Goal: Task Accomplishment & Management: Manage account settings

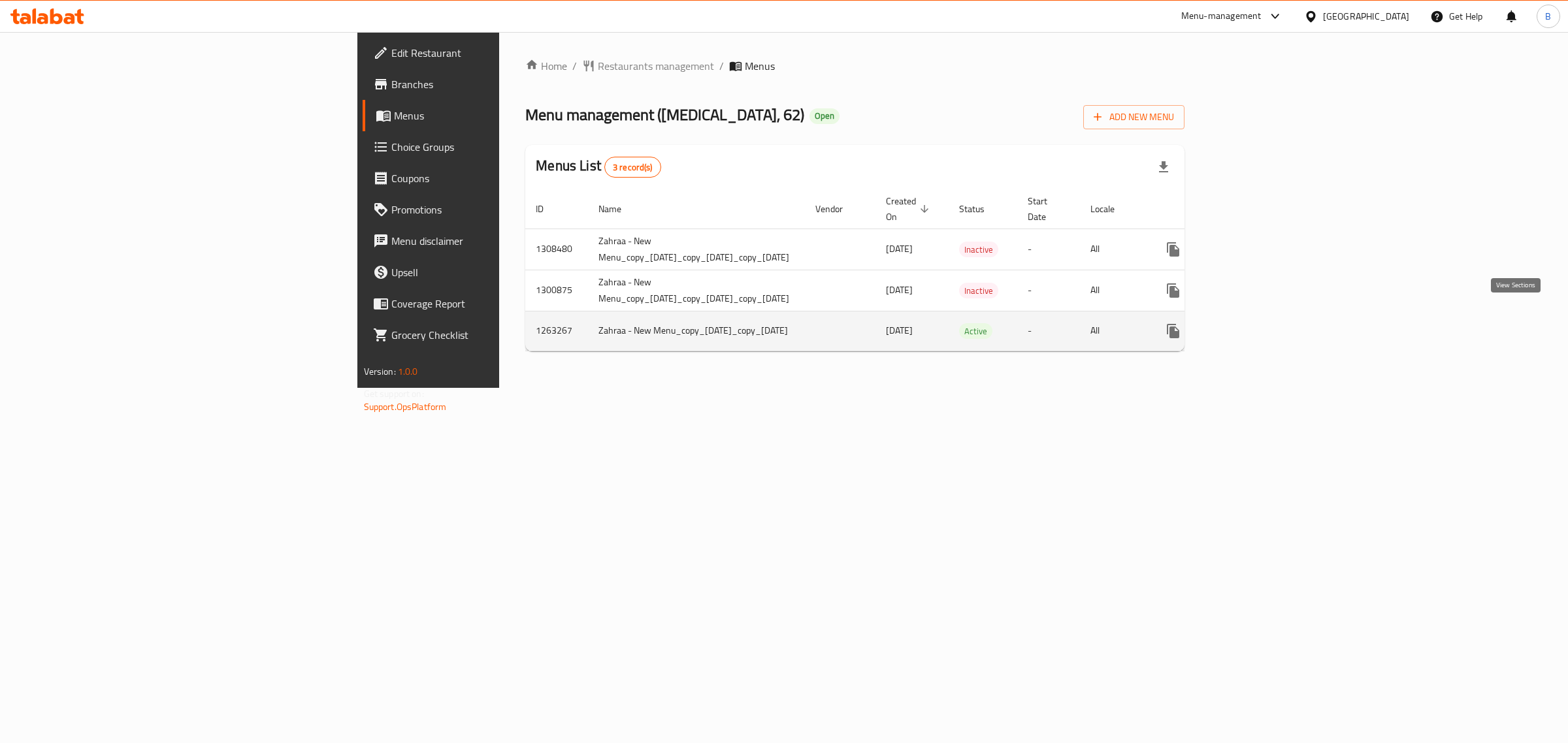
click at [1273, 325] on icon "enhanced table" at bounding box center [1267, 331] width 12 height 12
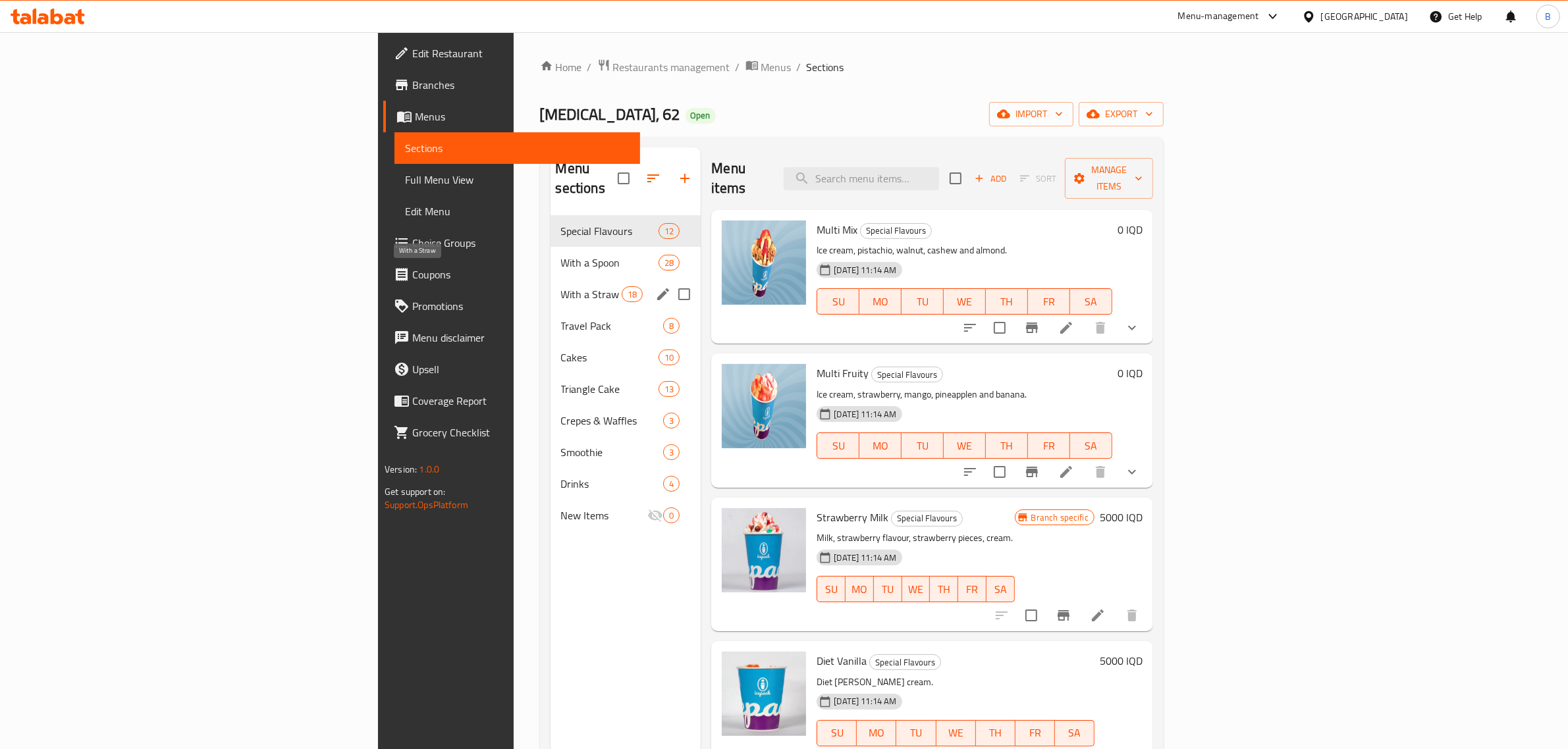
click at [561, 286] on span "With a Straw" at bounding box center [591, 294] width 61 height 16
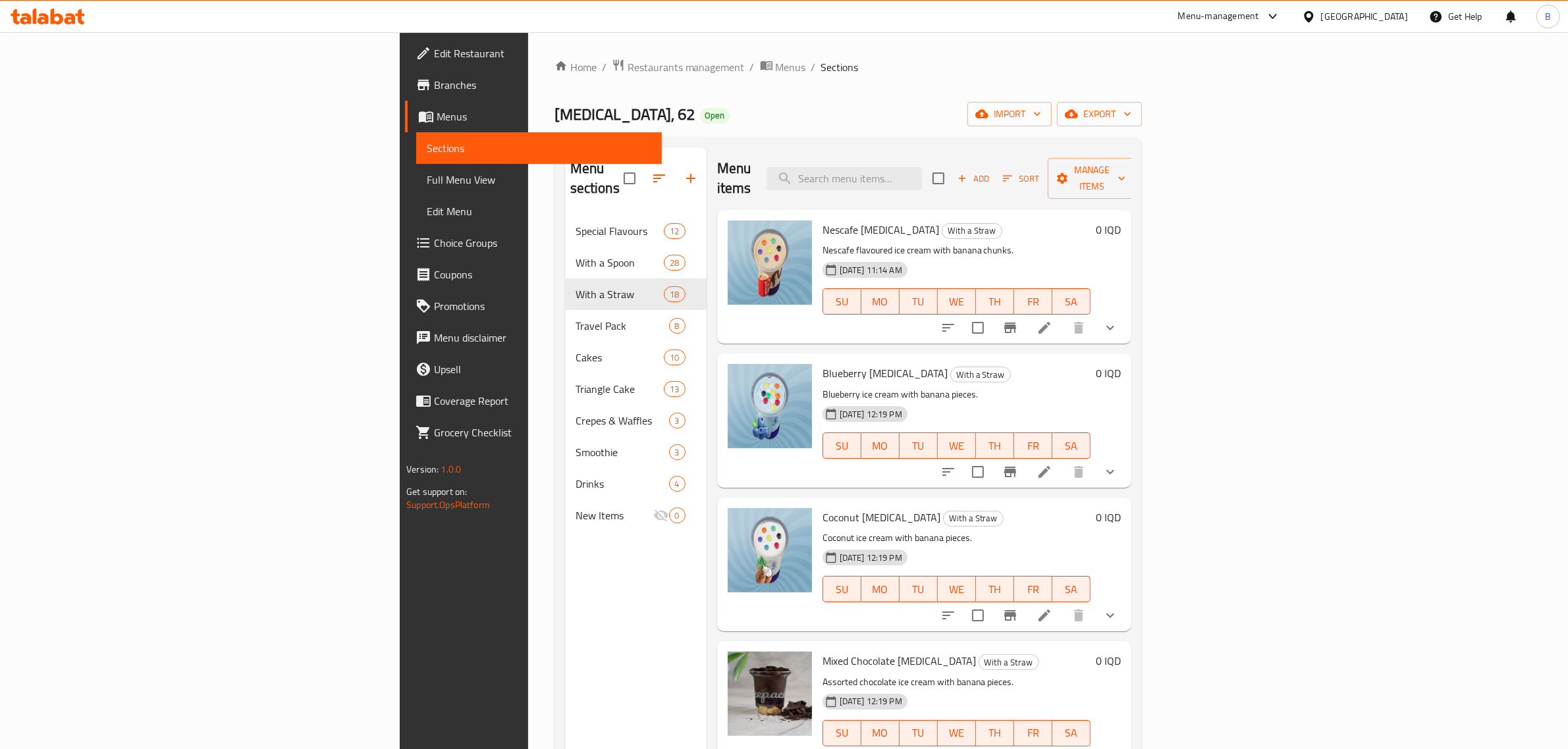
scroll to position [82, 0]
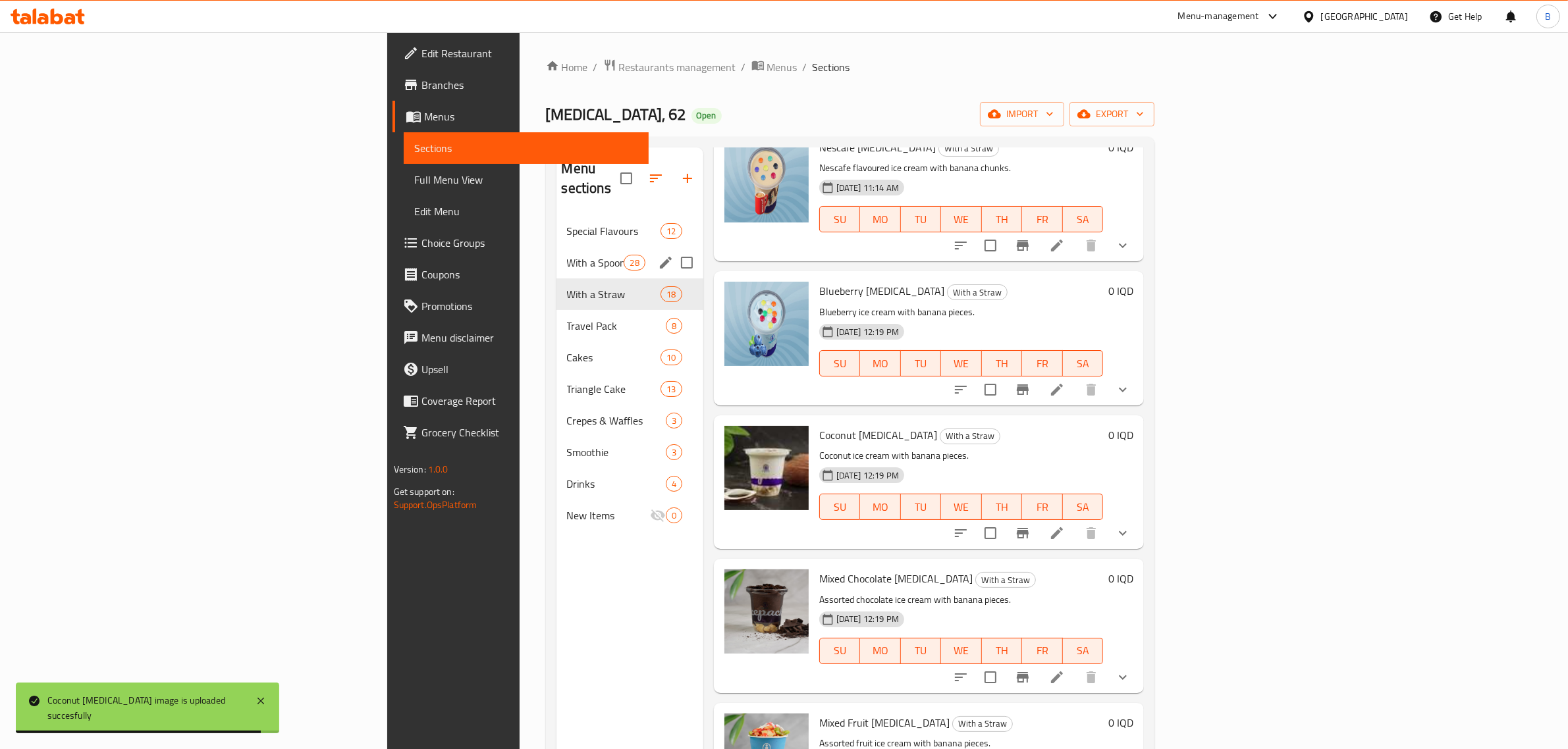
click at [557, 247] on div "With a Spoon 28" at bounding box center [630, 263] width 147 height 32
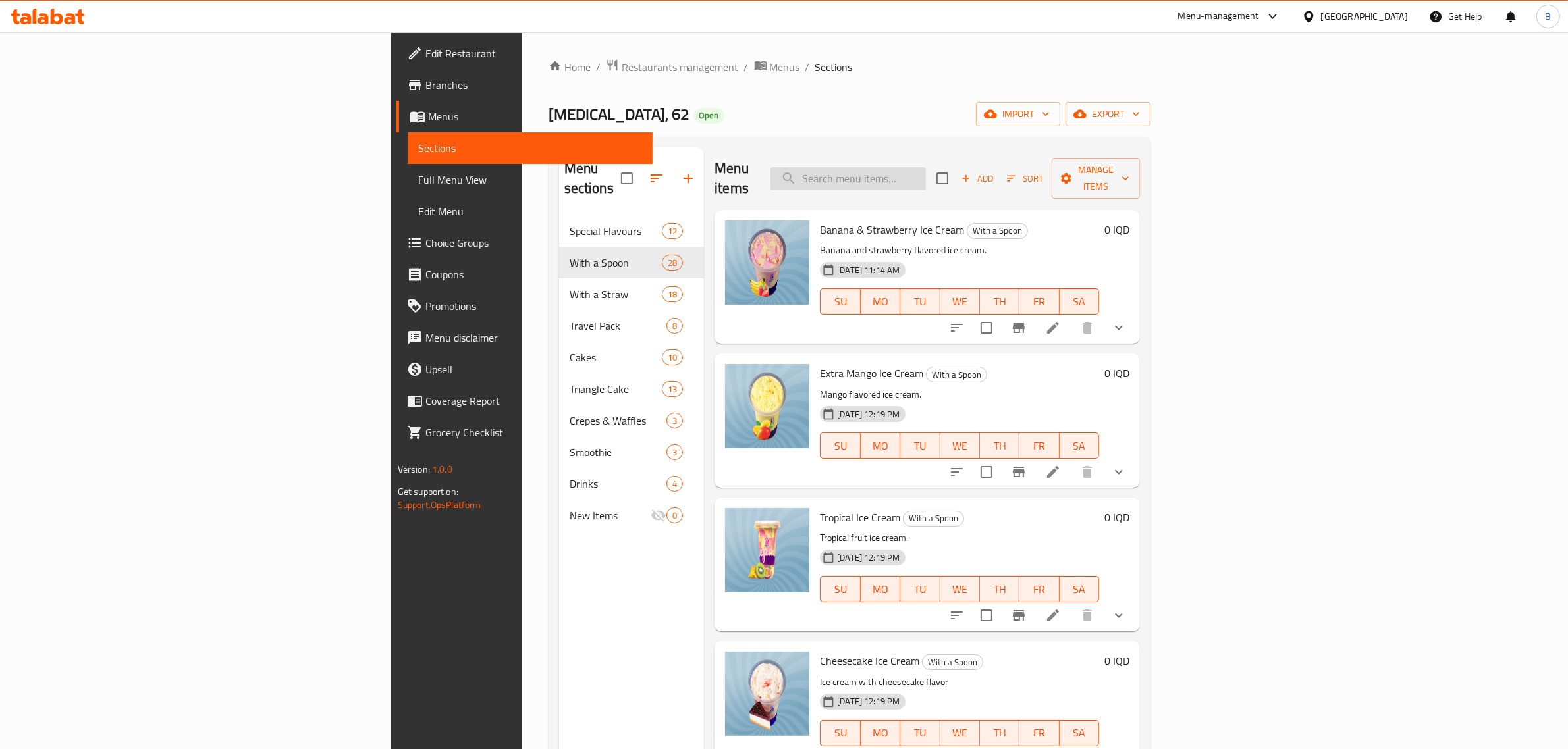
click at [992, 180] on div "Menu items Add Sort Manage items" at bounding box center [927, 178] width 425 height 63
click at [926, 175] on input "search" at bounding box center [848, 179] width 156 height 23
type input "ر"
click at [926, 175] on input "search" at bounding box center [848, 179] width 156 height 23
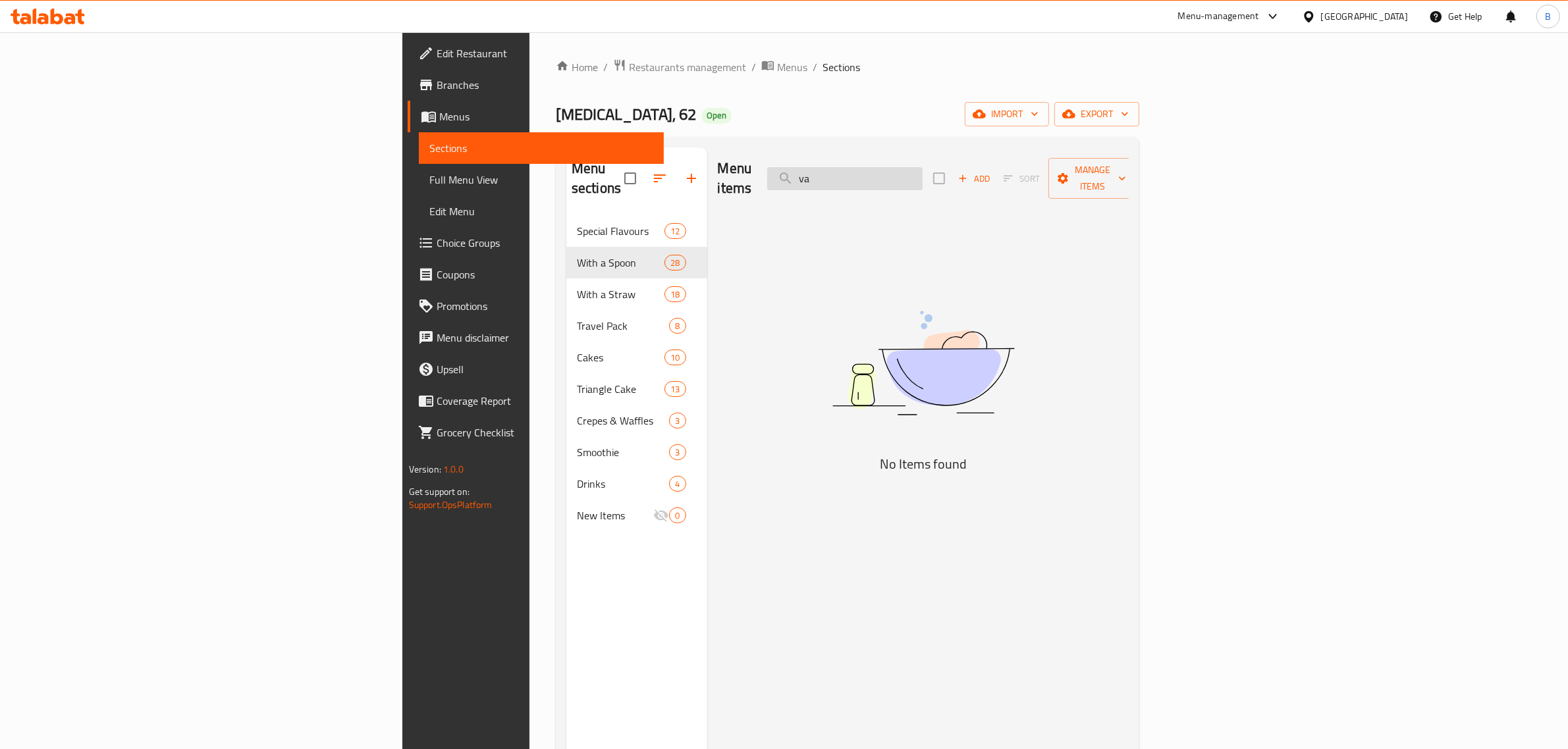
type input "v"
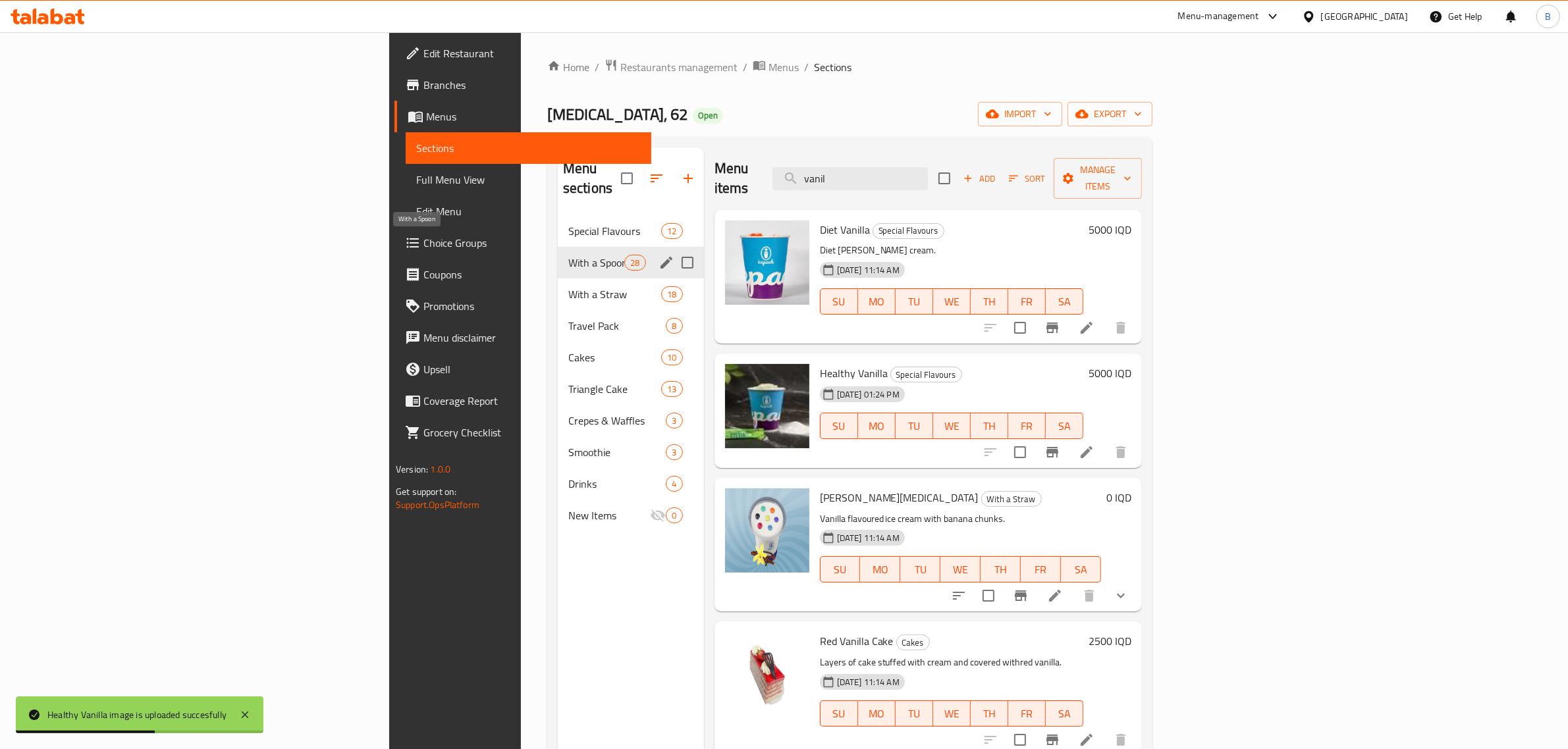
click at [568, 254] on span "With a Spoon" at bounding box center [596, 262] width 56 height 16
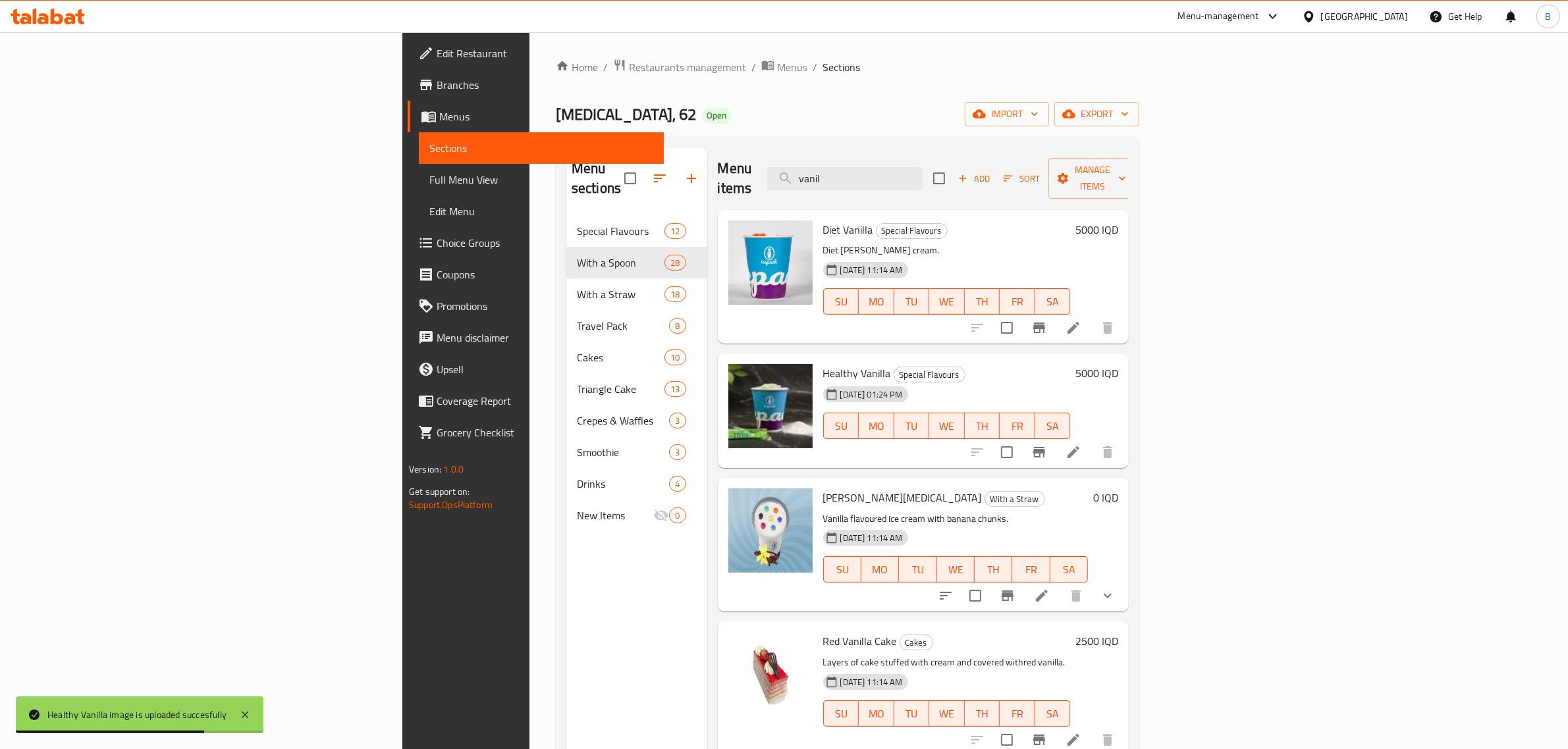
click at [1005, 155] on div "Menu items vanil Add Sort Manage items" at bounding box center [923, 178] width 412 height 63
click at [923, 168] on input "vanil" at bounding box center [845, 179] width 156 height 23
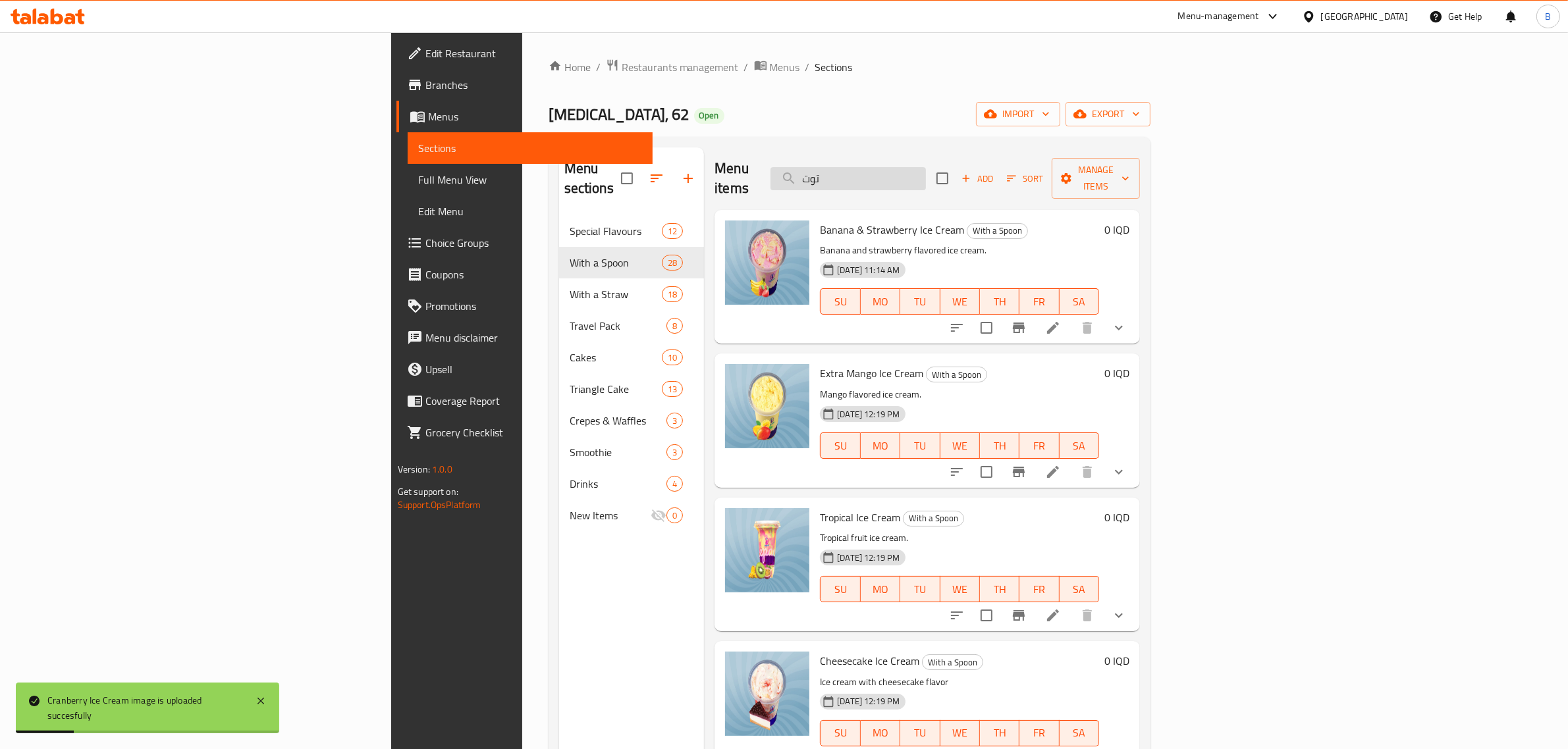
click at [926, 173] on input "توت" at bounding box center [848, 179] width 156 height 23
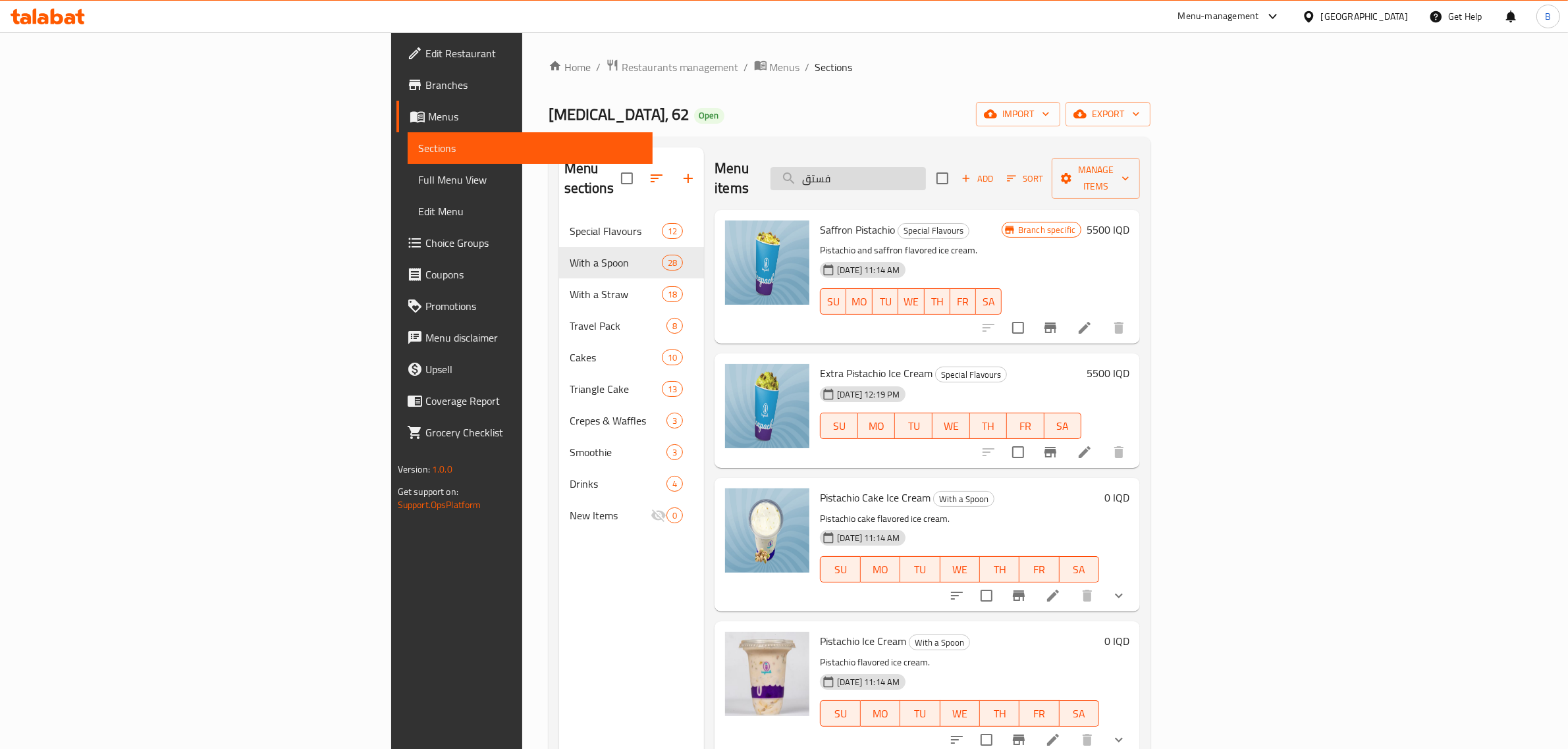
click at [926, 167] on input "فستق" at bounding box center [848, 179] width 156 height 23
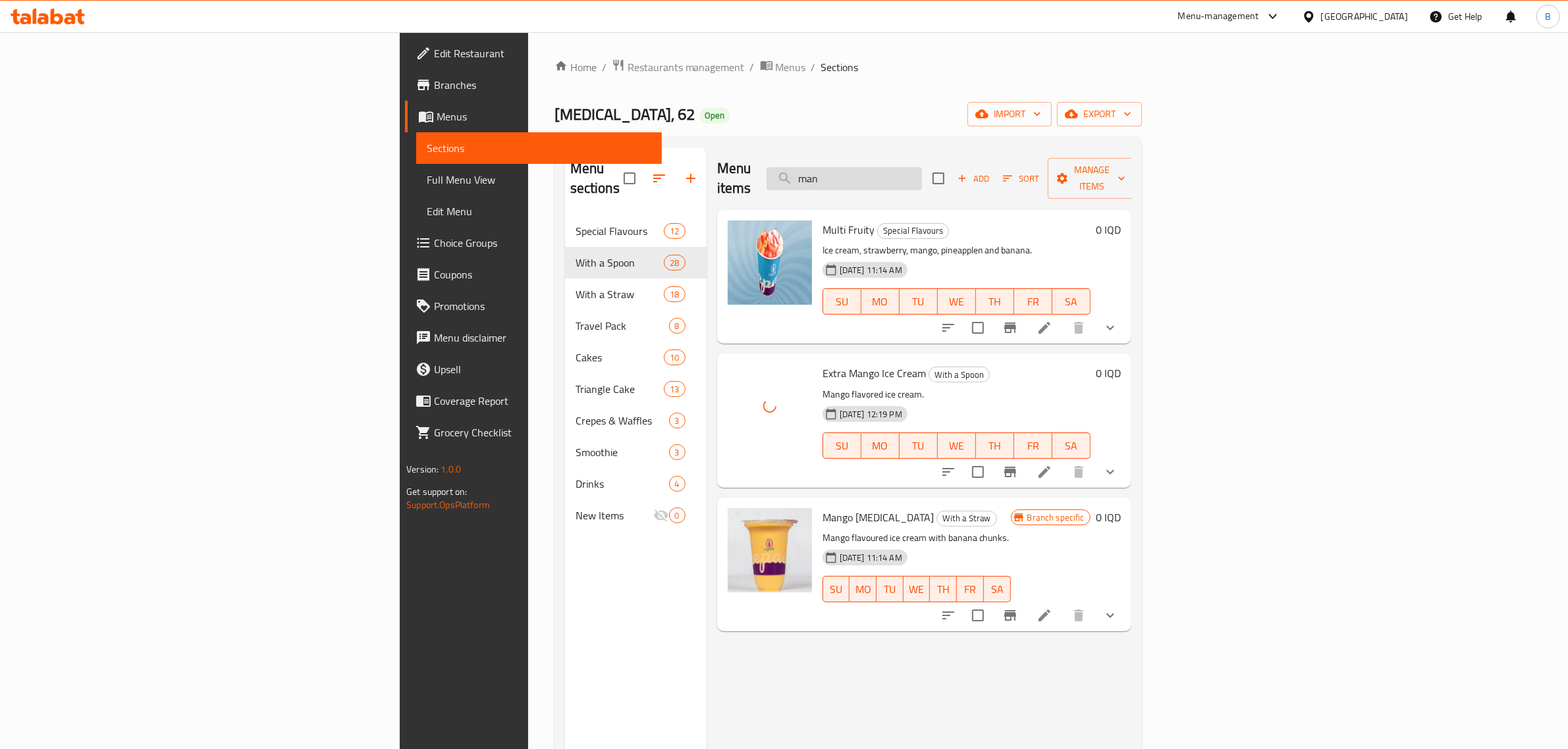
click at [922, 167] on input "man" at bounding box center [845, 179] width 156 height 23
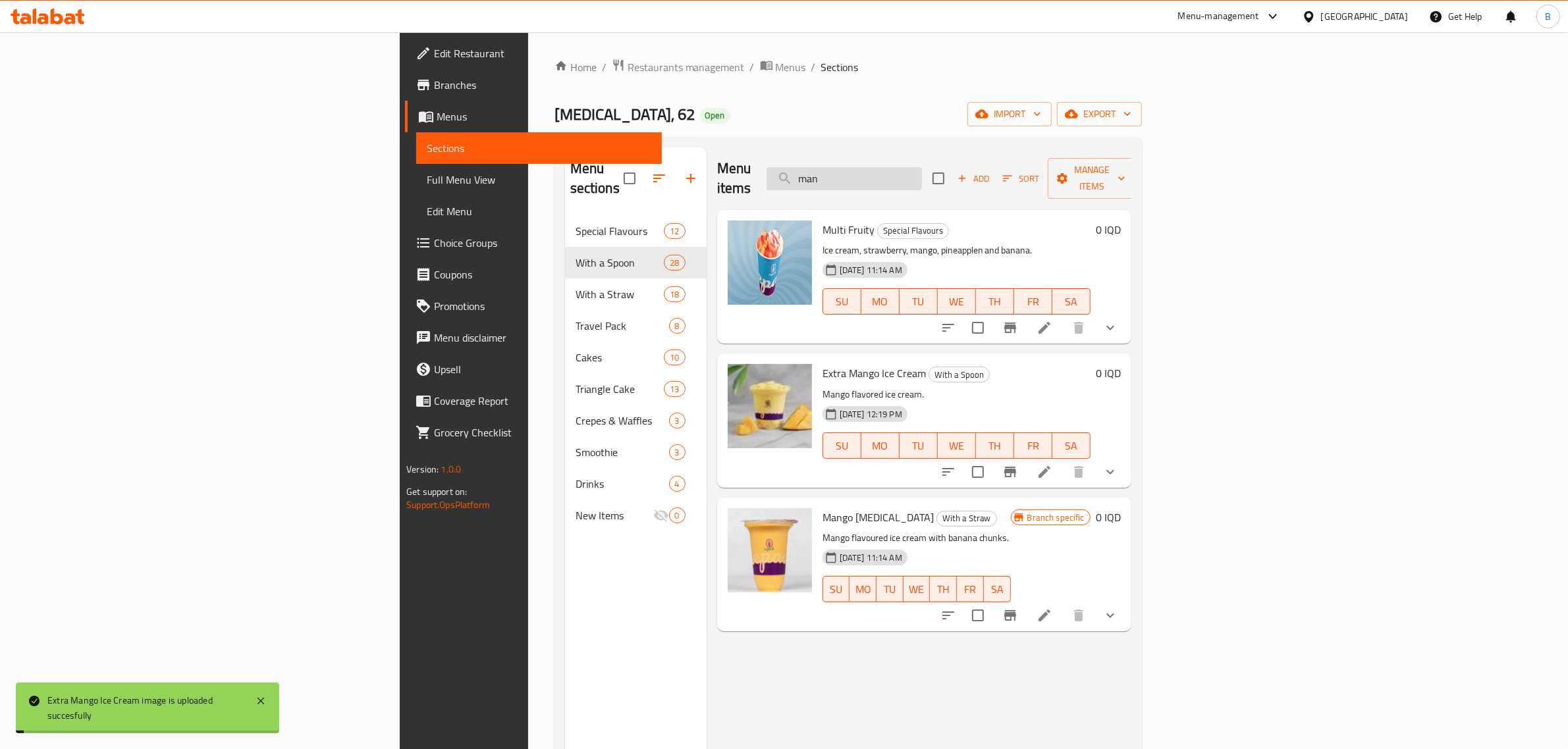
type input "t"
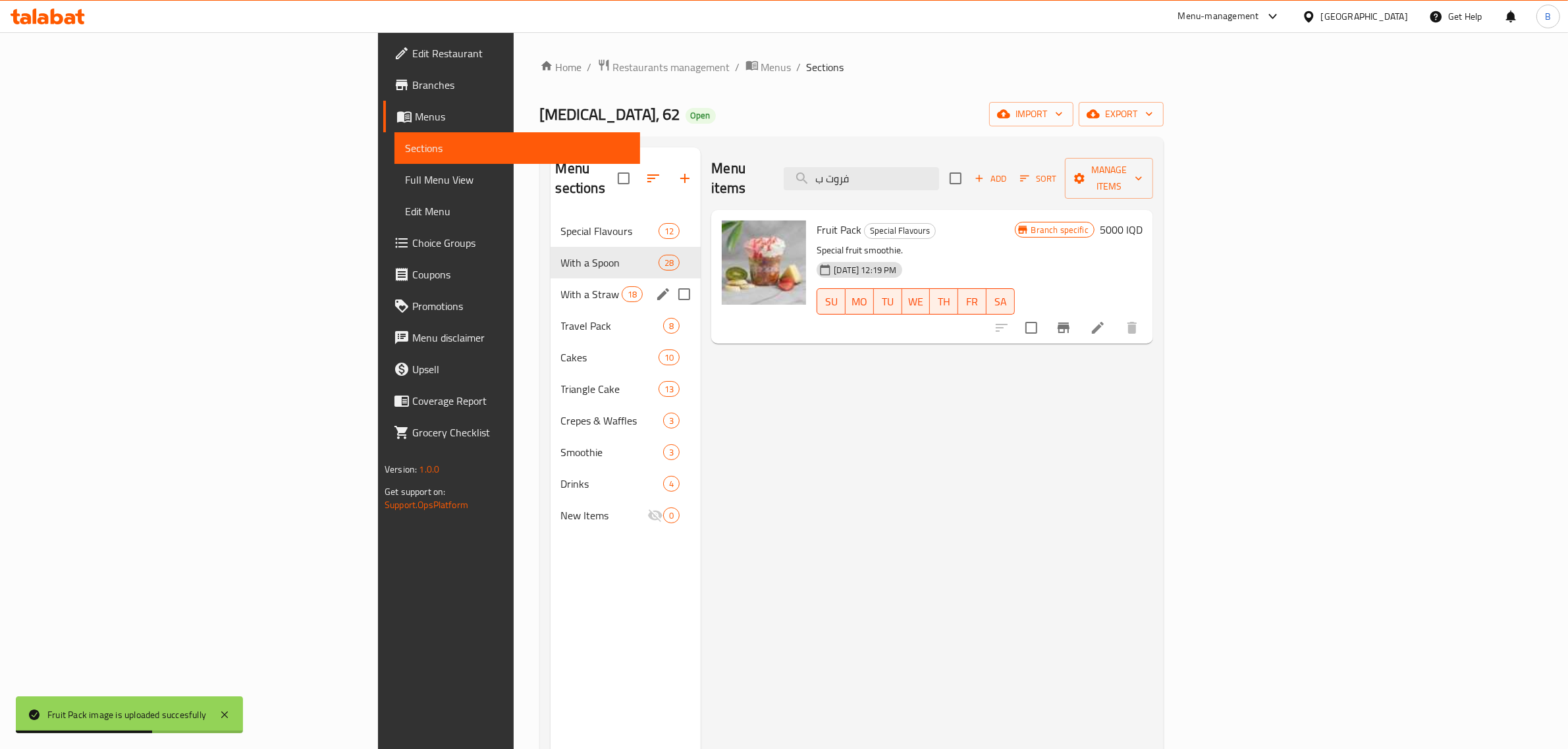
drag, startPoint x: 400, startPoint y: 261, endPoint x: 547, endPoint y: 249, distance: 147.5
click at [551, 279] on div "With a Straw 18" at bounding box center [626, 295] width 151 height 32
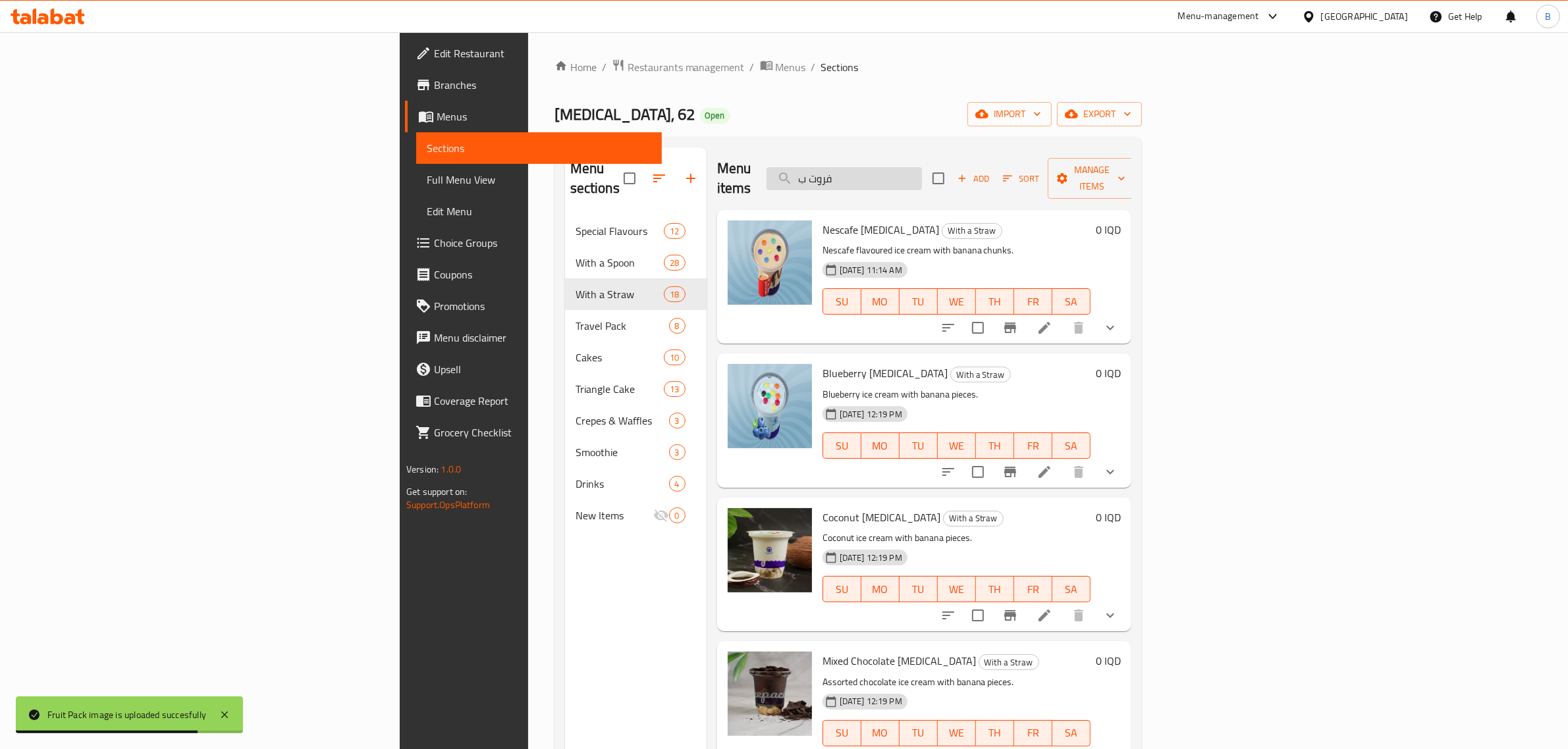
click at [922, 167] on input "فروت ب" at bounding box center [845, 179] width 156 height 23
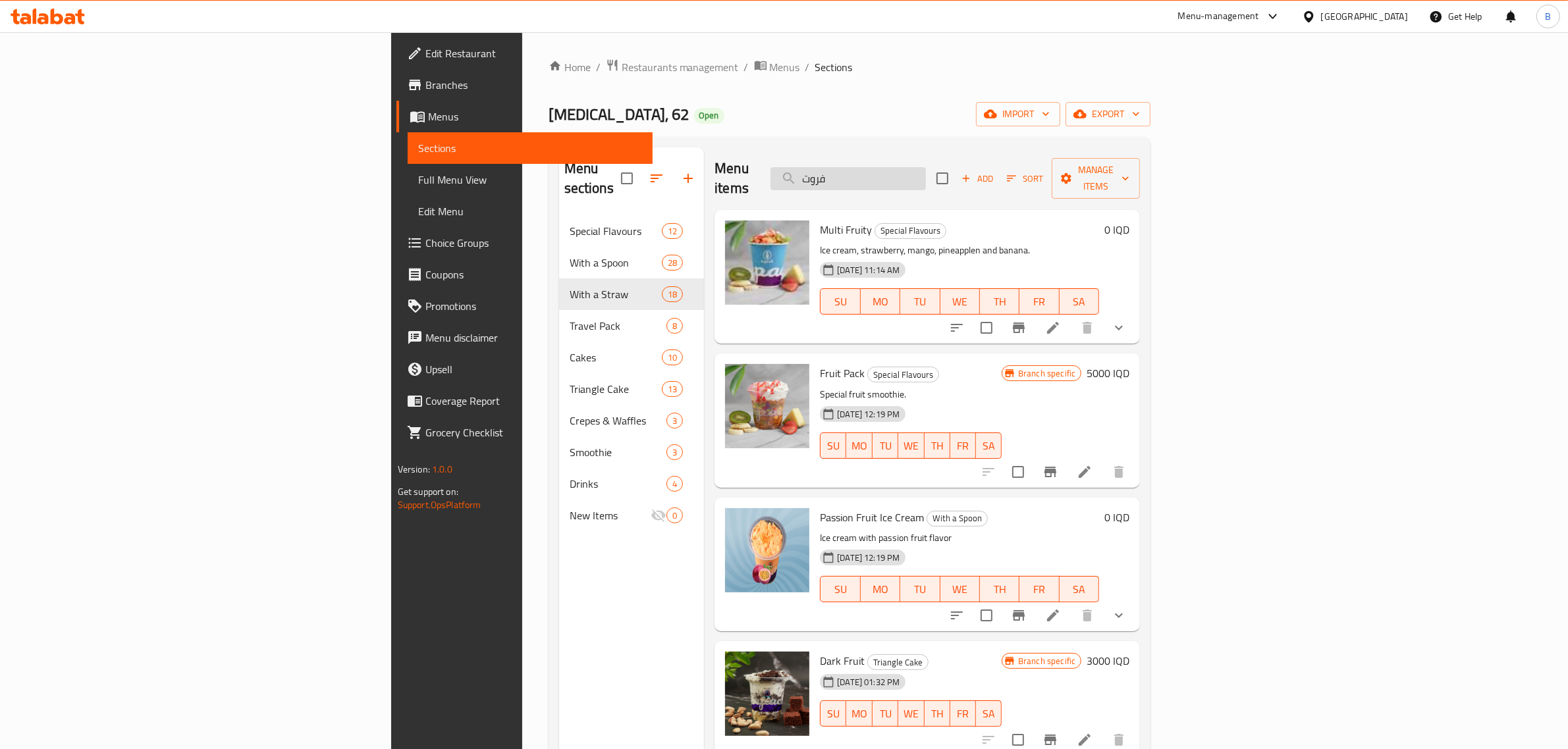
click at [926, 172] on input "فروت" at bounding box center [848, 179] width 156 height 23
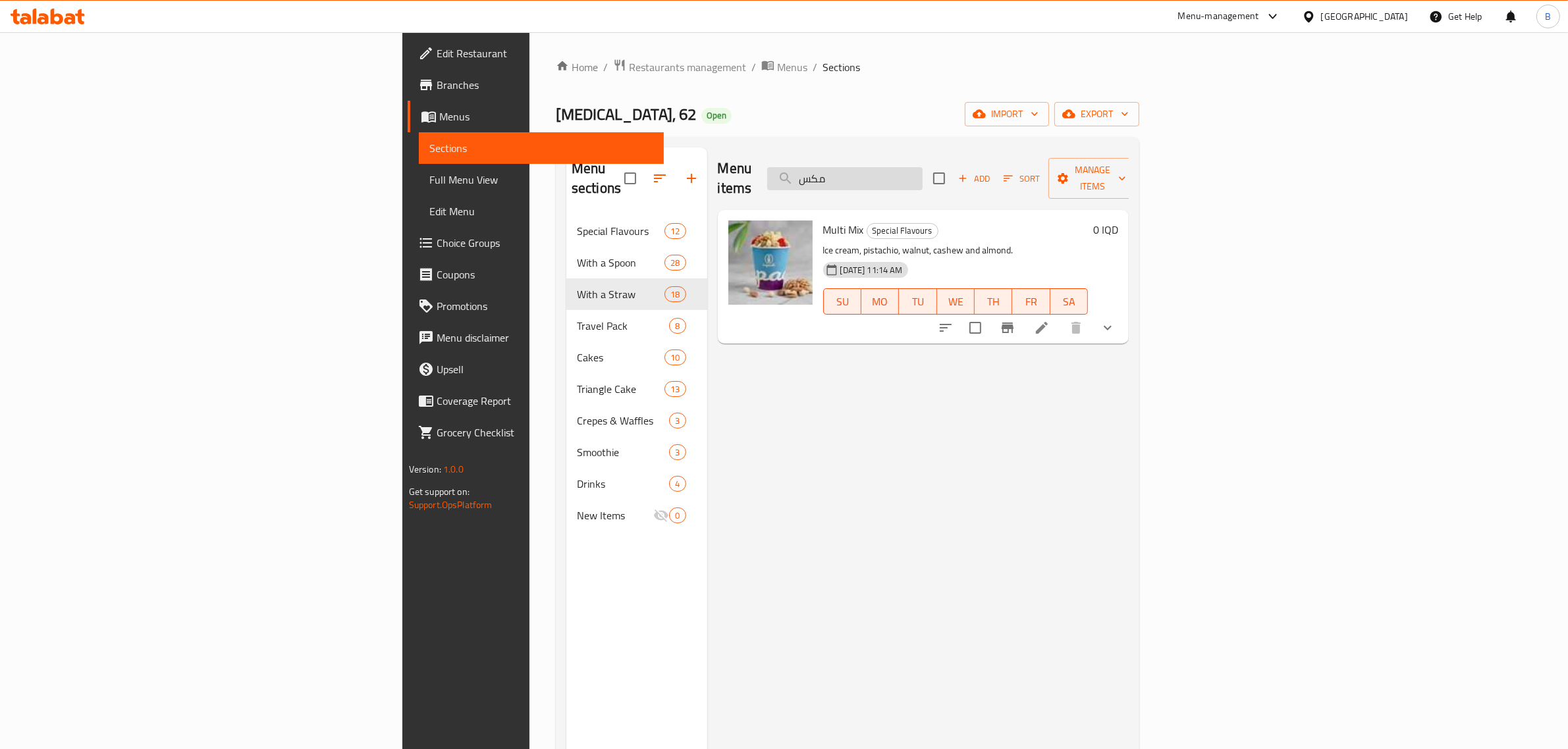
click at [923, 167] on input "مكس" at bounding box center [845, 179] width 156 height 23
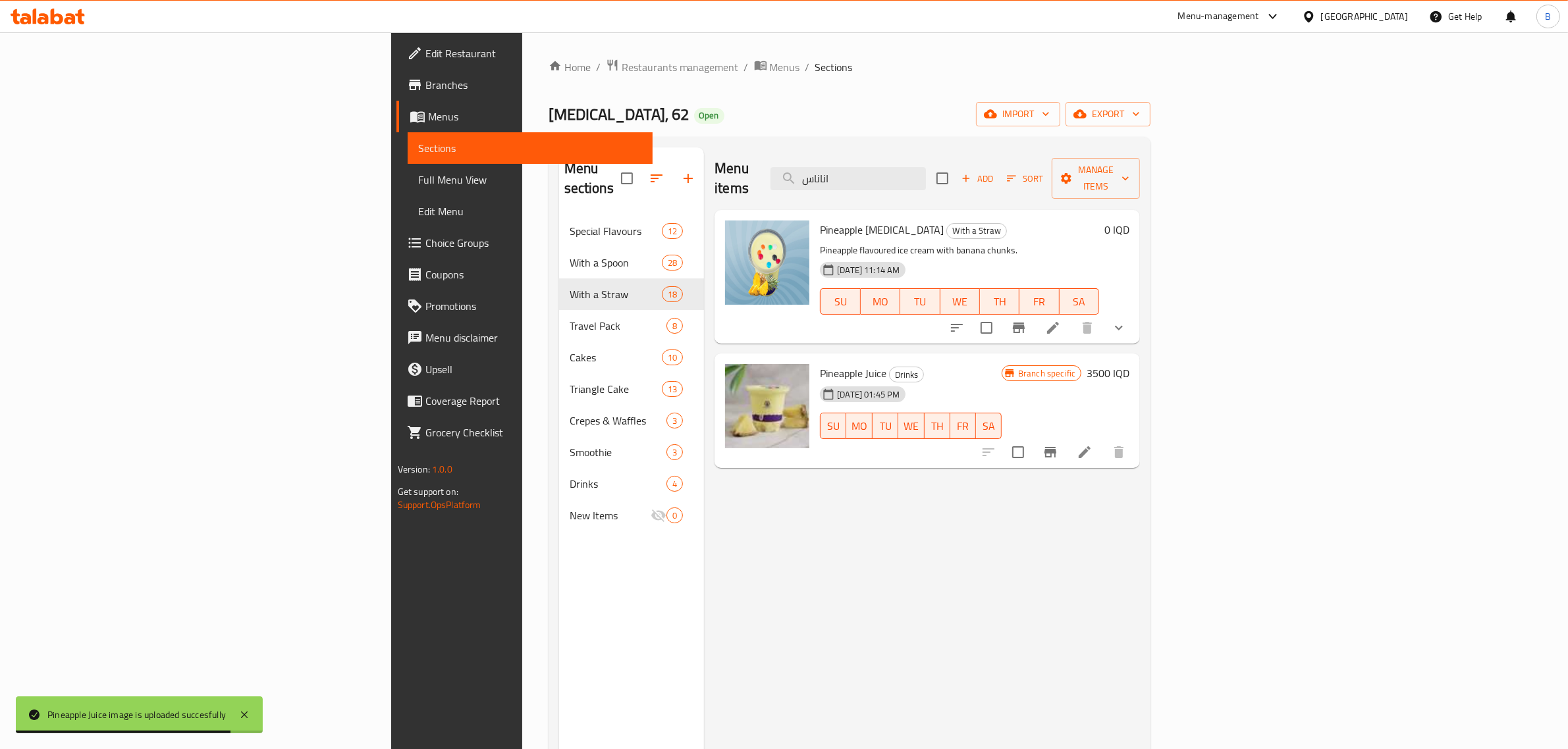
click at [995, 210] on div "Pineapple [MEDICAL_DATA] With a Straw Pineapple flavoured ice cream with banana…" at bounding box center [927, 277] width 425 height 134
click at [926, 177] on input "اناناس" at bounding box center [848, 179] width 156 height 23
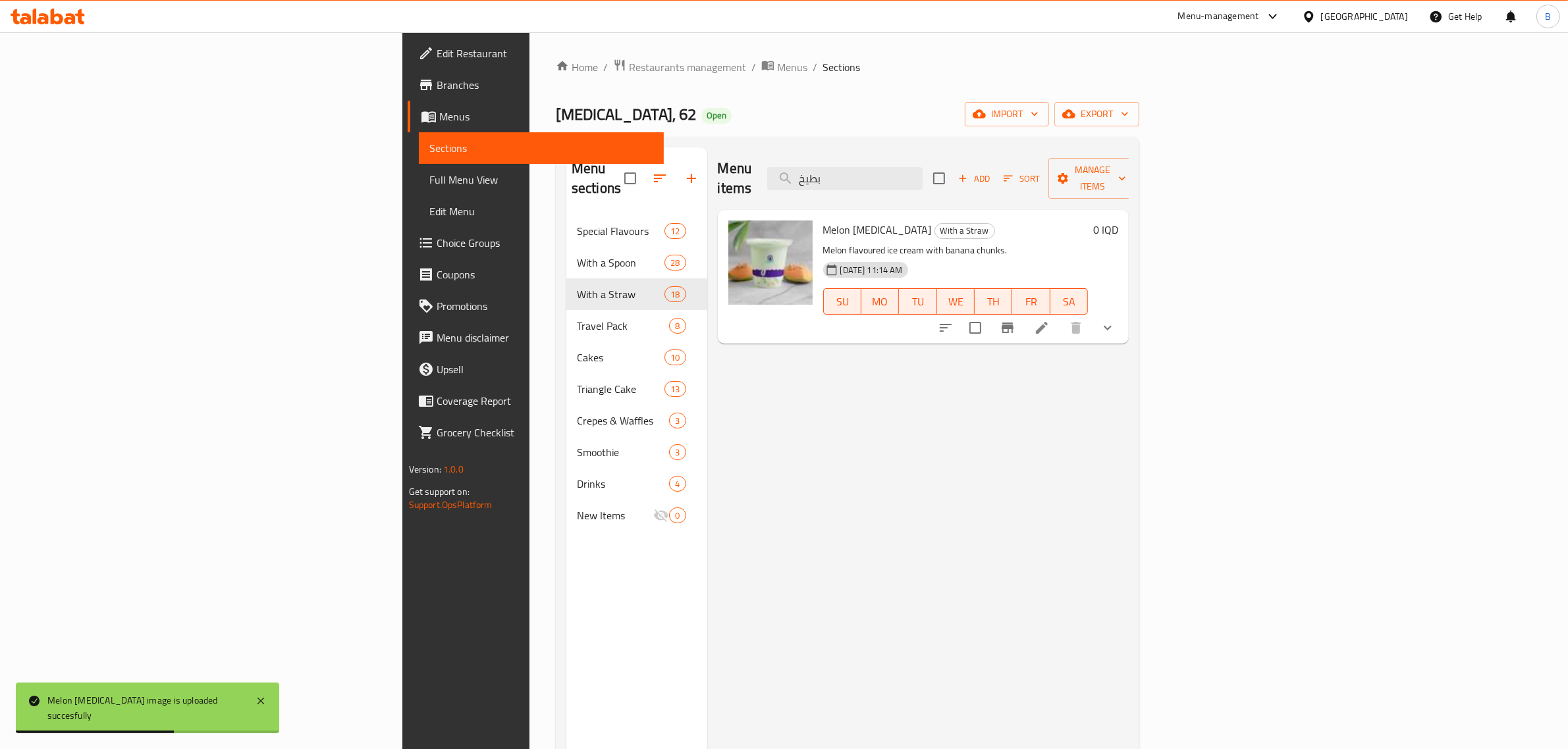
click at [1003, 184] on div "Menu items بطيخ Add Sort Manage items" at bounding box center [923, 178] width 412 height 63
click at [1003, 182] on div "Menu items بطيخ Add Sort Manage items" at bounding box center [923, 178] width 412 height 63
click at [1015, 150] on div "Menu items بطيخ Add Sort Manage items" at bounding box center [923, 178] width 412 height 63
click at [923, 167] on input "بطيخ" at bounding box center [845, 179] width 156 height 23
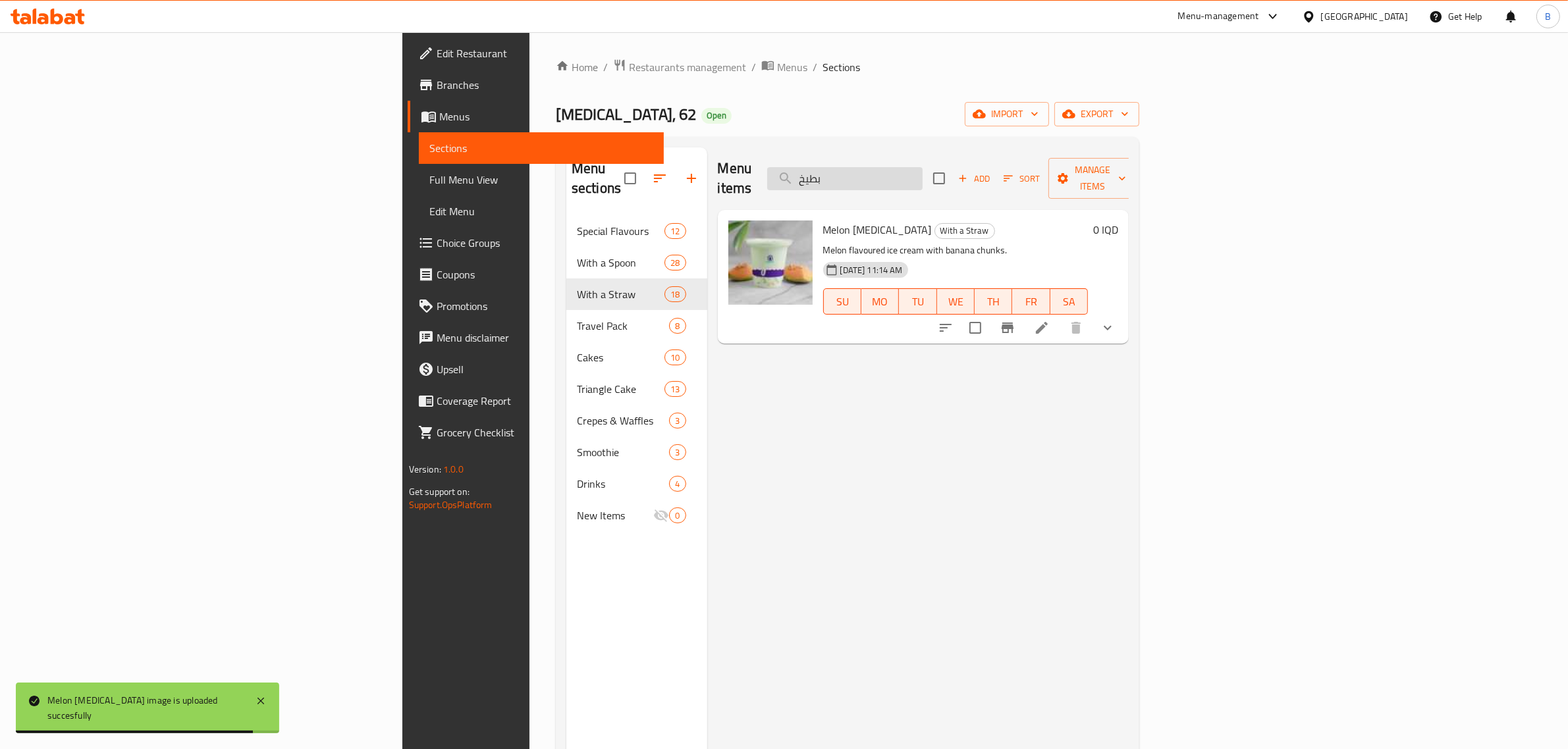
click at [923, 167] on input "بطيخ" at bounding box center [845, 179] width 156 height 23
click at [923, 167] on input "خوخ" at bounding box center [845, 179] width 156 height 23
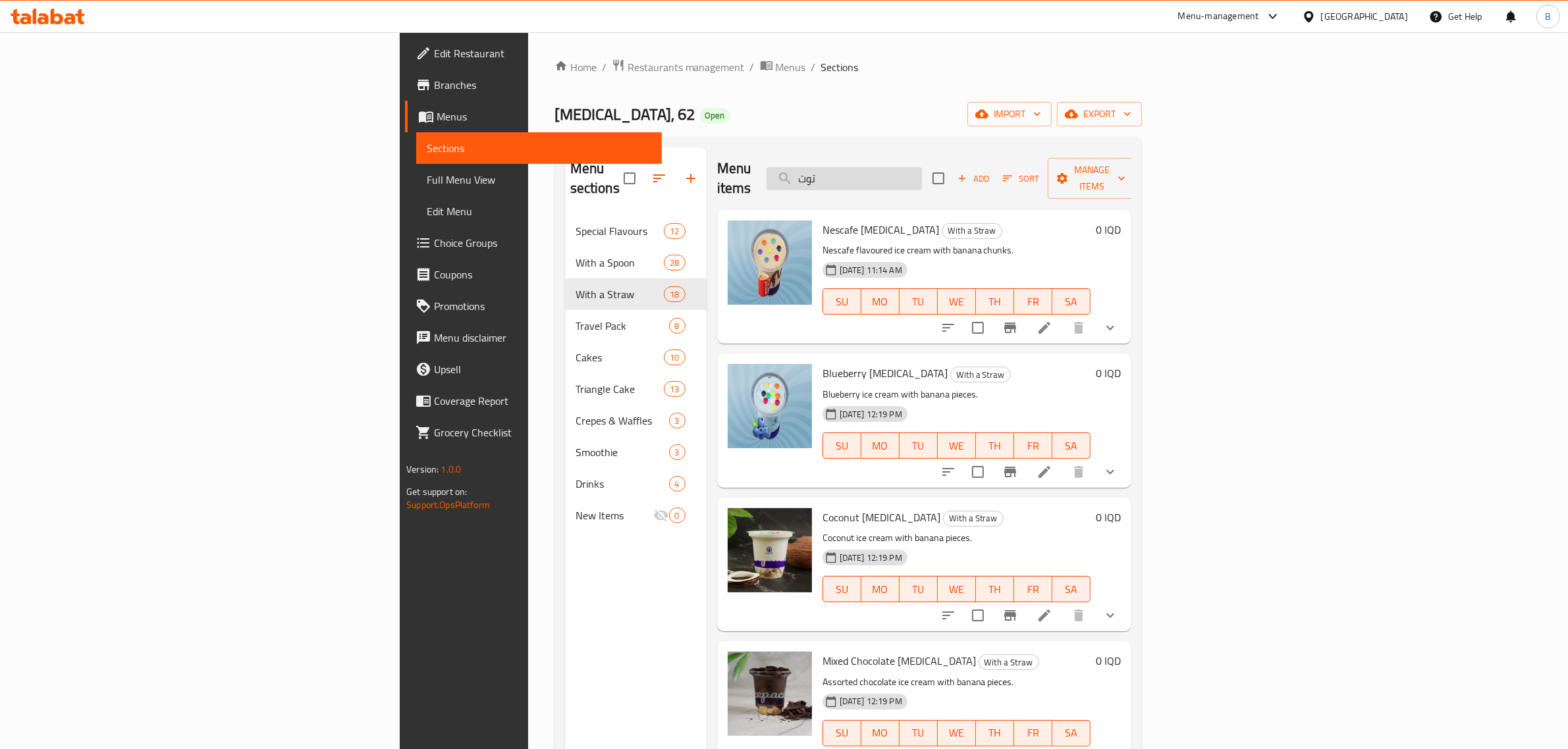
click at [922, 167] on input "توت" at bounding box center [845, 179] width 156 height 23
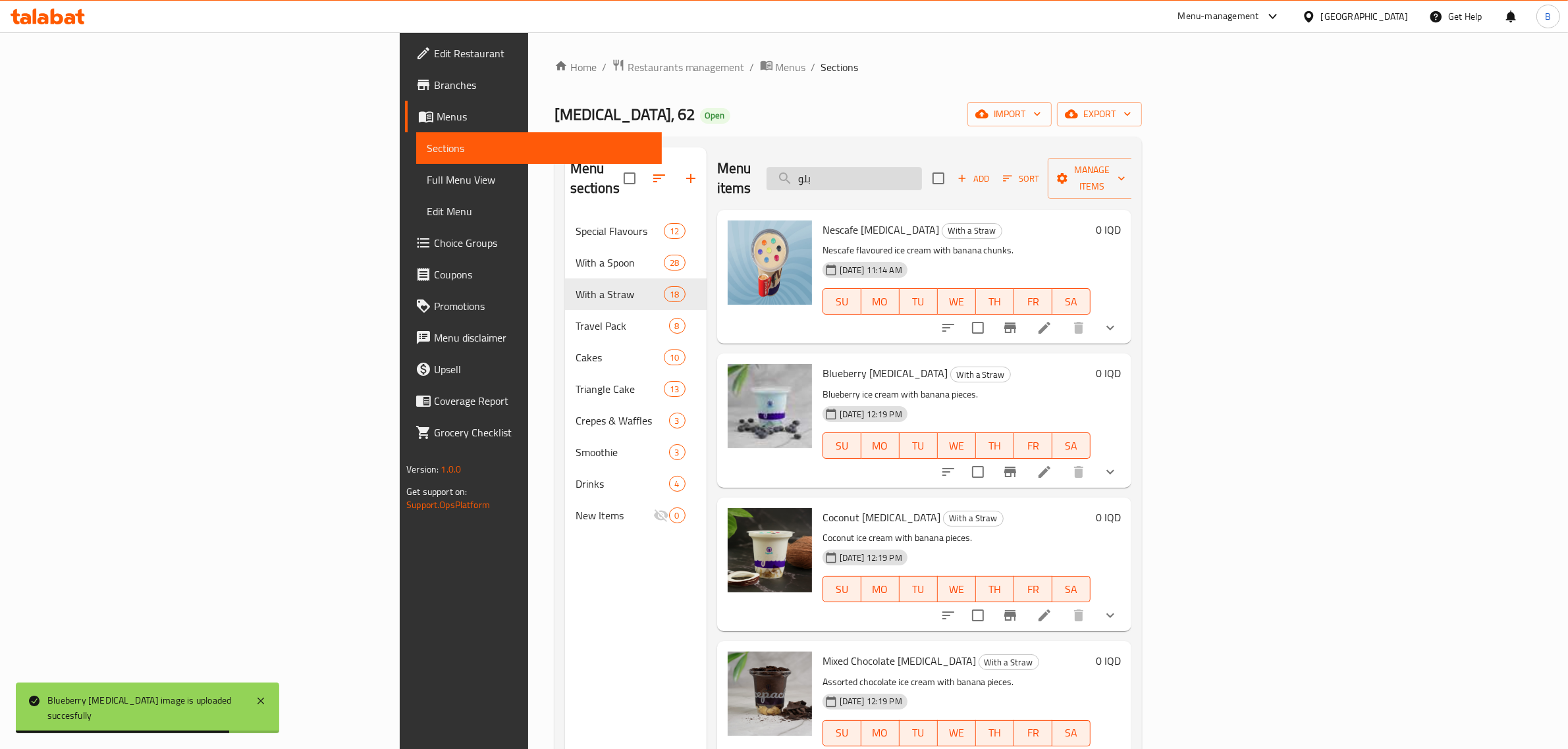
click at [922, 167] on input "بلو" at bounding box center [845, 179] width 156 height 23
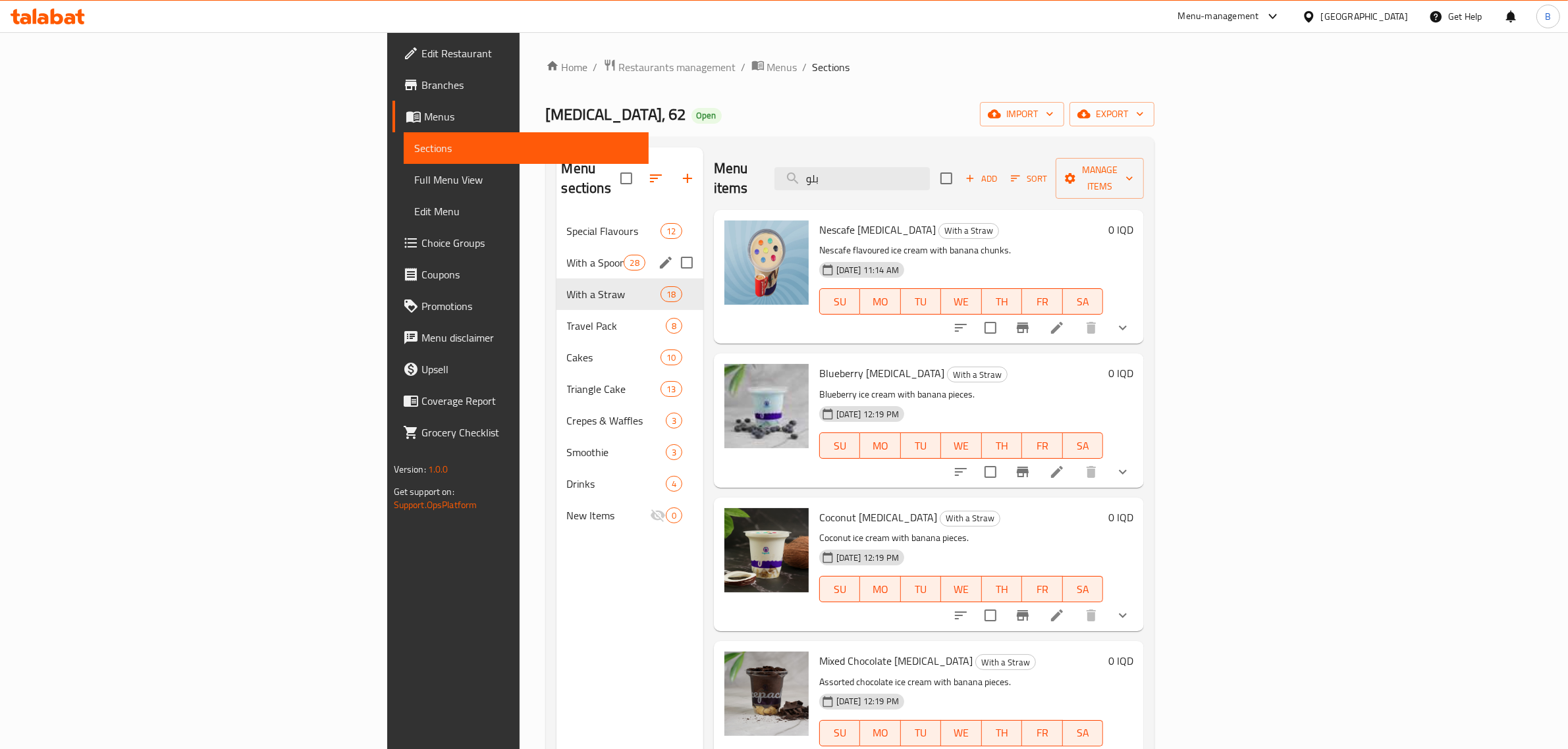
click at [567, 254] on span "With a Spoon" at bounding box center [595, 262] width 57 height 16
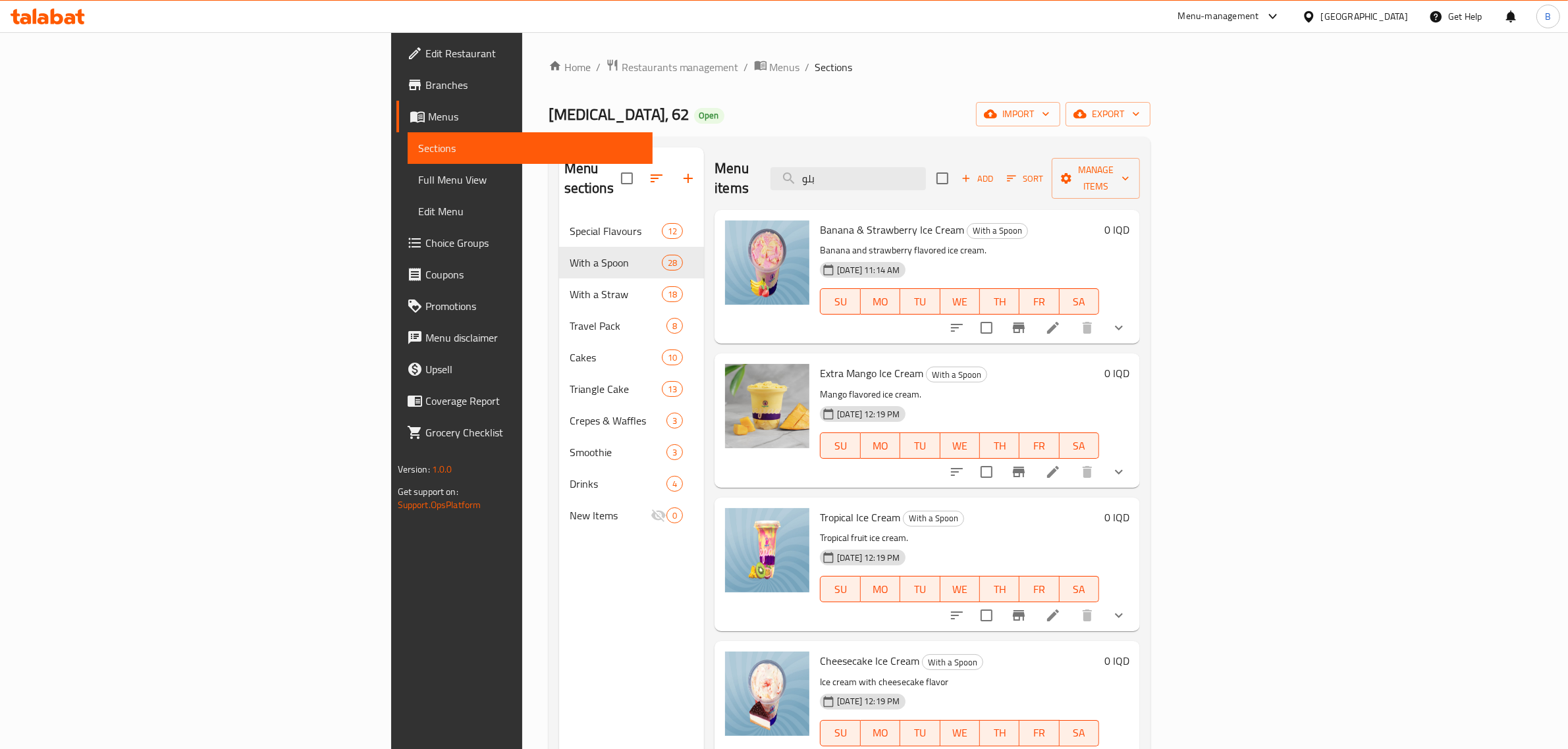
click at [946, 184] on div "Menu items بلو Add Sort Manage items" at bounding box center [927, 178] width 425 height 63
click at [926, 173] on input "بلو" at bounding box center [848, 179] width 156 height 23
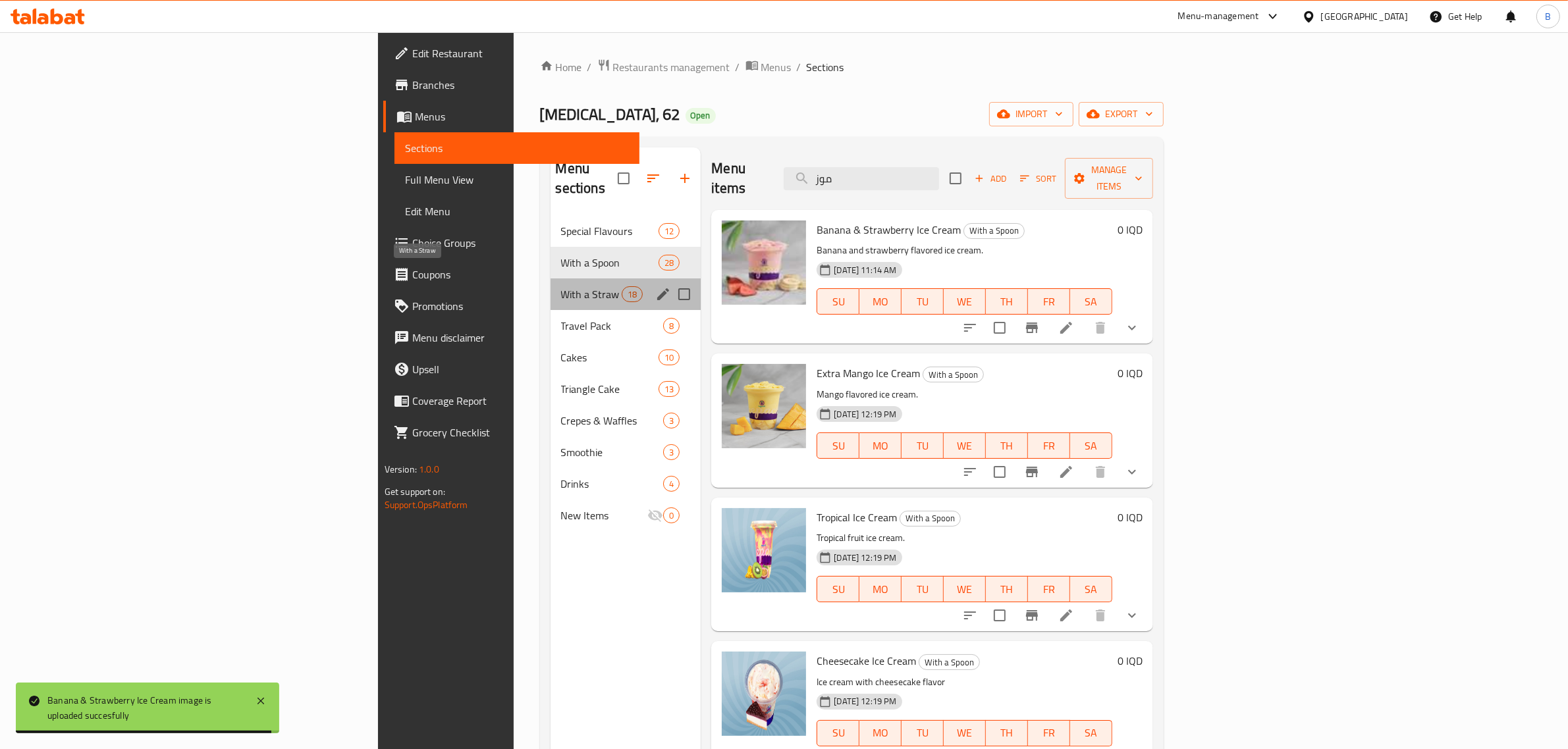
click at [561, 286] on span "With a Straw" at bounding box center [591, 294] width 61 height 16
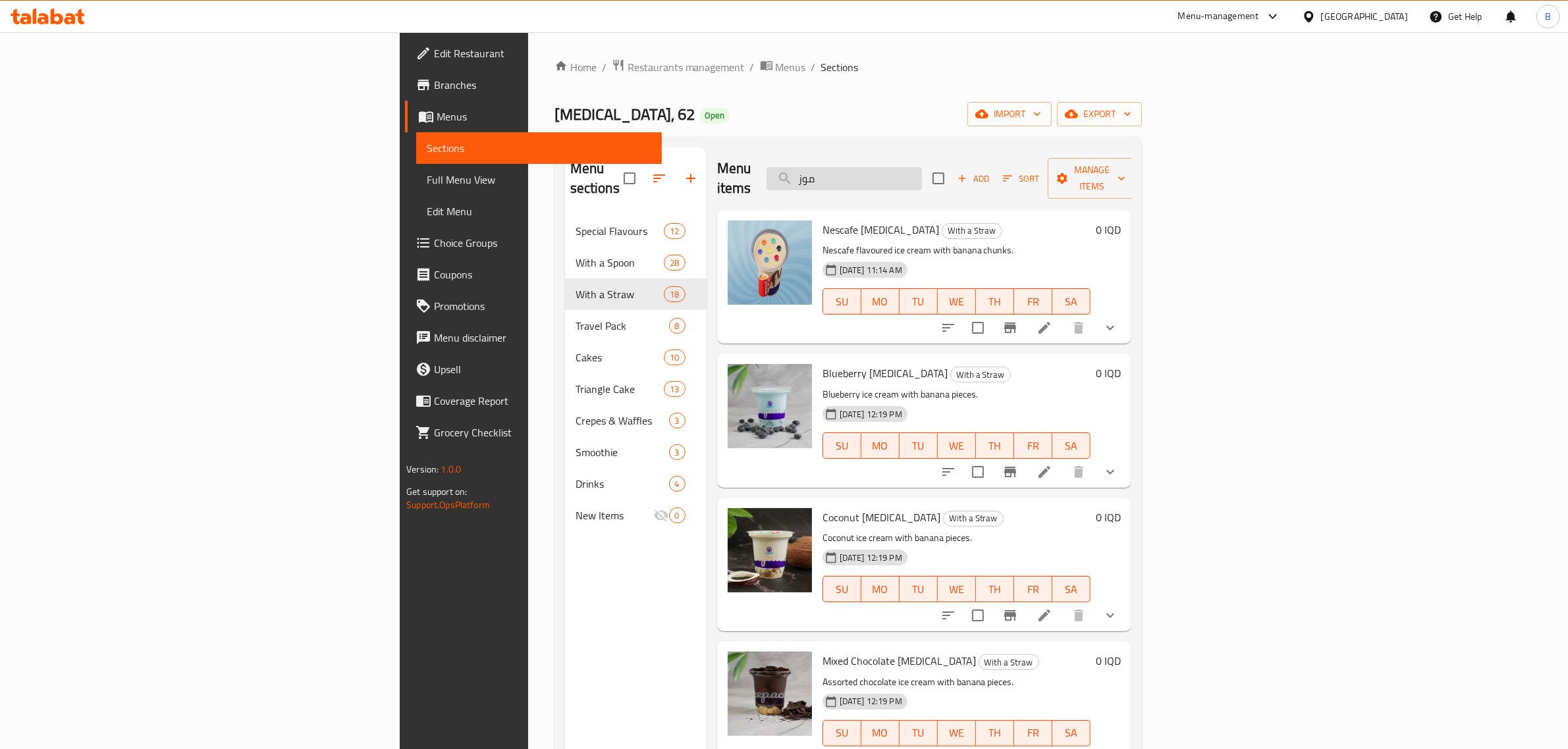
click at [922, 176] on input "موز" at bounding box center [845, 179] width 156 height 23
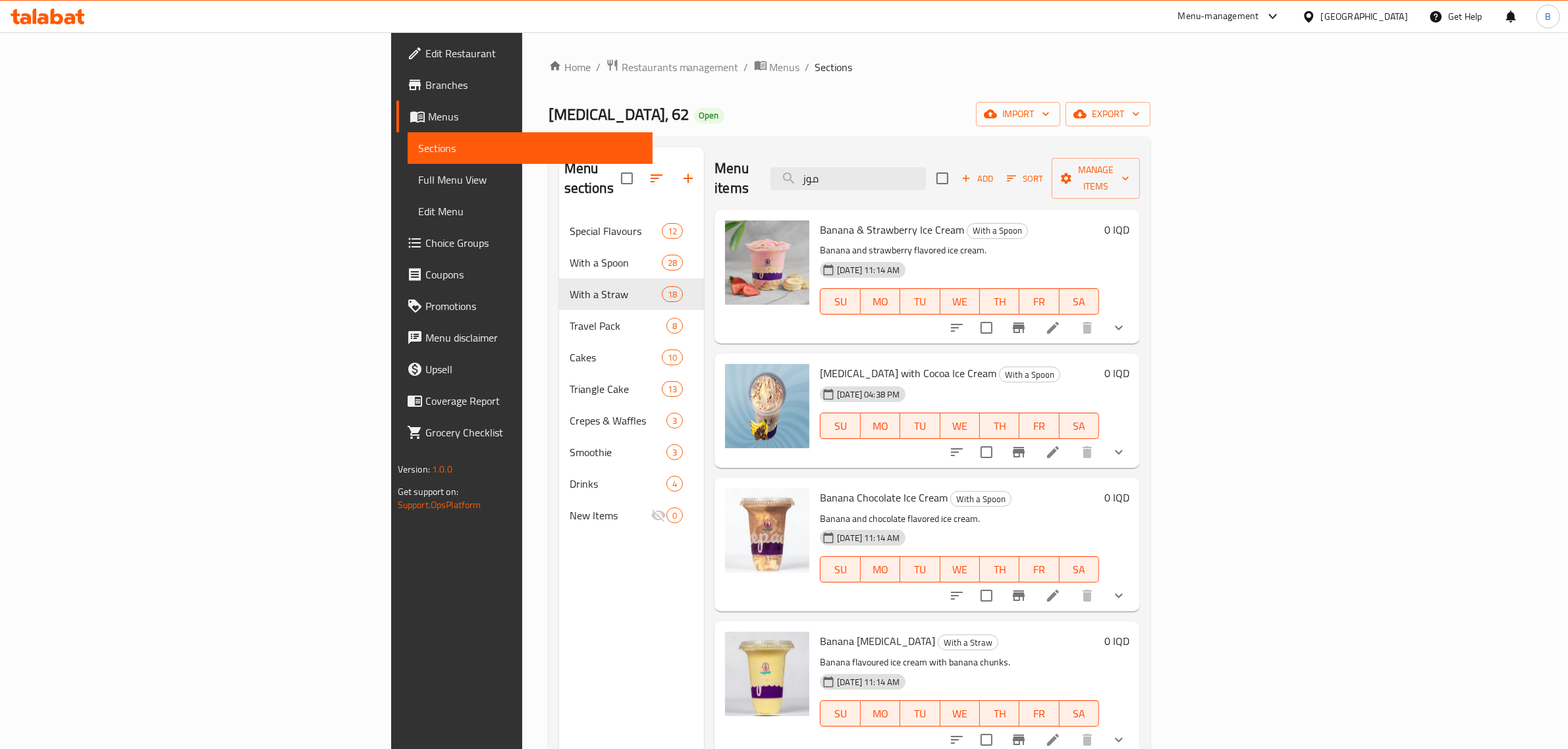
scroll to position [82, 0]
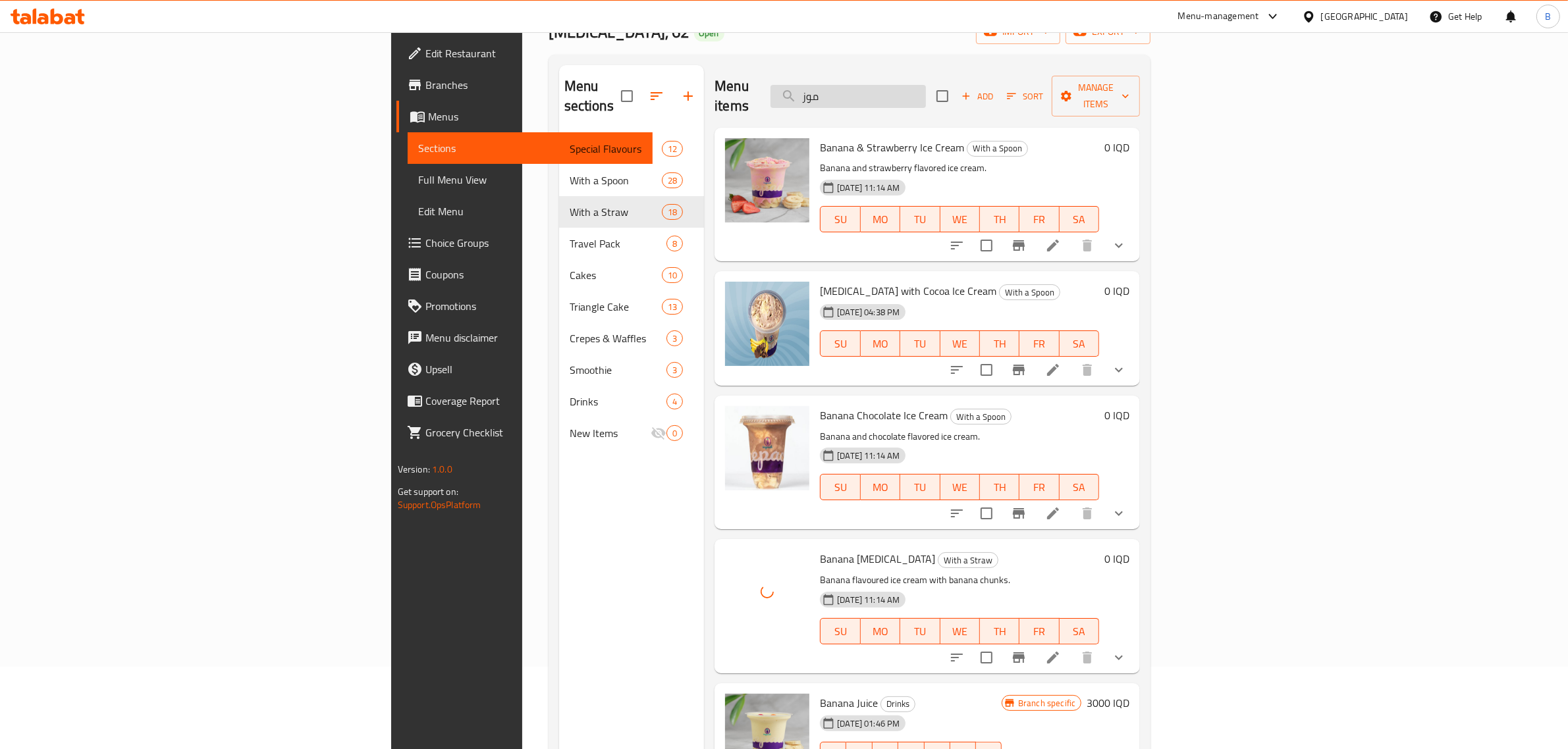
click at [926, 86] on input "موز" at bounding box center [848, 96] width 156 height 23
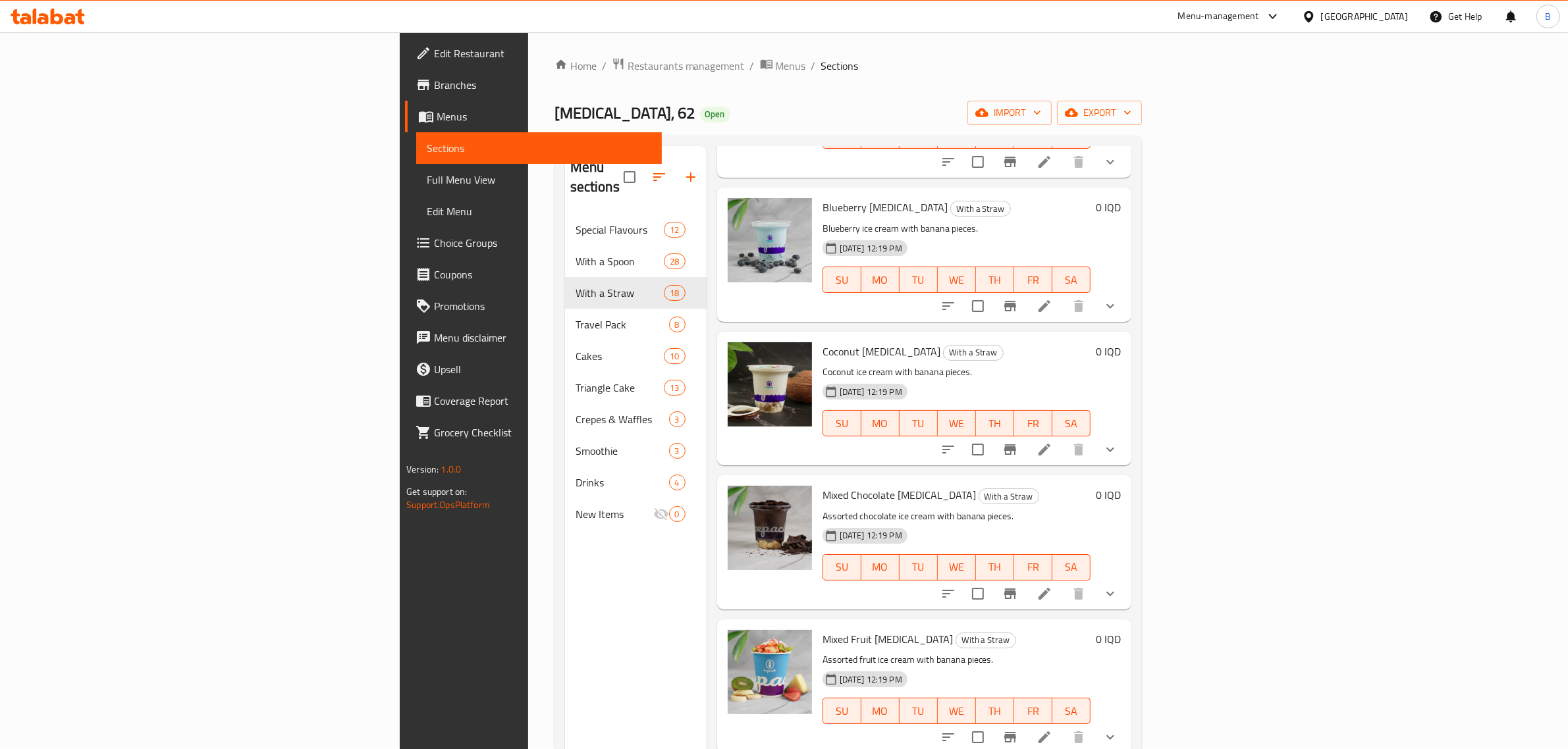
scroll to position [0, 0]
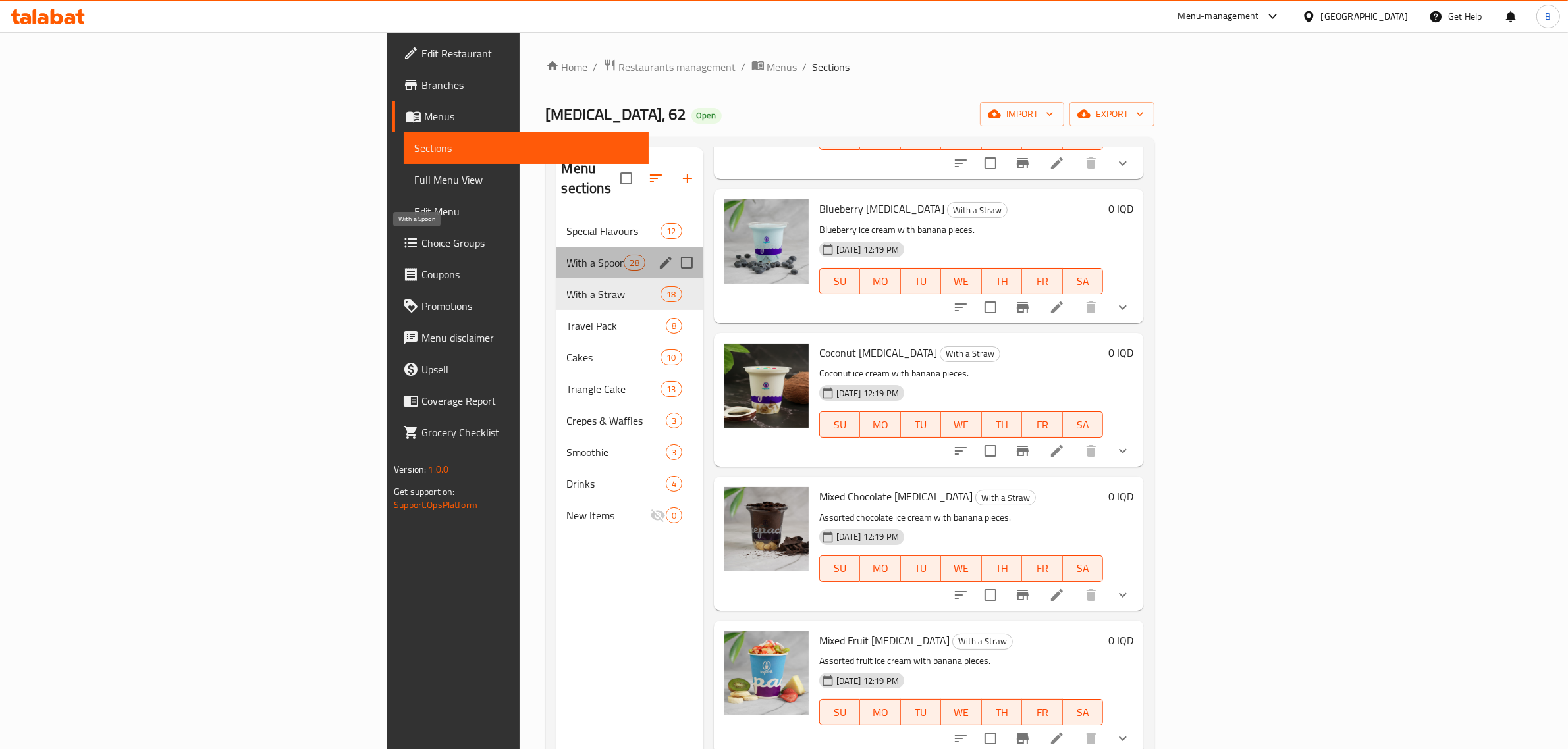
click at [567, 254] on span "With a Spoon" at bounding box center [595, 262] width 57 height 16
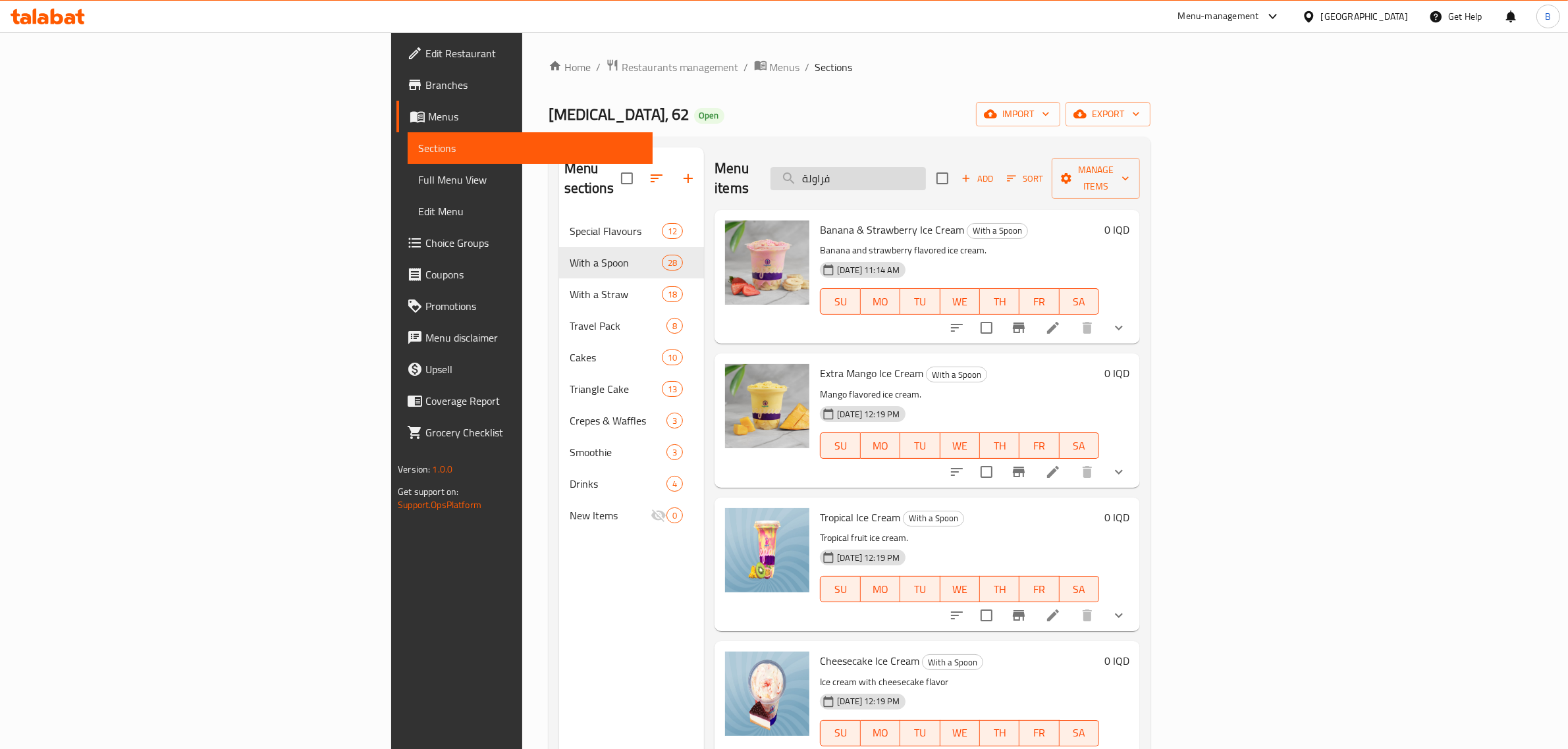
click at [926, 167] on input "فراولة" at bounding box center [848, 179] width 156 height 23
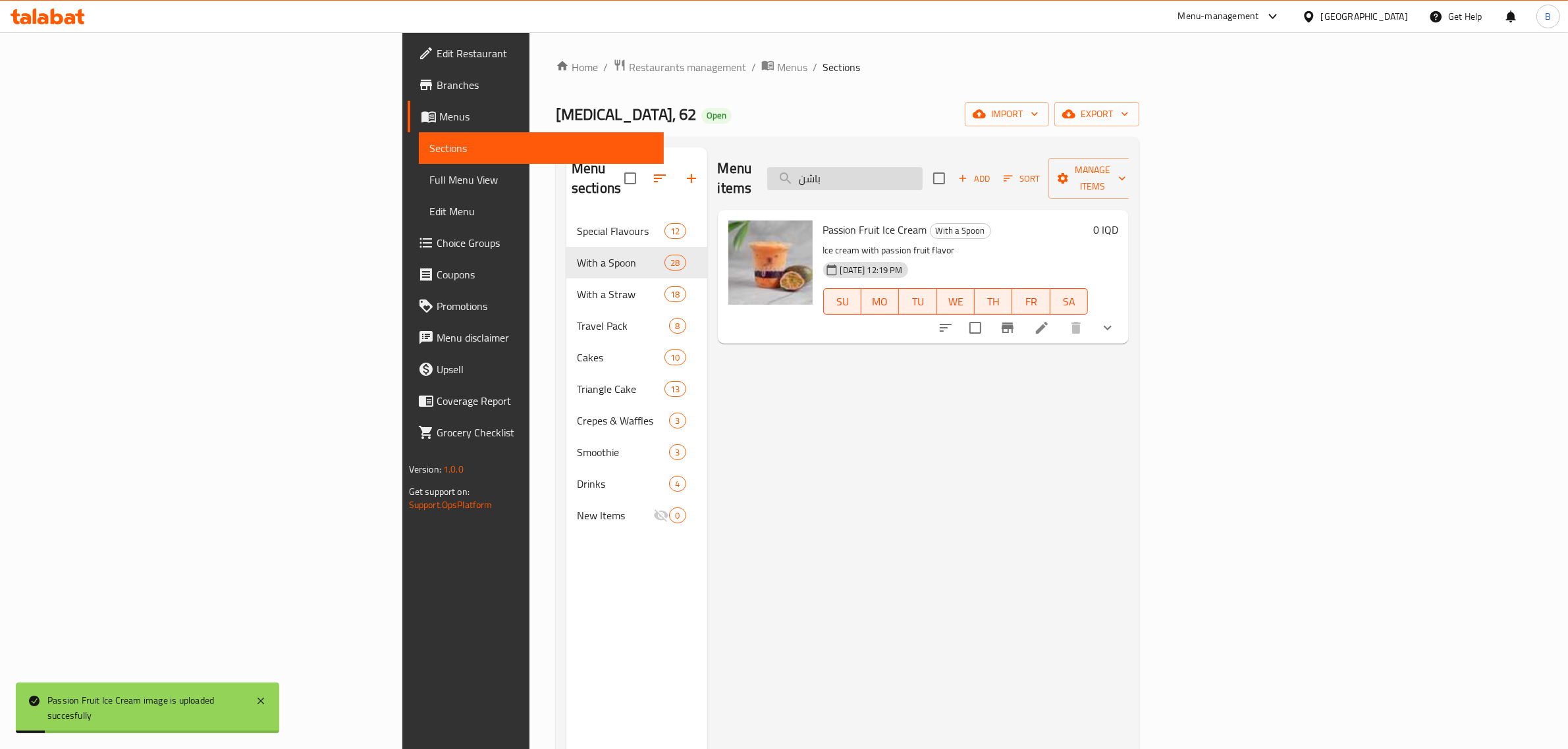
click at [923, 179] on input "باشن" at bounding box center [845, 179] width 156 height 23
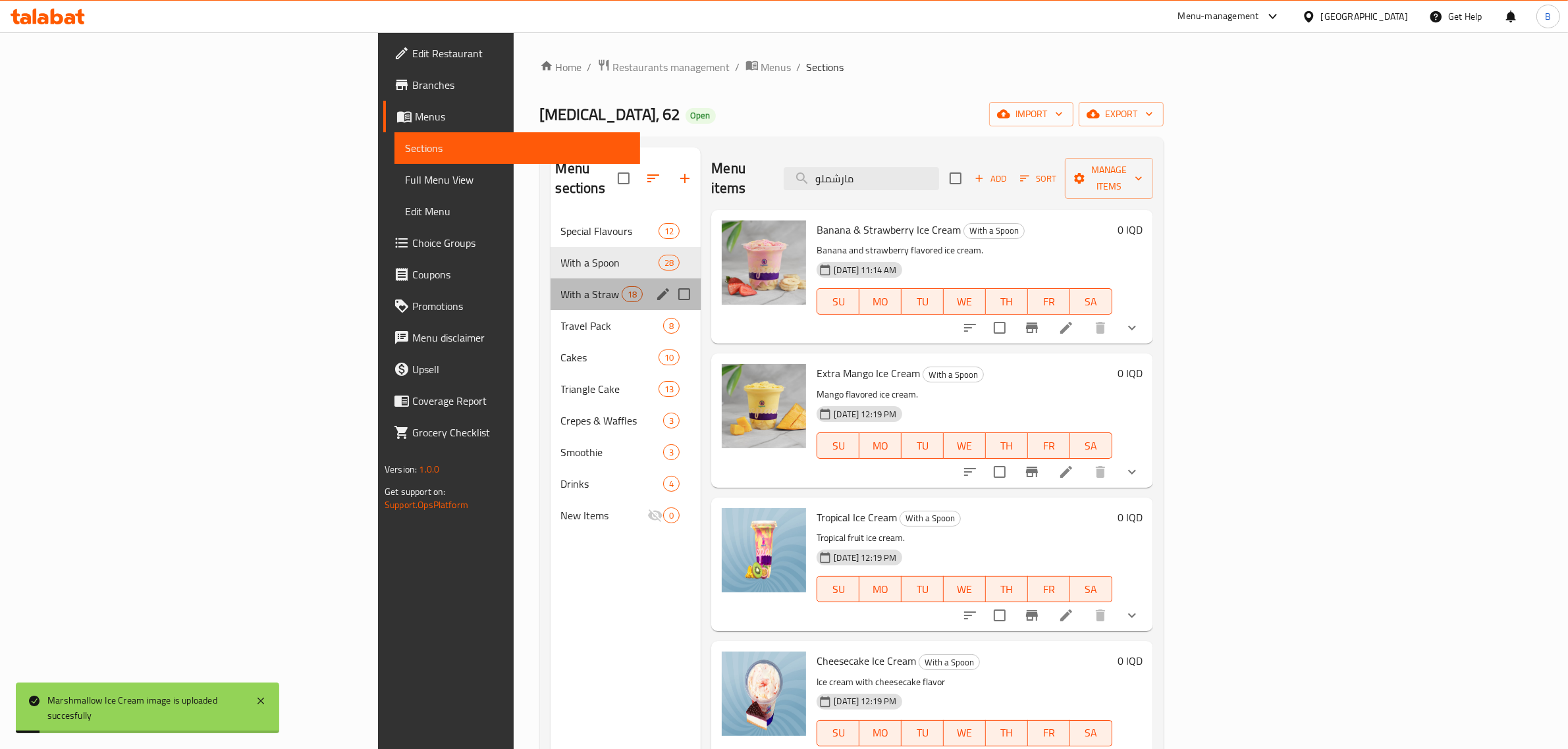
click at [561, 286] on span "With a Straw" at bounding box center [591, 294] width 61 height 16
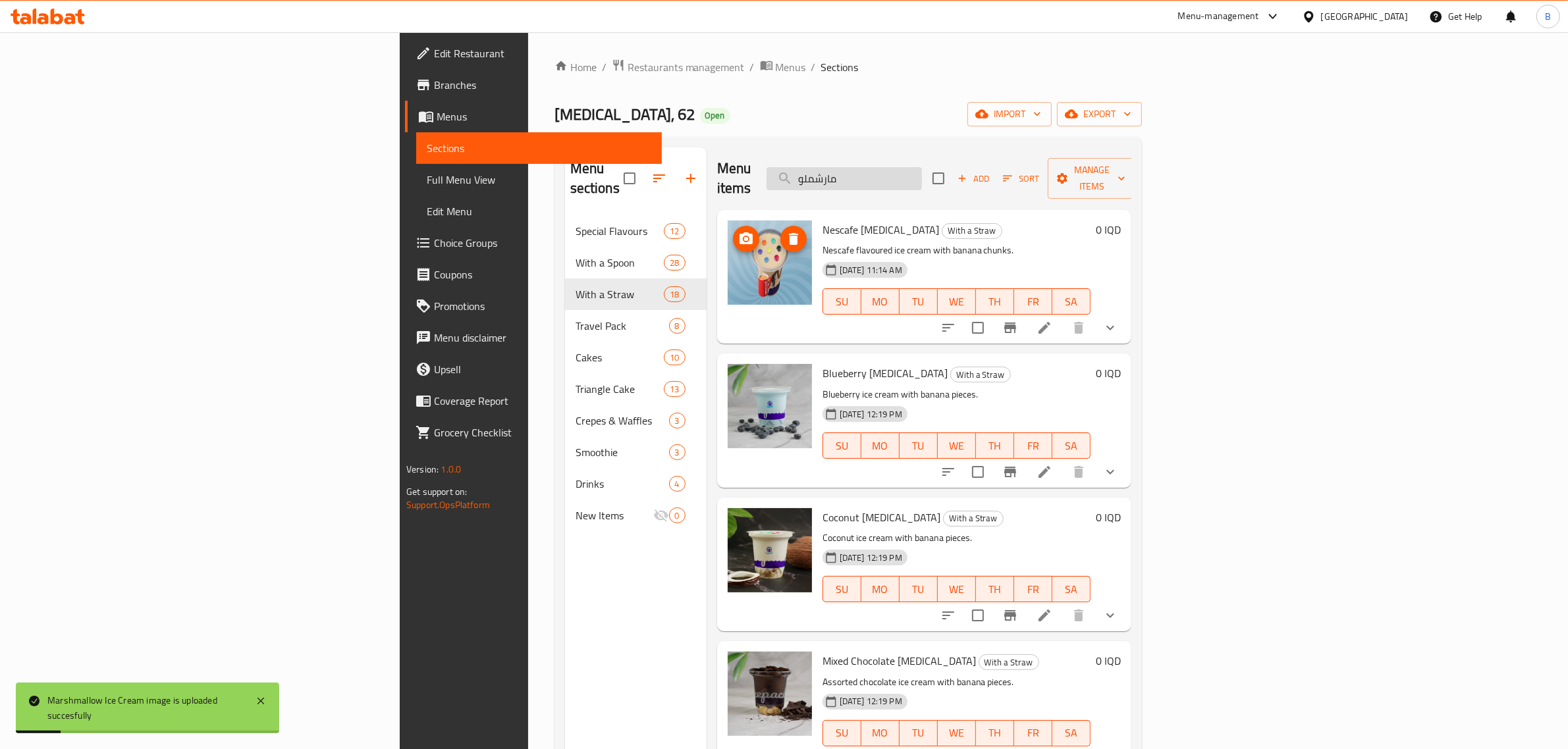
click at [922, 168] on input "مارشملو" at bounding box center [845, 179] width 156 height 23
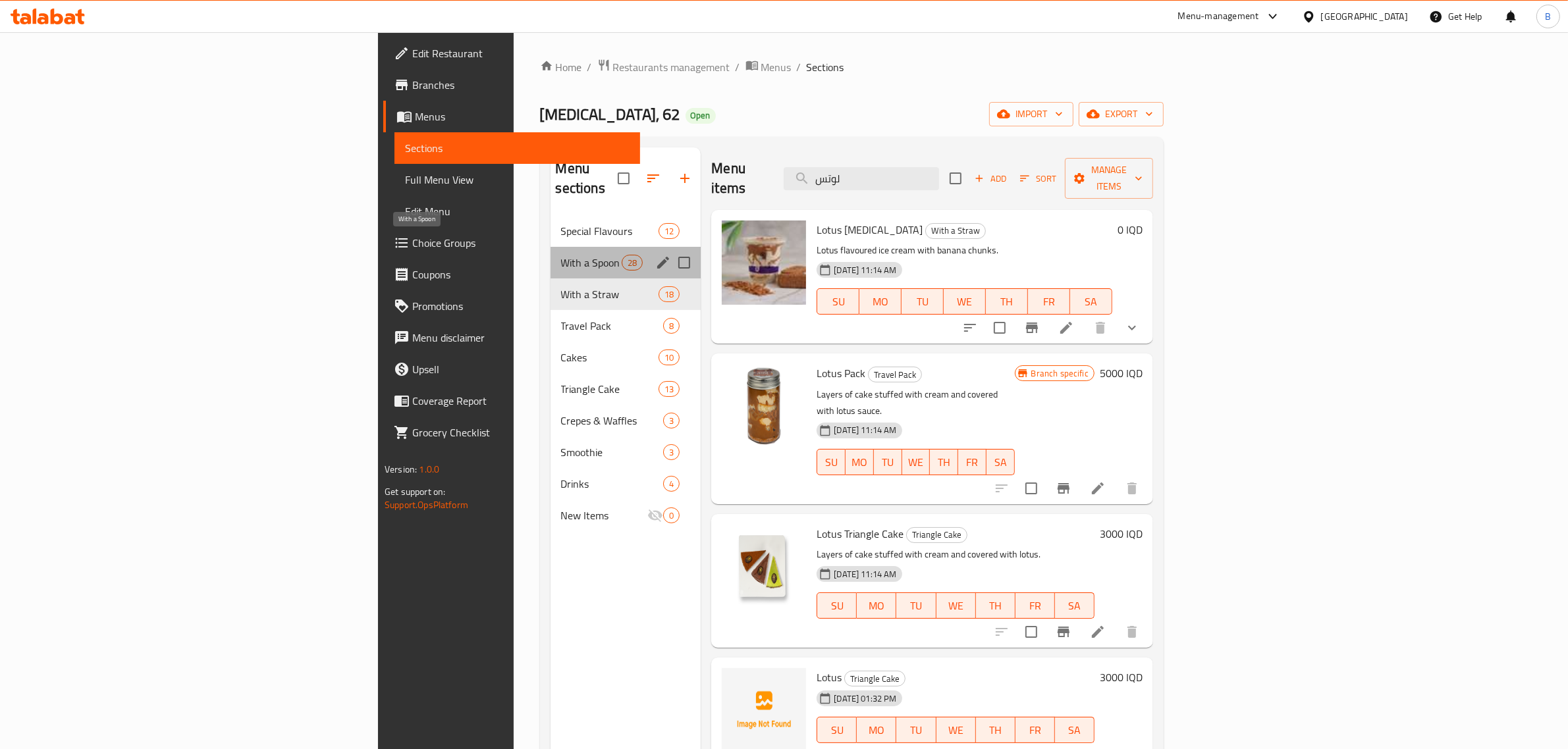
click at [561, 254] on span "With a Spoon" at bounding box center [591, 262] width 61 height 16
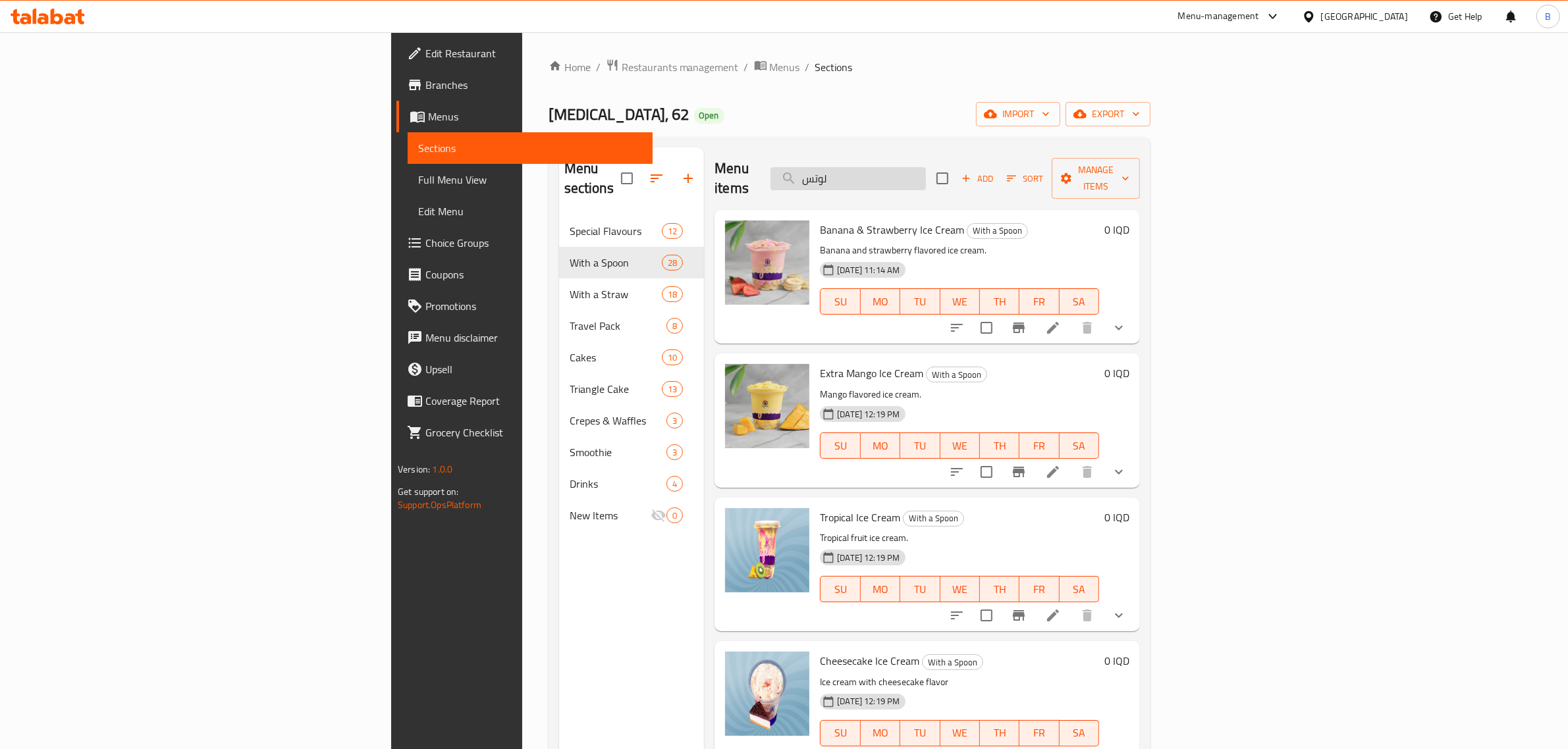
click at [926, 177] on input "لوتس" at bounding box center [848, 179] width 156 height 23
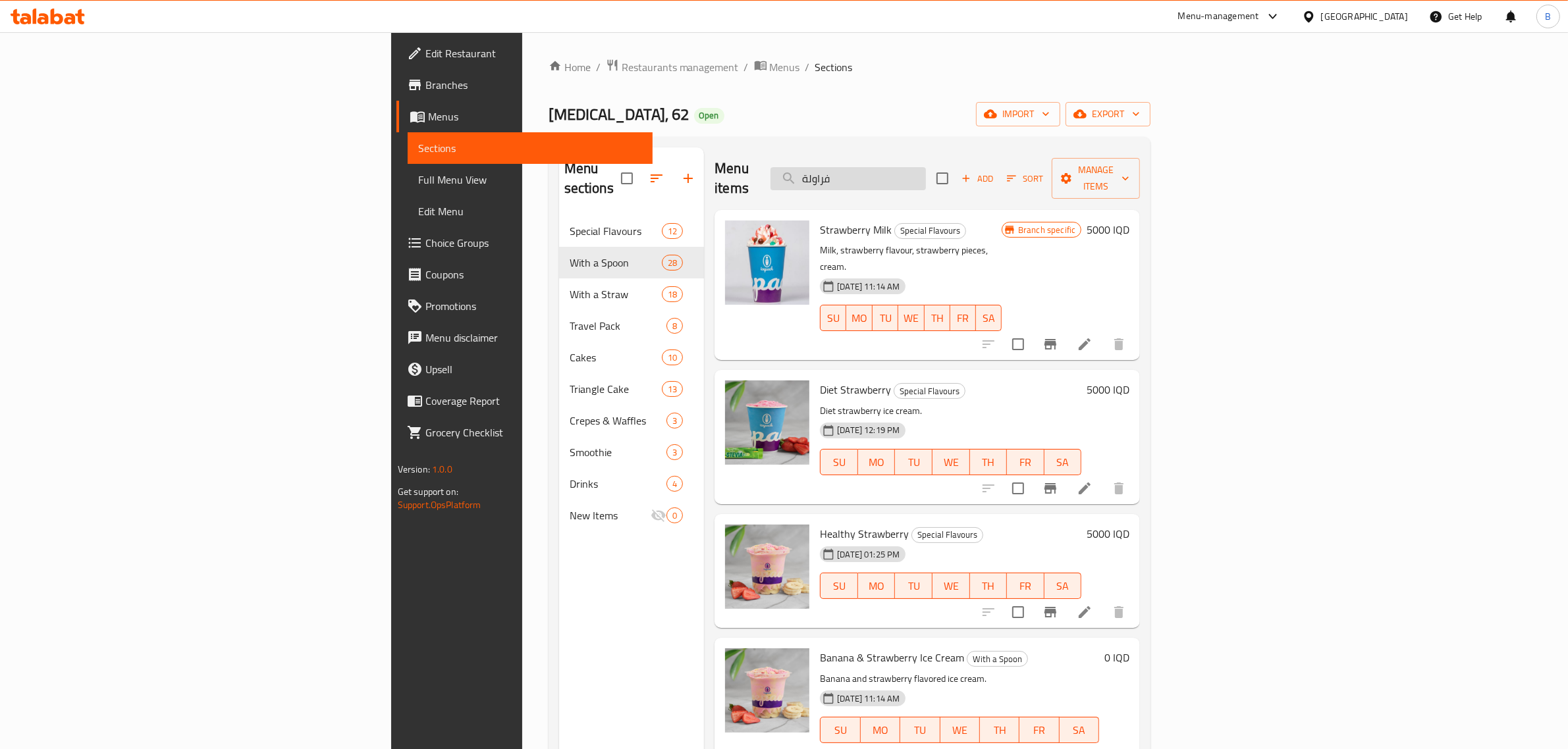
click at [926, 172] on input "فراولة" at bounding box center [848, 179] width 156 height 23
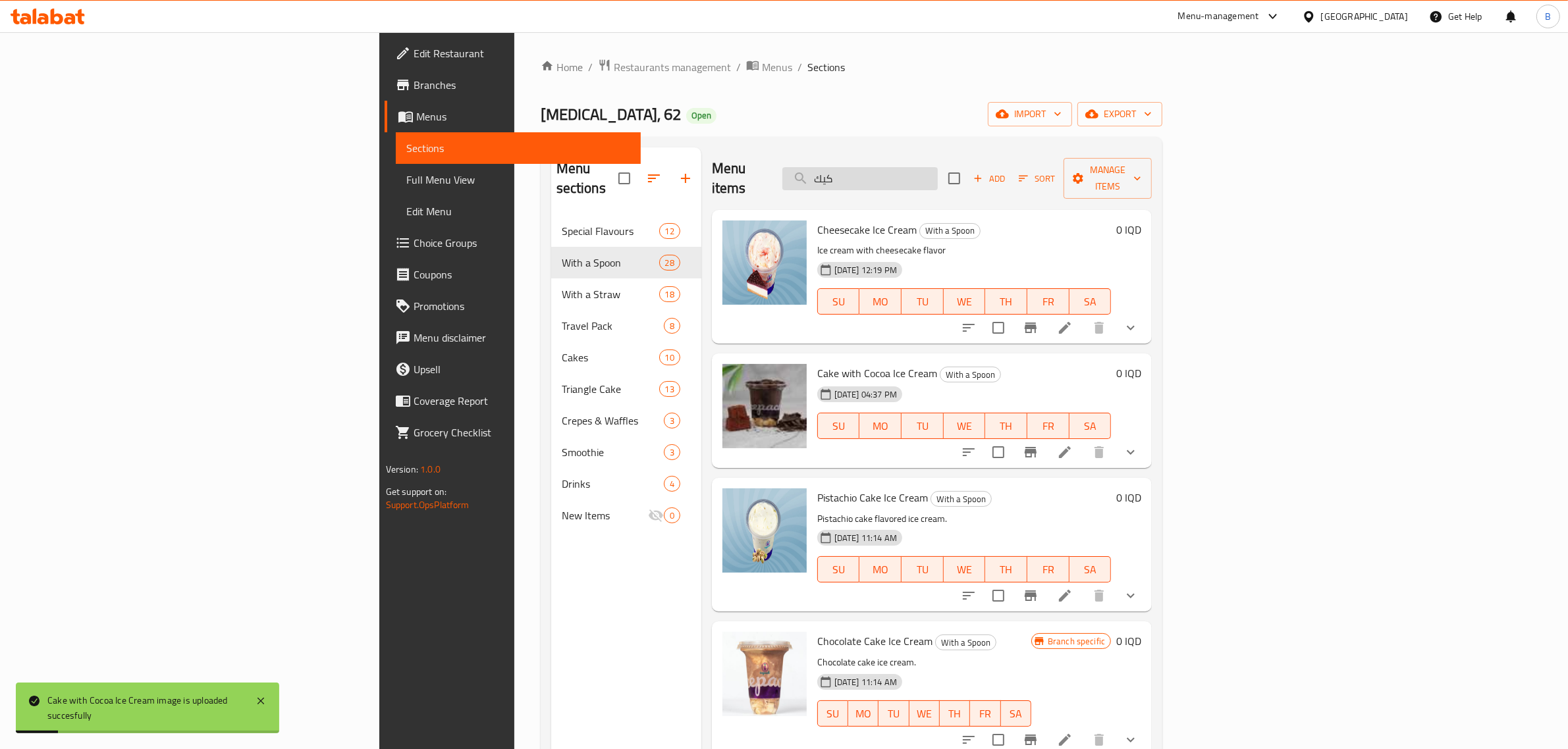
click at [938, 170] on input "كيك" at bounding box center [860, 179] width 156 height 23
click at [938, 169] on input "كيك" at bounding box center [860, 179] width 156 height 23
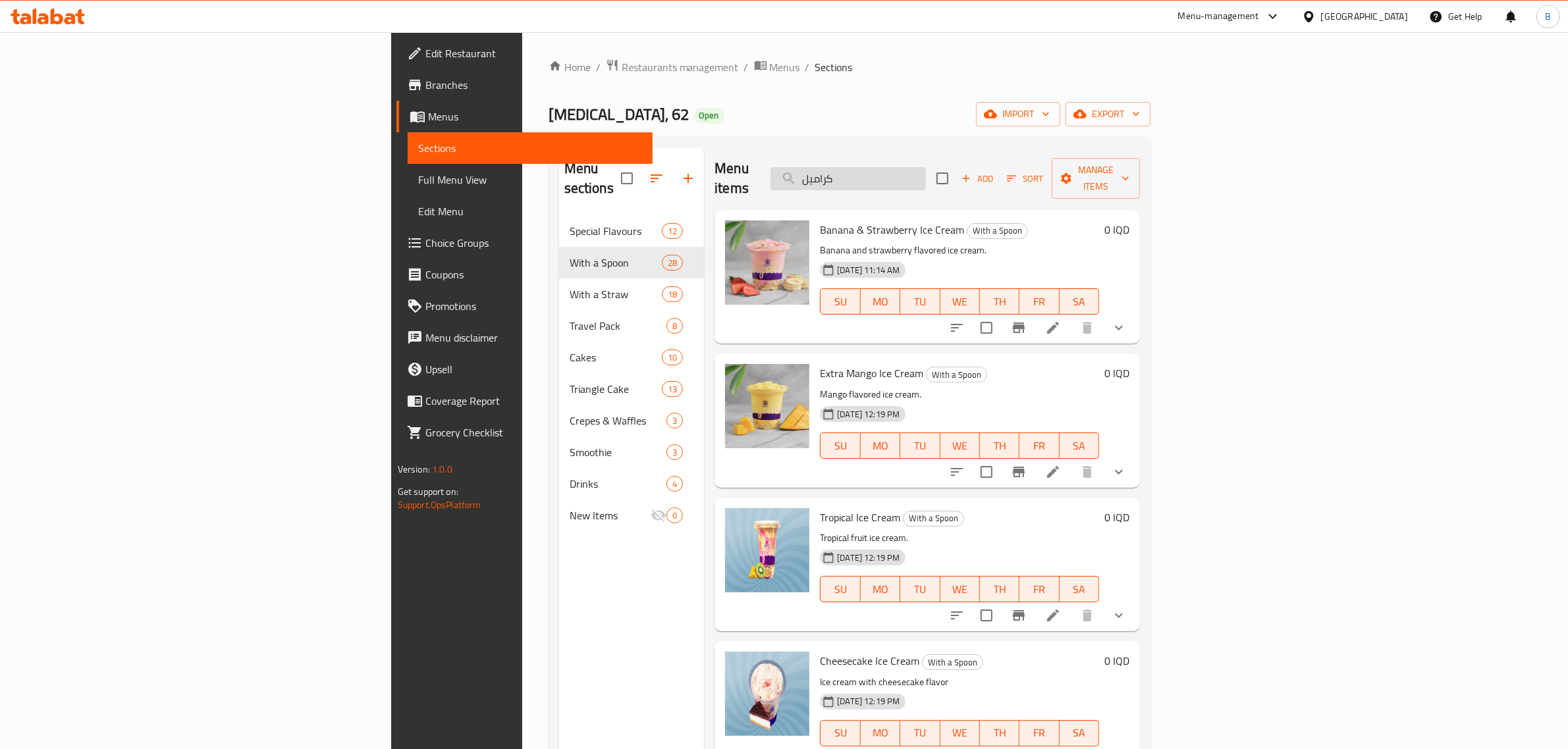
click at [926, 174] on input "كراميل" at bounding box center [848, 179] width 156 height 23
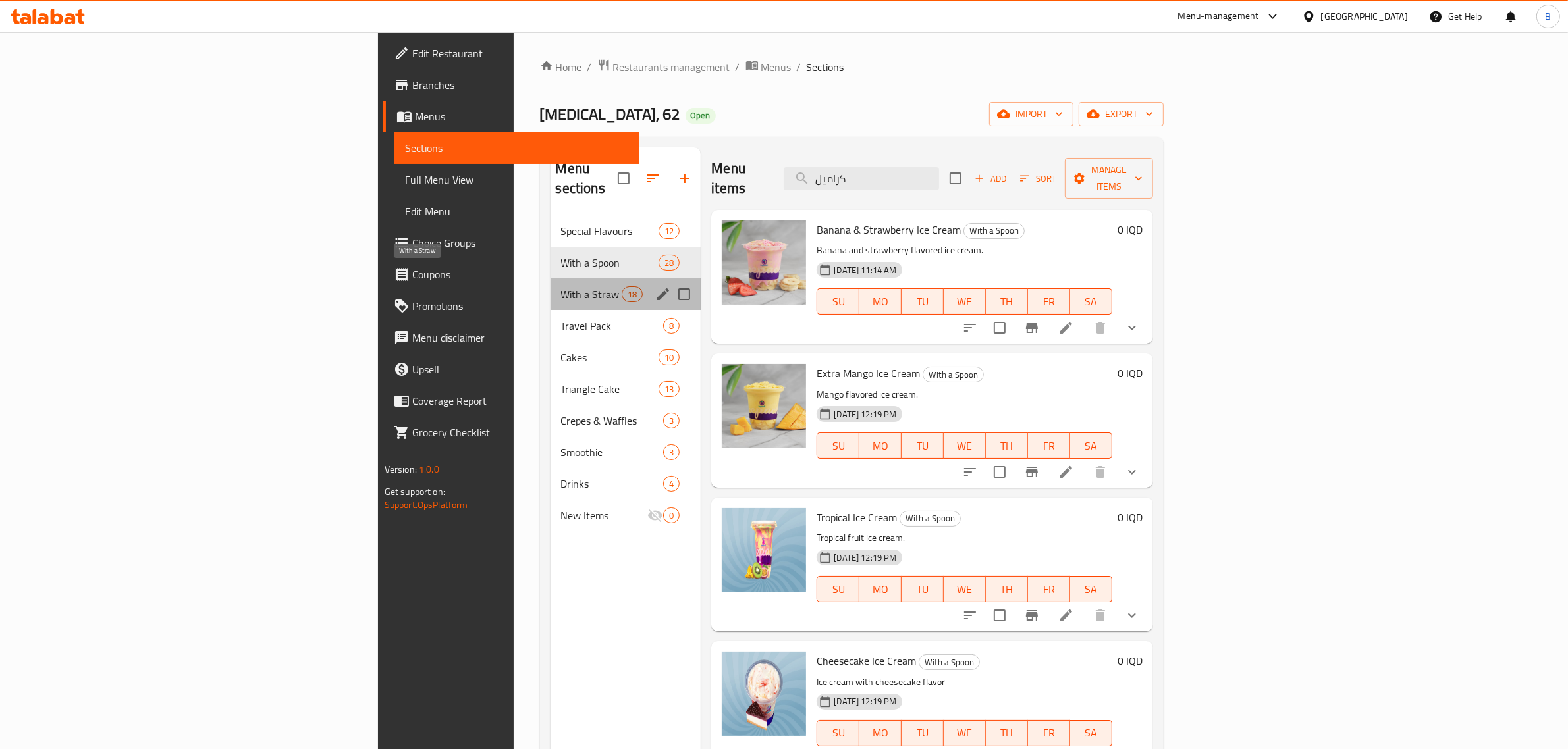
click at [561, 286] on span "With a Straw" at bounding box center [591, 294] width 61 height 16
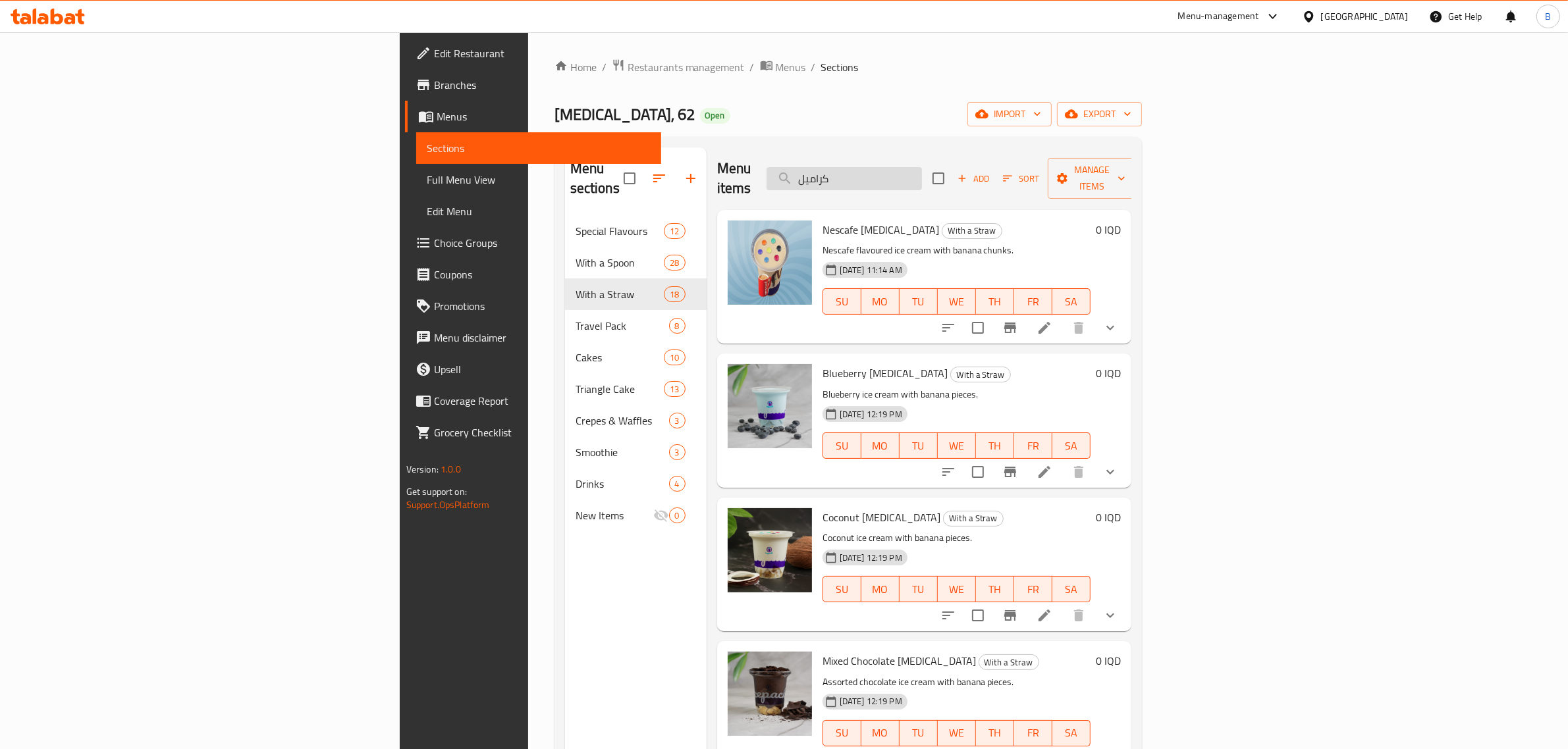
click at [922, 180] on input "كراميل" at bounding box center [845, 179] width 156 height 23
click at [922, 179] on input "كراميل" at bounding box center [845, 179] width 156 height 23
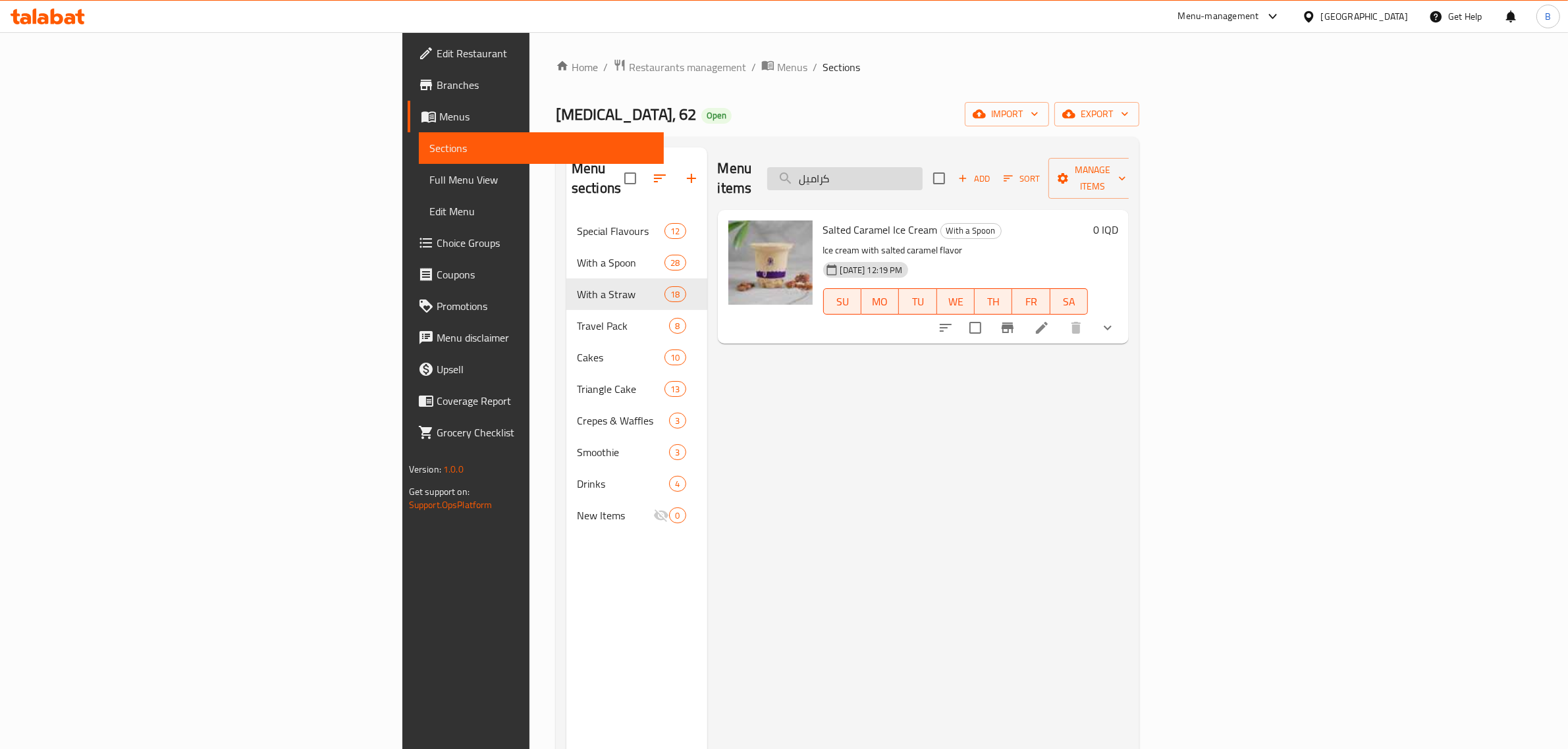
click at [923, 167] on input "كراميل" at bounding box center [845, 179] width 156 height 23
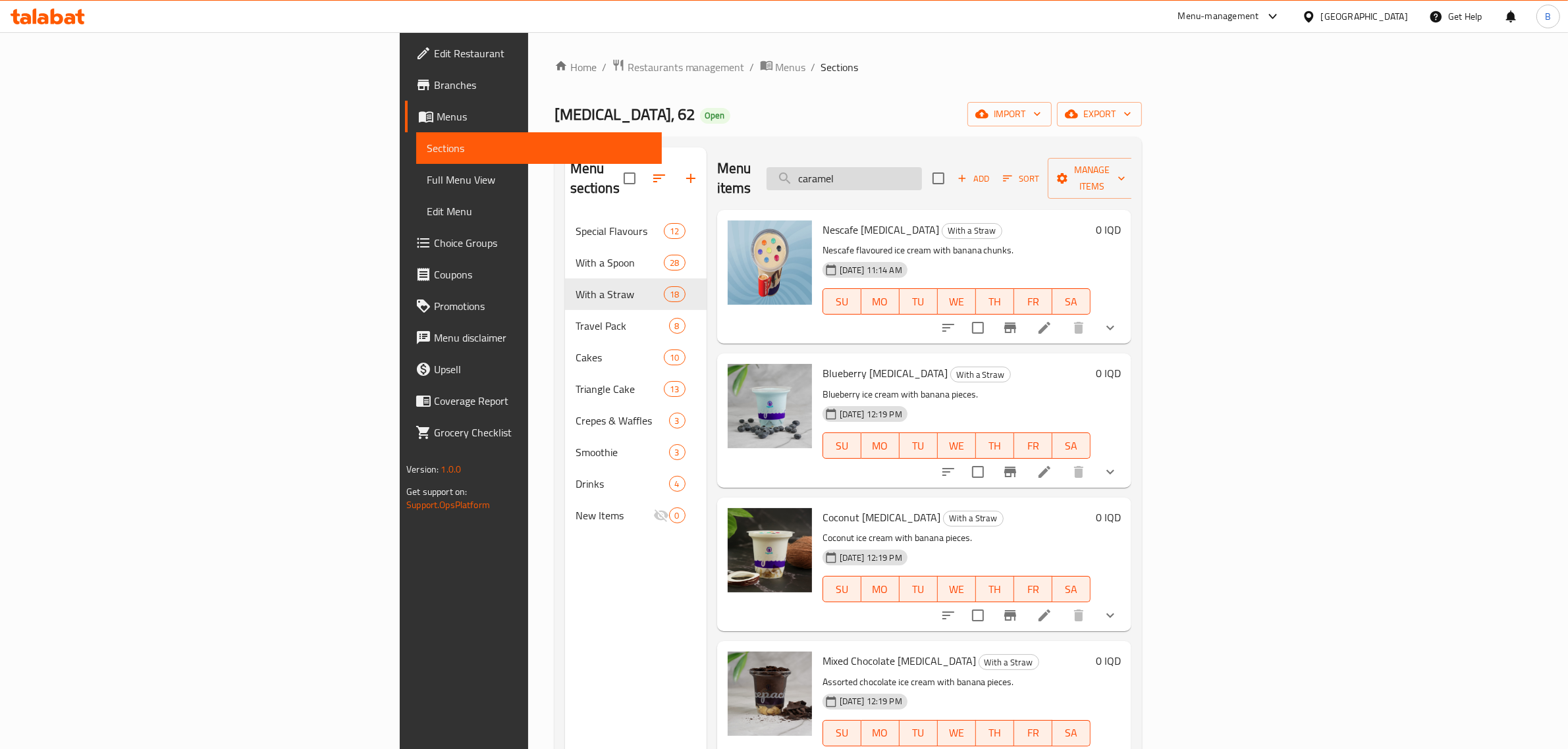
click at [922, 172] on input "caramel" at bounding box center [845, 179] width 156 height 23
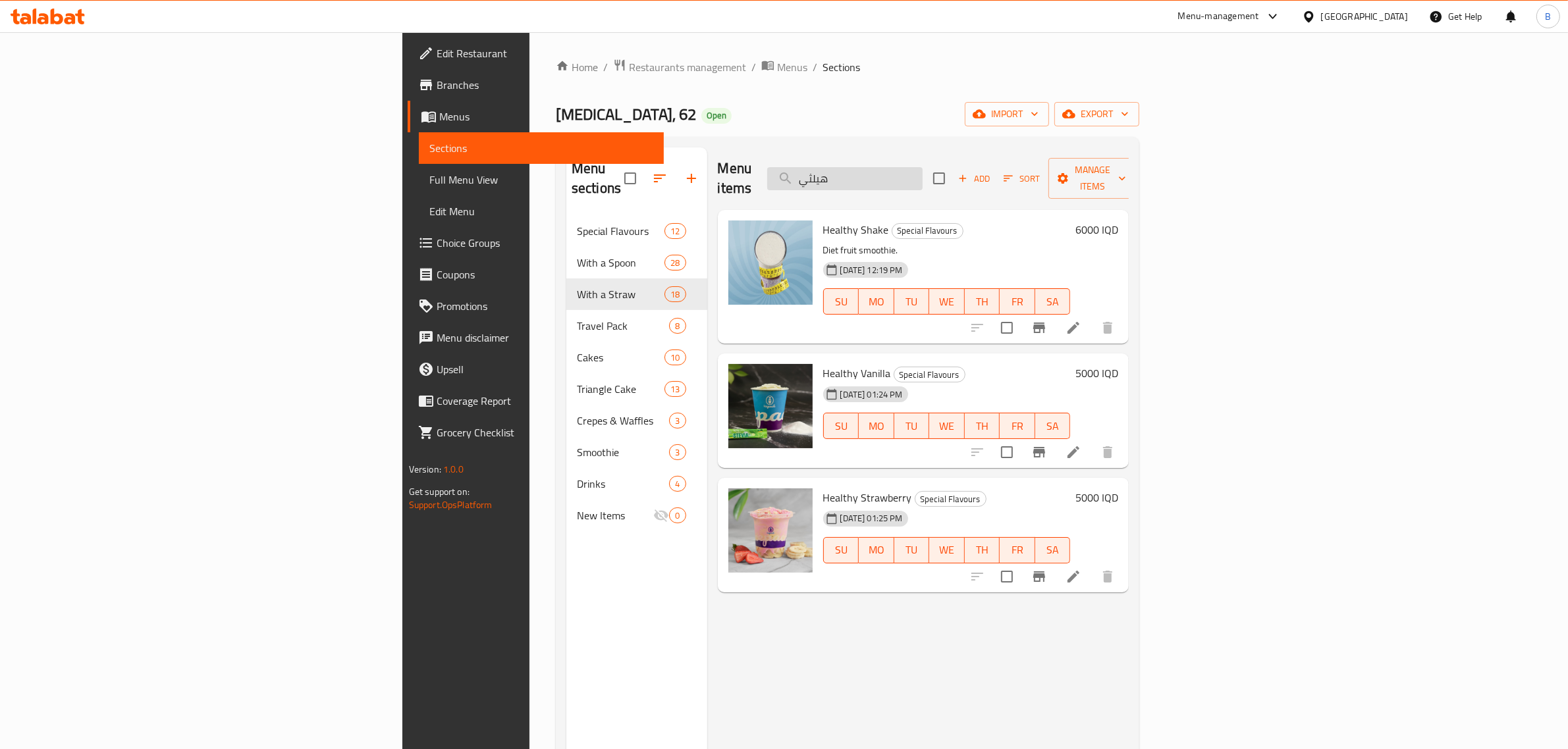
click at [923, 174] on input "هيلثي" at bounding box center [845, 179] width 156 height 23
type input "healthy"
click at [923, 167] on input "healthy" at bounding box center [845, 179] width 156 height 23
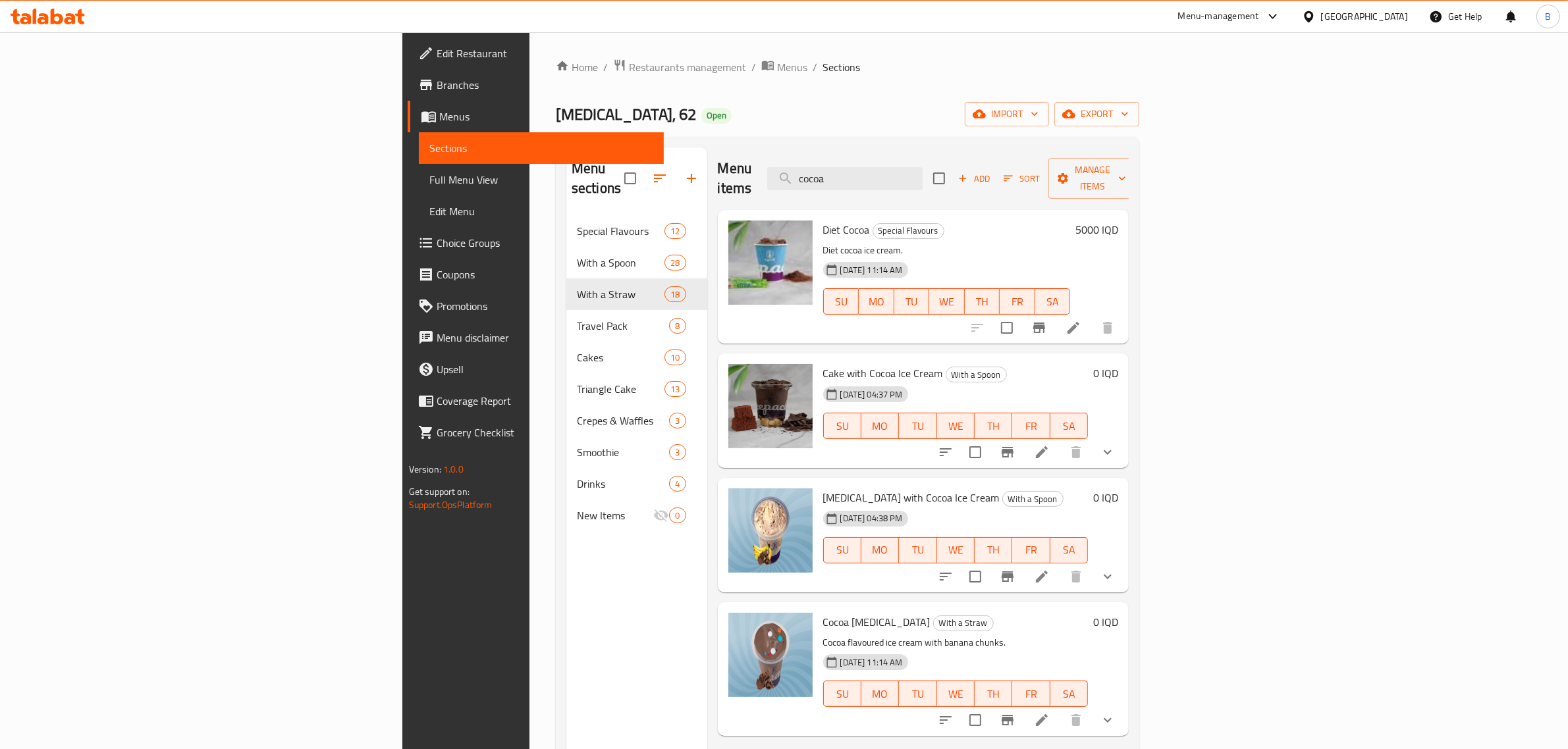
click at [969, 183] on div "Menu items cocoa Add Sort Manage items" at bounding box center [923, 178] width 412 height 63
click at [923, 174] on input "cocoa" at bounding box center [845, 179] width 156 height 23
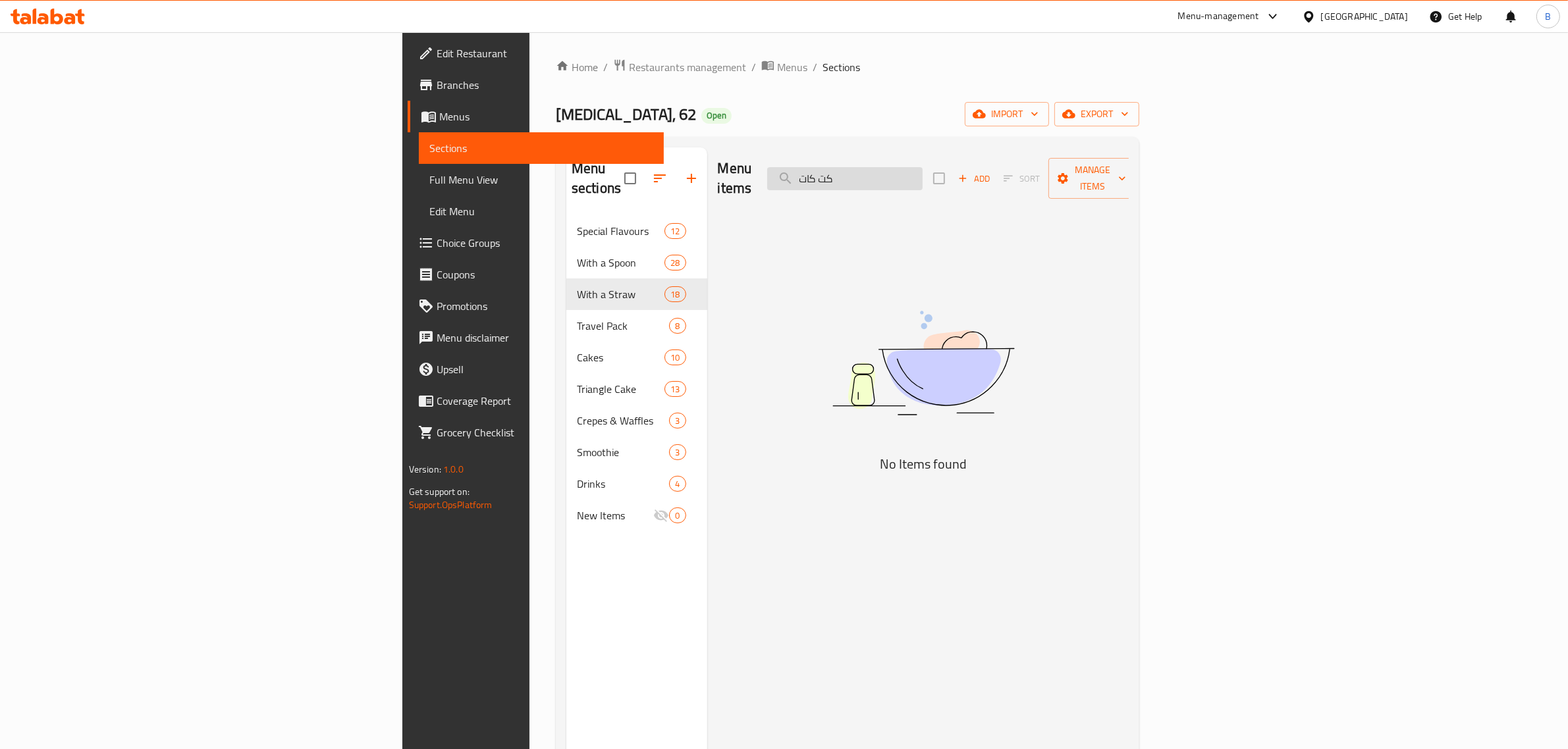
click at [923, 173] on input "كت كات" at bounding box center [845, 179] width 156 height 23
click at [923, 173] on input "كيتكات" at bounding box center [845, 179] width 156 height 23
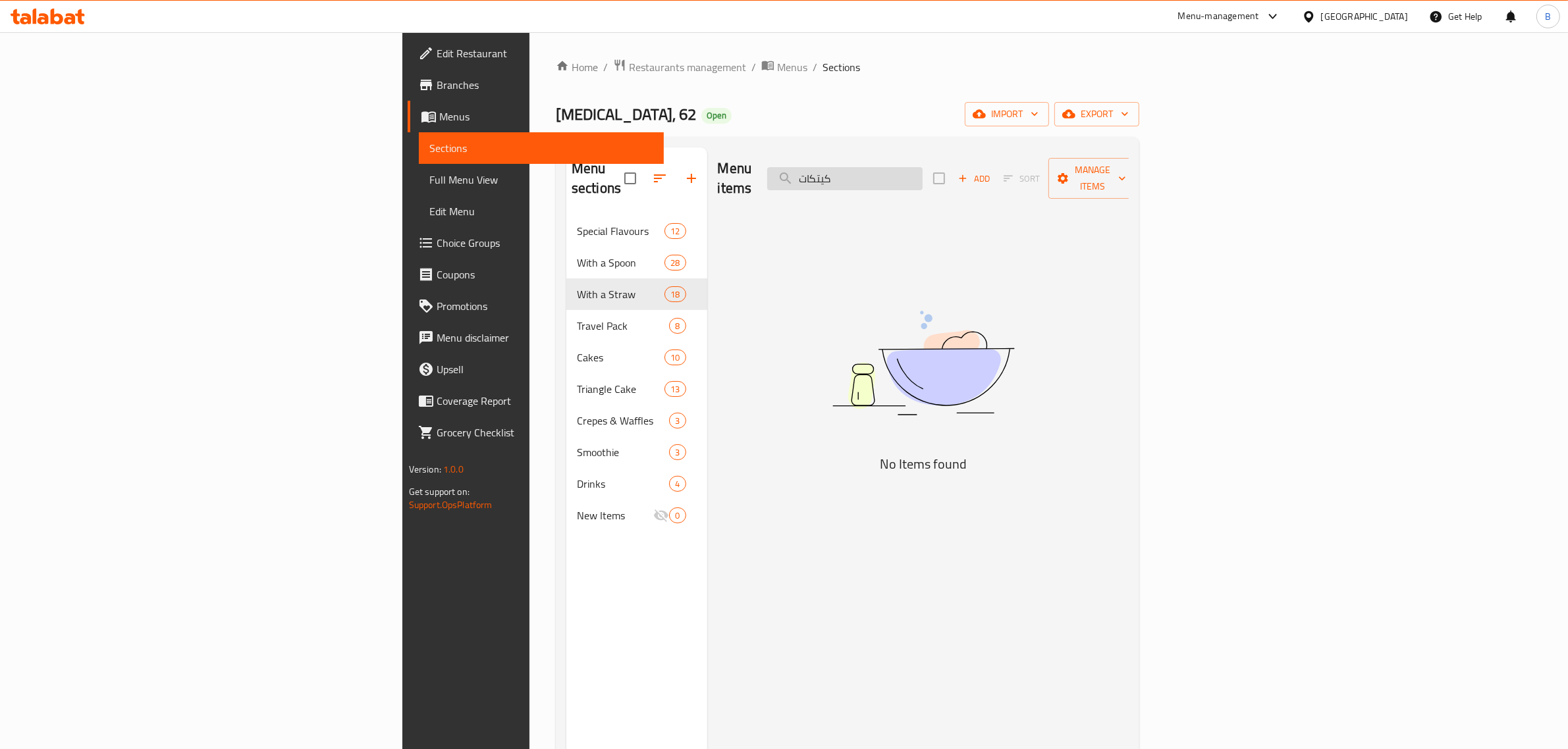
click at [923, 173] on input "كيتكات" at bounding box center [845, 179] width 156 height 23
click at [923, 173] on input "kitkat" at bounding box center [845, 179] width 156 height 23
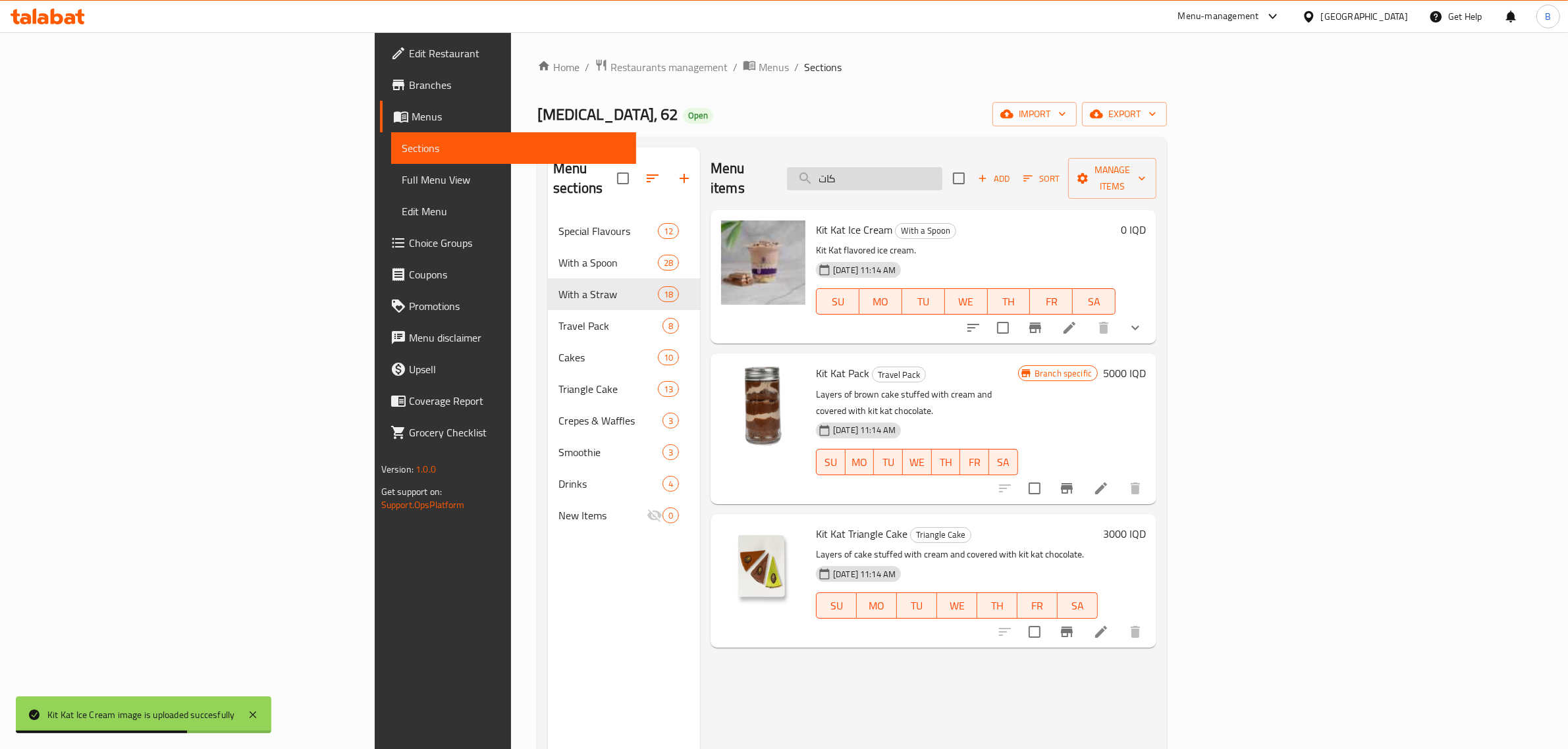
click at [943, 167] on input "كات" at bounding box center [865, 179] width 156 height 23
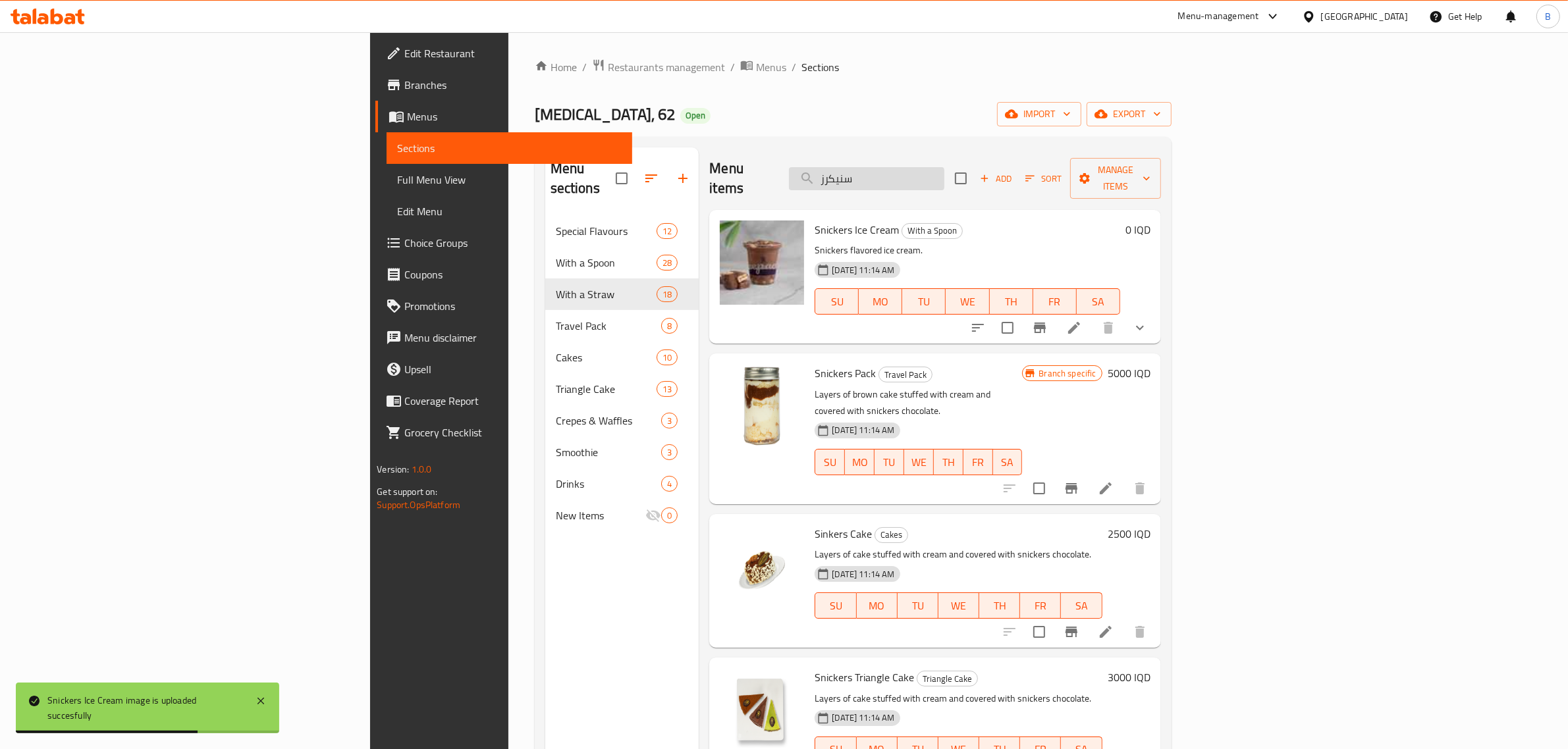
click at [944, 172] on input "سنيكرز" at bounding box center [866, 179] width 156 height 23
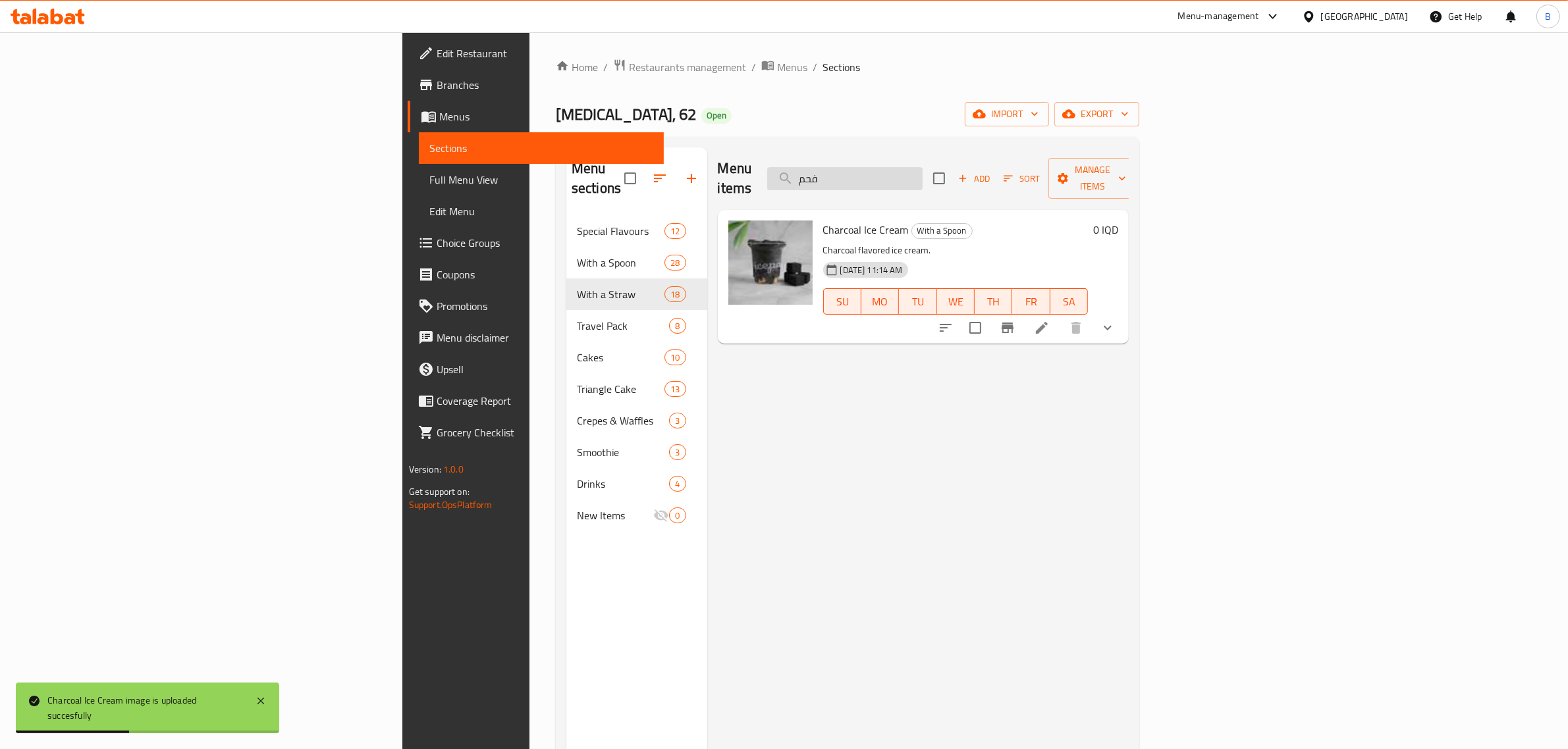
click at [923, 168] on input "فحم" at bounding box center [845, 179] width 156 height 23
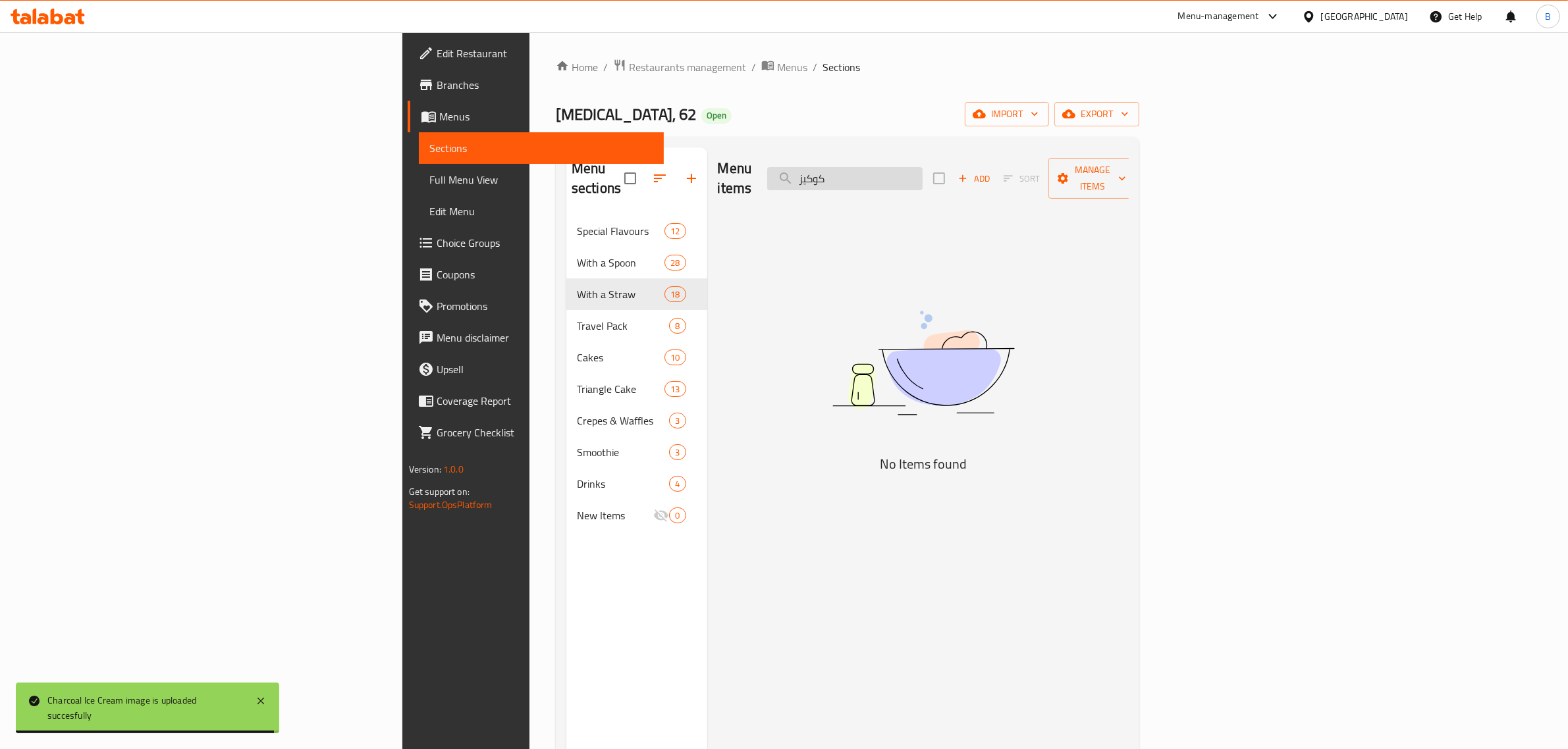
click at [923, 168] on input "كوكيز" at bounding box center [845, 179] width 156 height 23
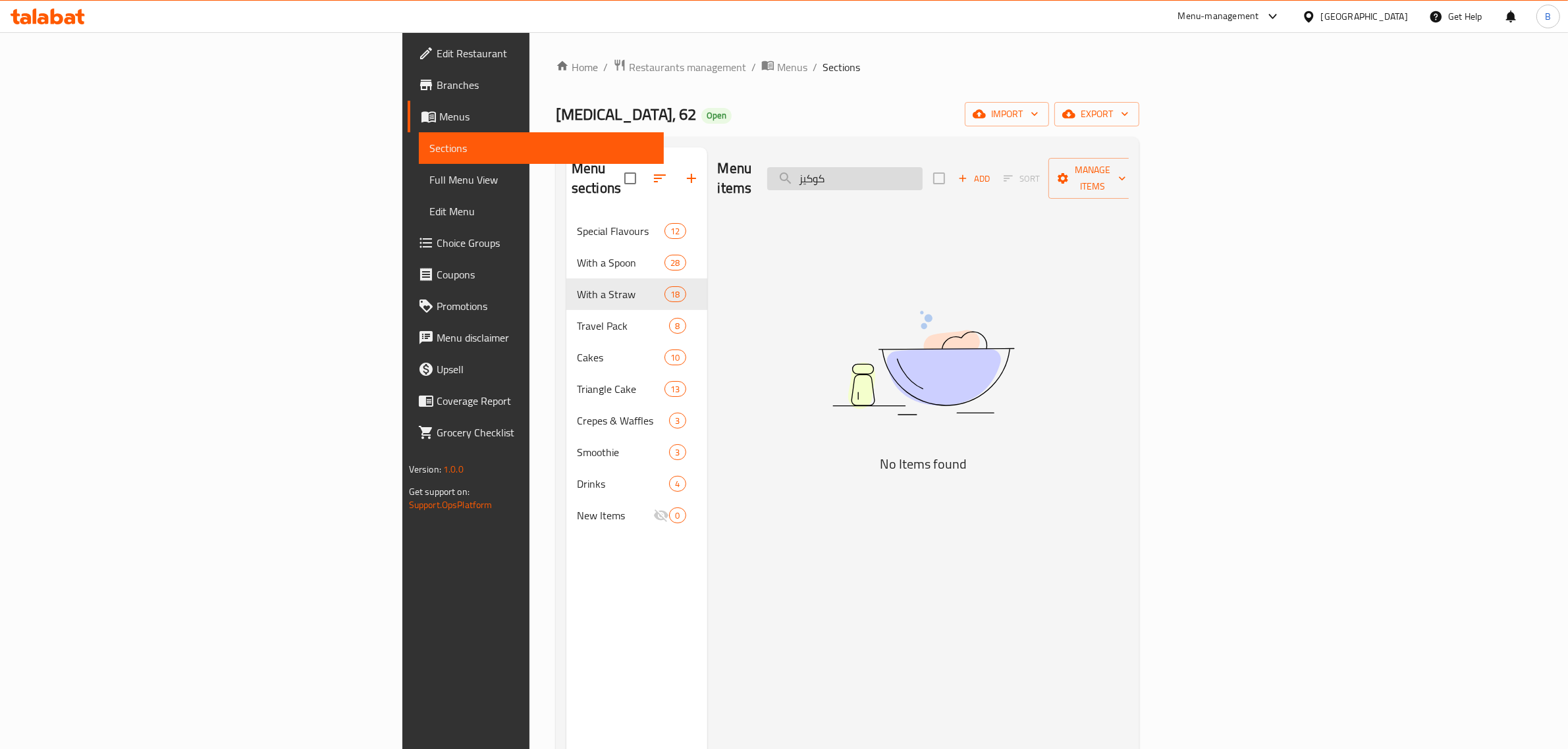
click at [923, 168] on input "كوكيز" at bounding box center [845, 179] width 156 height 23
type input "c"
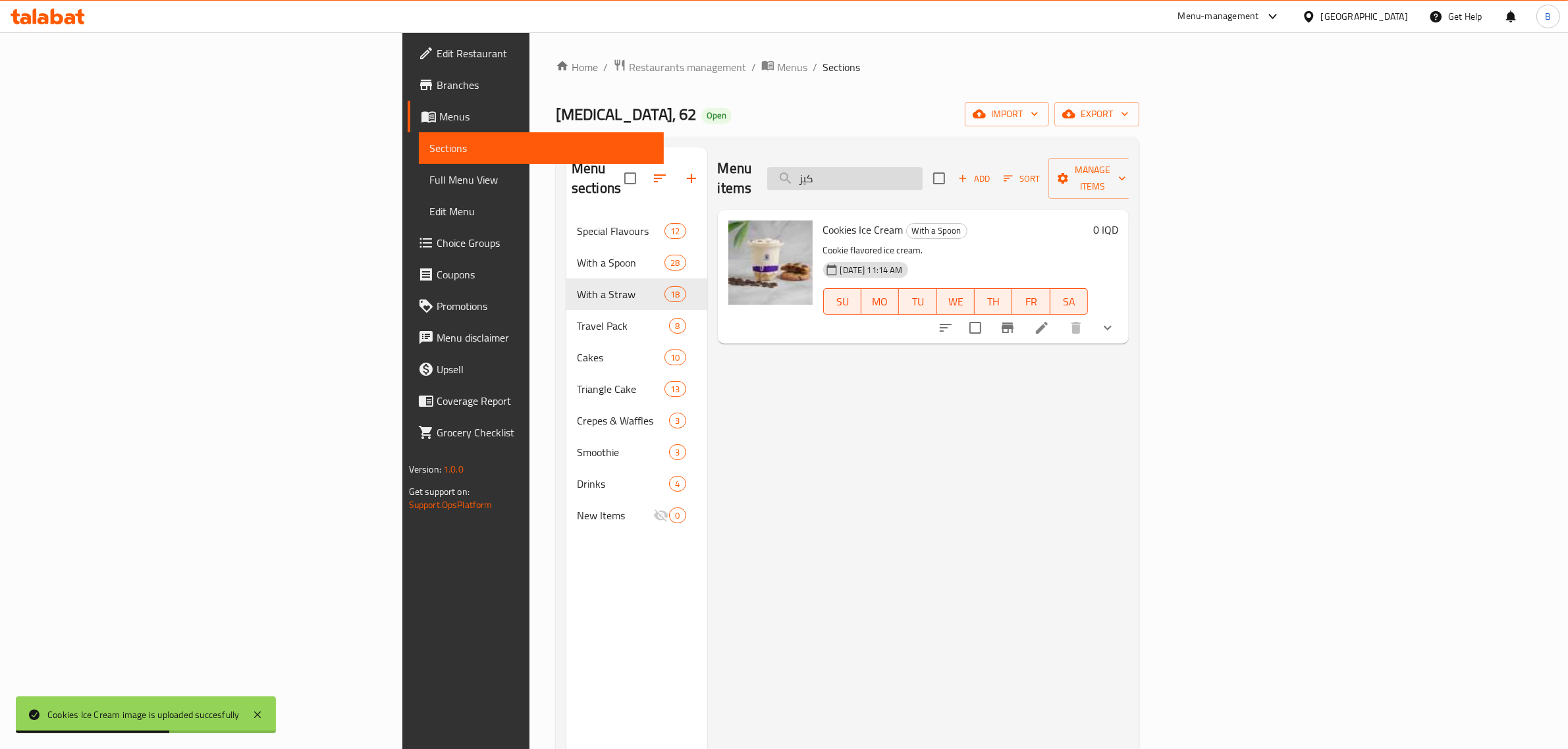
click at [923, 167] on input "كيز" at bounding box center [845, 179] width 156 height 23
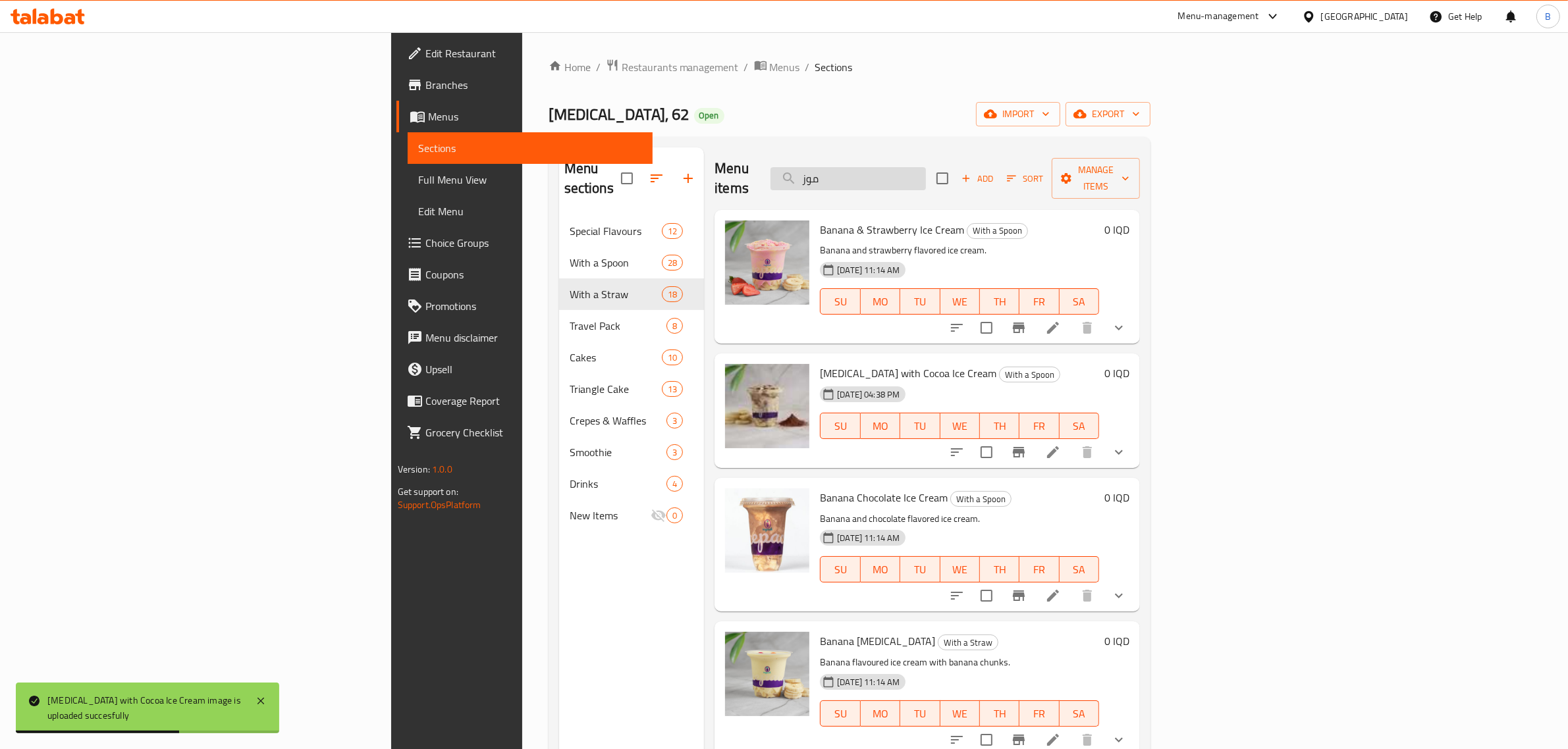
click at [926, 180] on input "موز" at bounding box center [848, 179] width 156 height 23
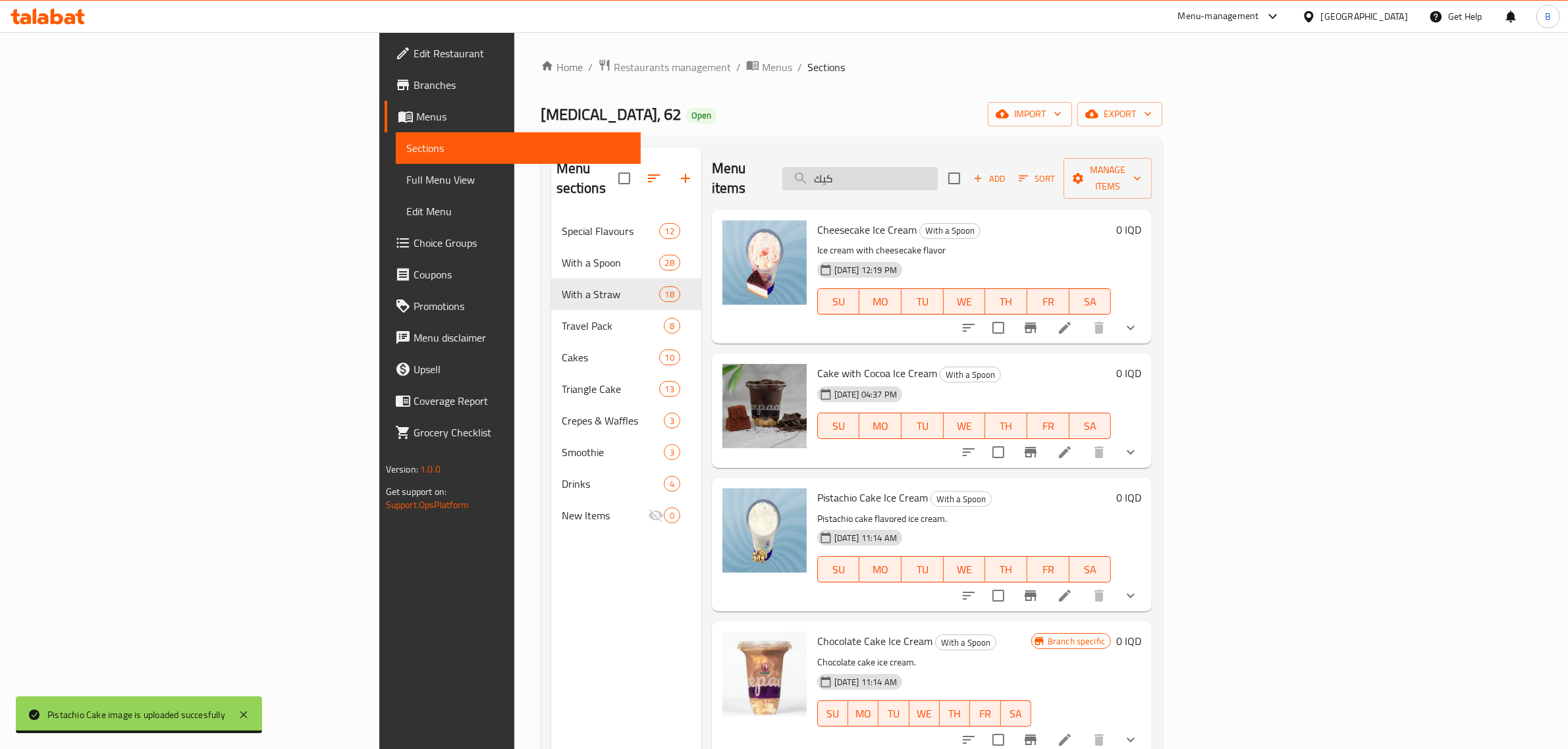
click at [938, 172] on input "كيك" at bounding box center [860, 179] width 156 height 23
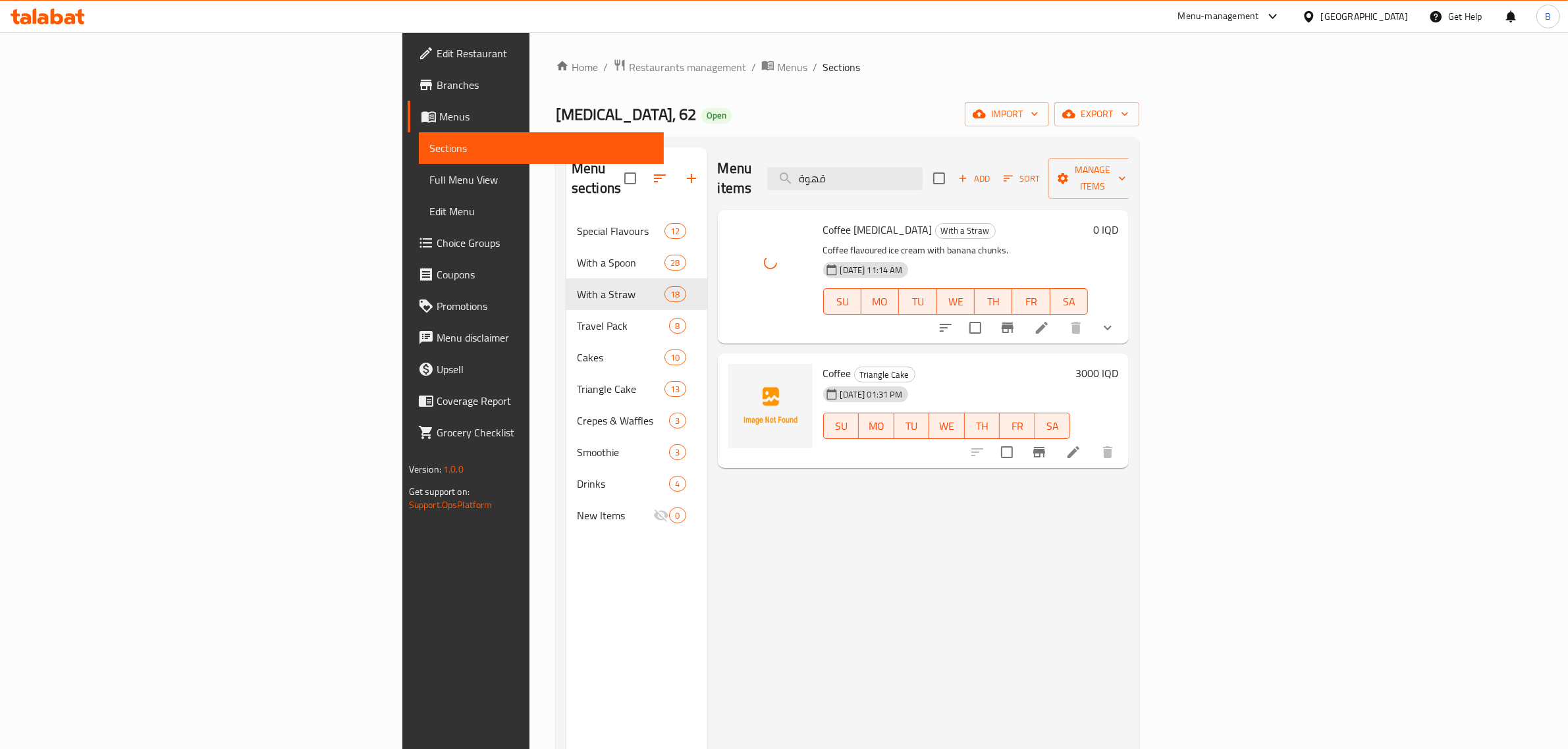
click at [972, 156] on div "Menu items قهوة Add Sort Manage items" at bounding box center [923, 178] width 412 height 63
click at [923, 174] on input "قهوة" at bounding box center [845, 179] width 156 height 23
click at [923, 173] on input "قهوة" at bounding box center [845, 179] width 156 height 23
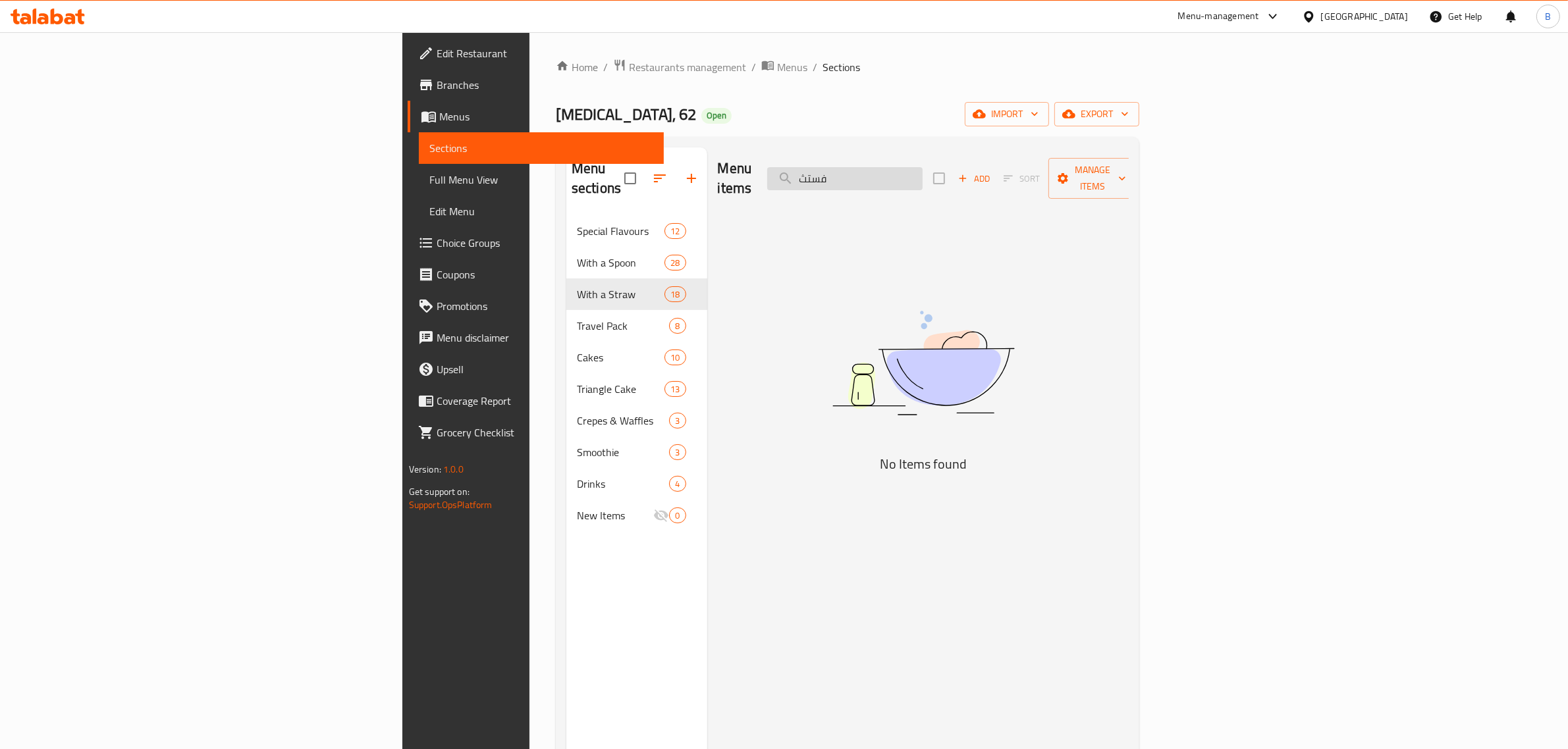
click at [923, 174] on input "فستث" at bounding box center [845, 179] width 156 height 23
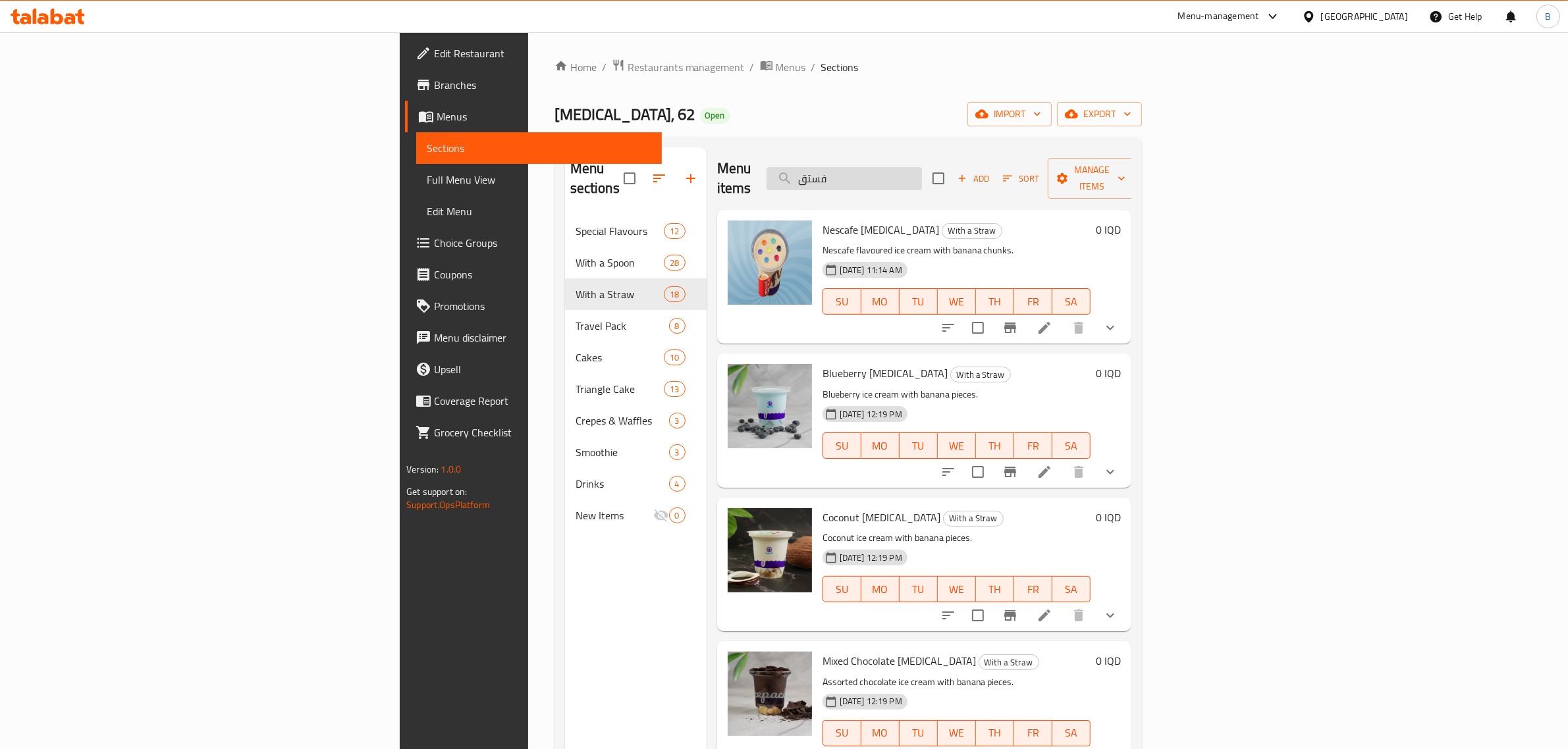
click at [922, 170] on input "فستق" at bounding box center [845, 179] width 156 height 23
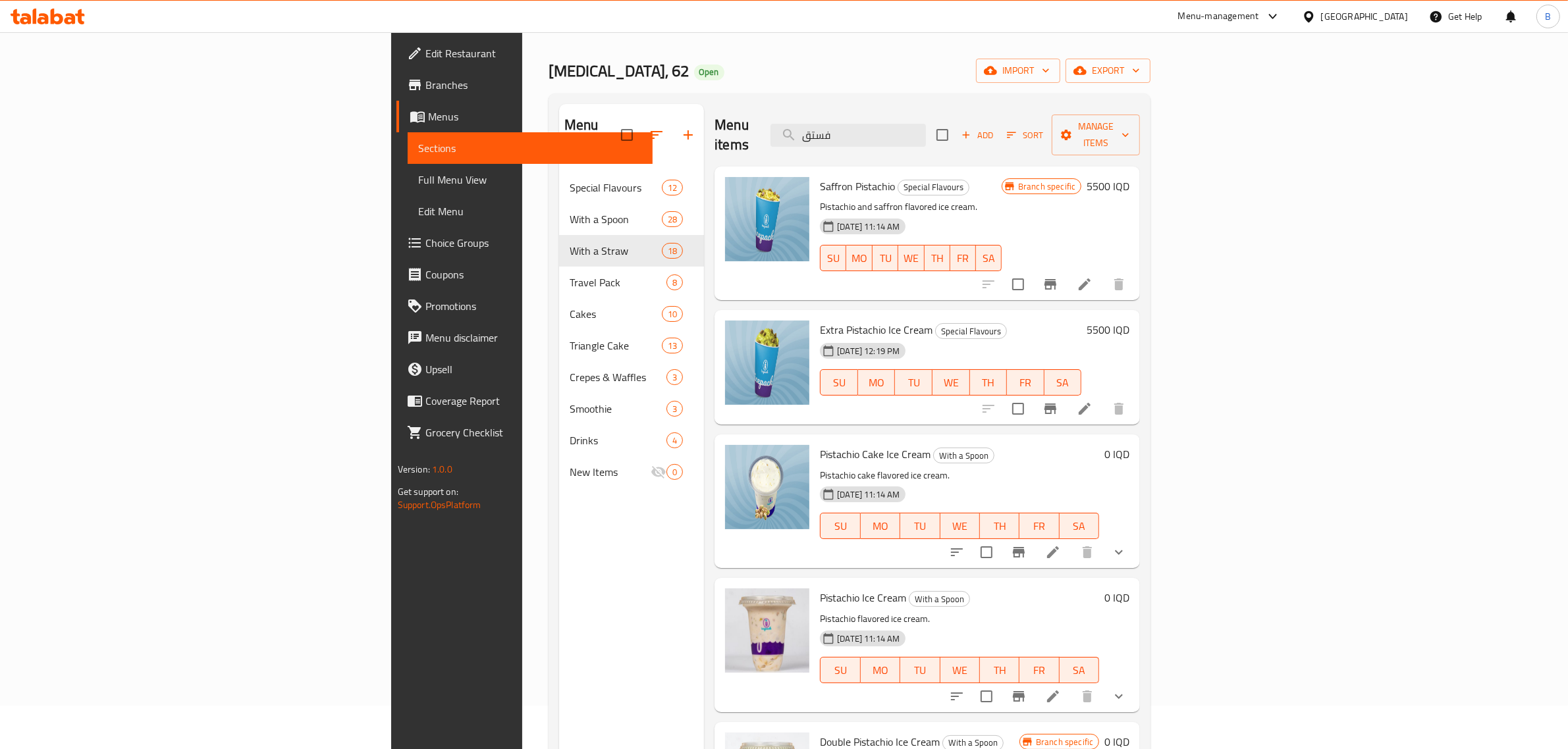
scroll to position [82, 0]
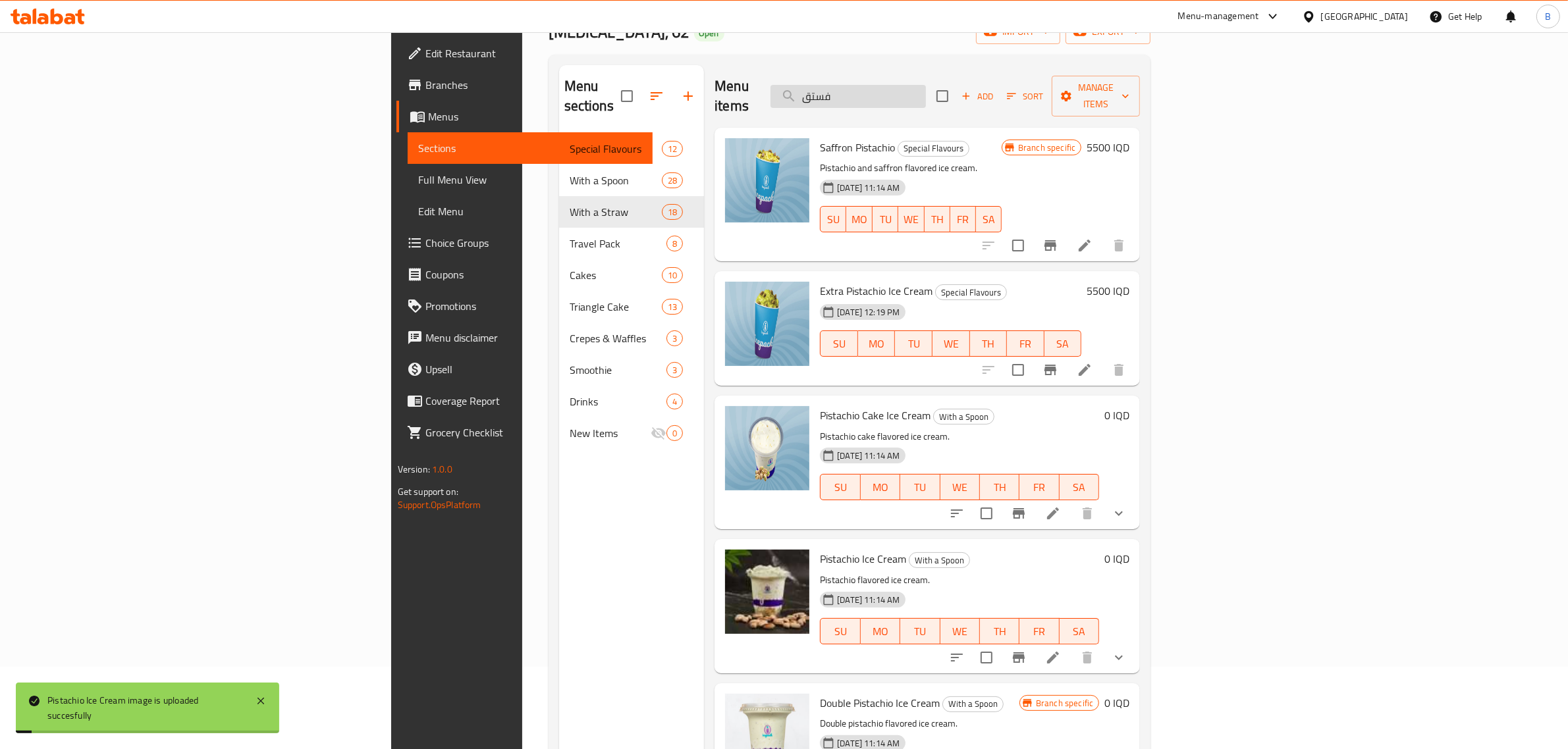
click at [926, 86] on input "فستق" at bounding box center [848, 96] width 156 height 23
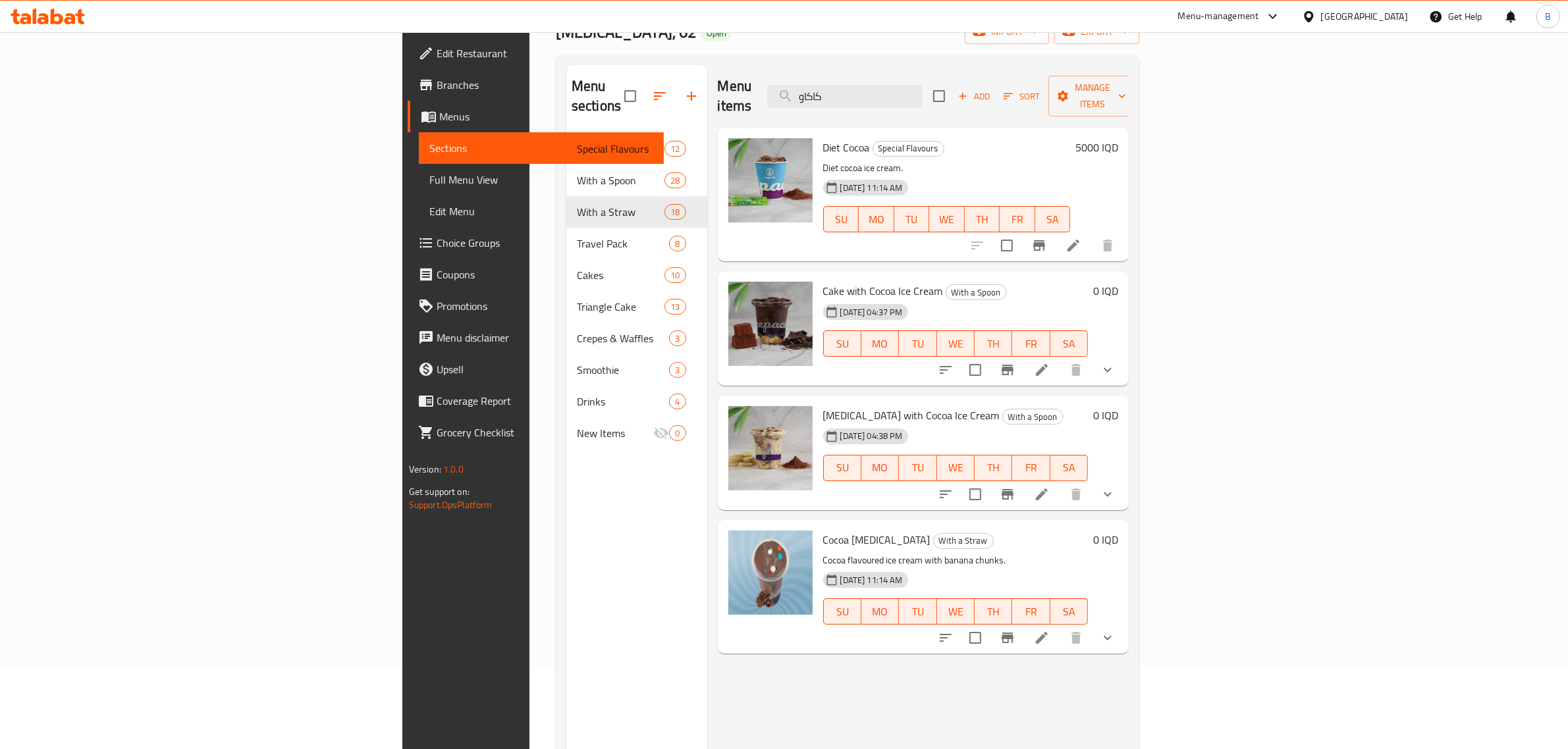
click at [1005, 99] on div "Menu items كاكاو Add Sort Manage items" at bounding box center [923, 96] width 412 height 63
click at [923, 97] on input "كاكاو" at bounding box center [845, 96] width 156 height 23
type input "v"
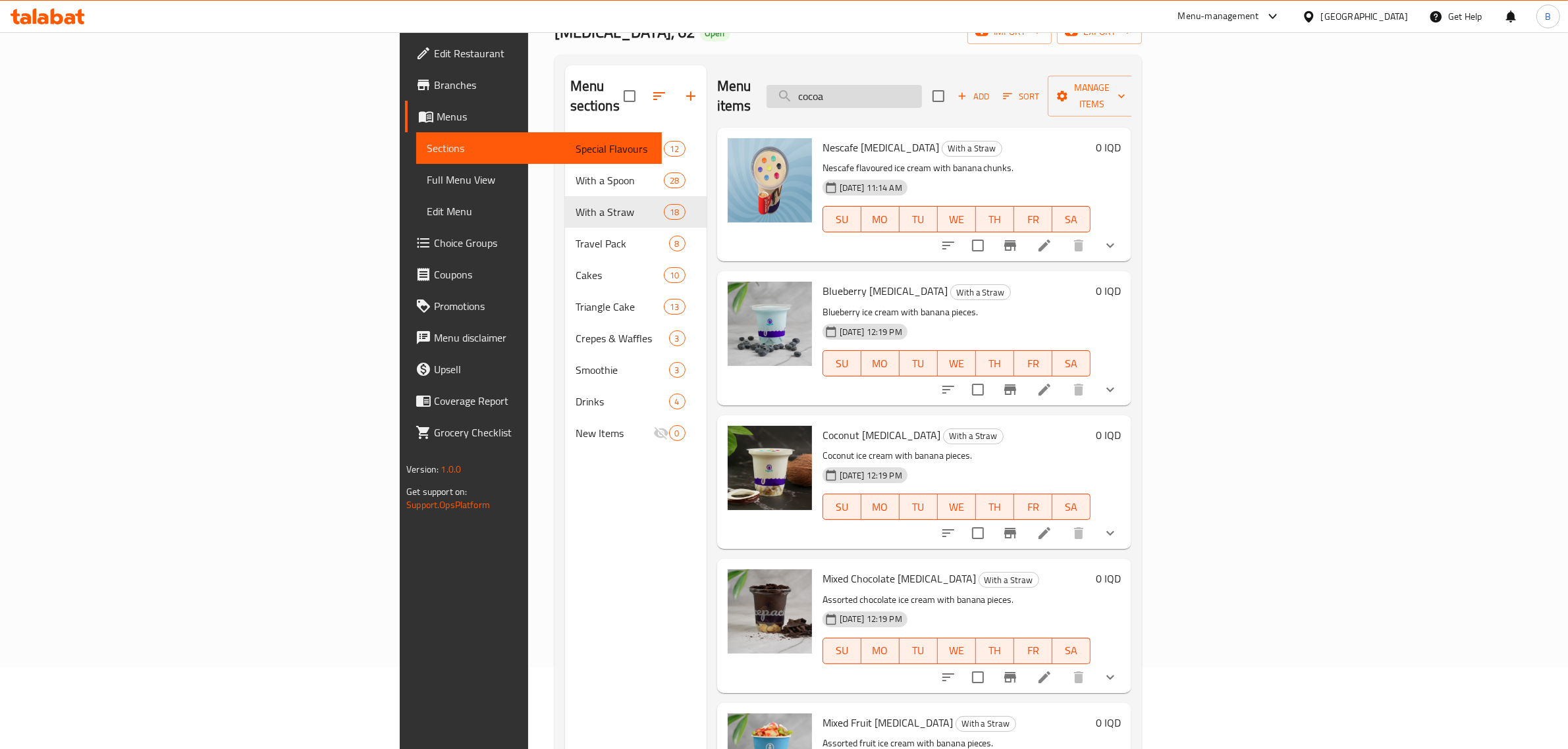
click at [922, 90] on input "cocoa" at bounding box center [845, 96] width 156 height 23
type input "h"
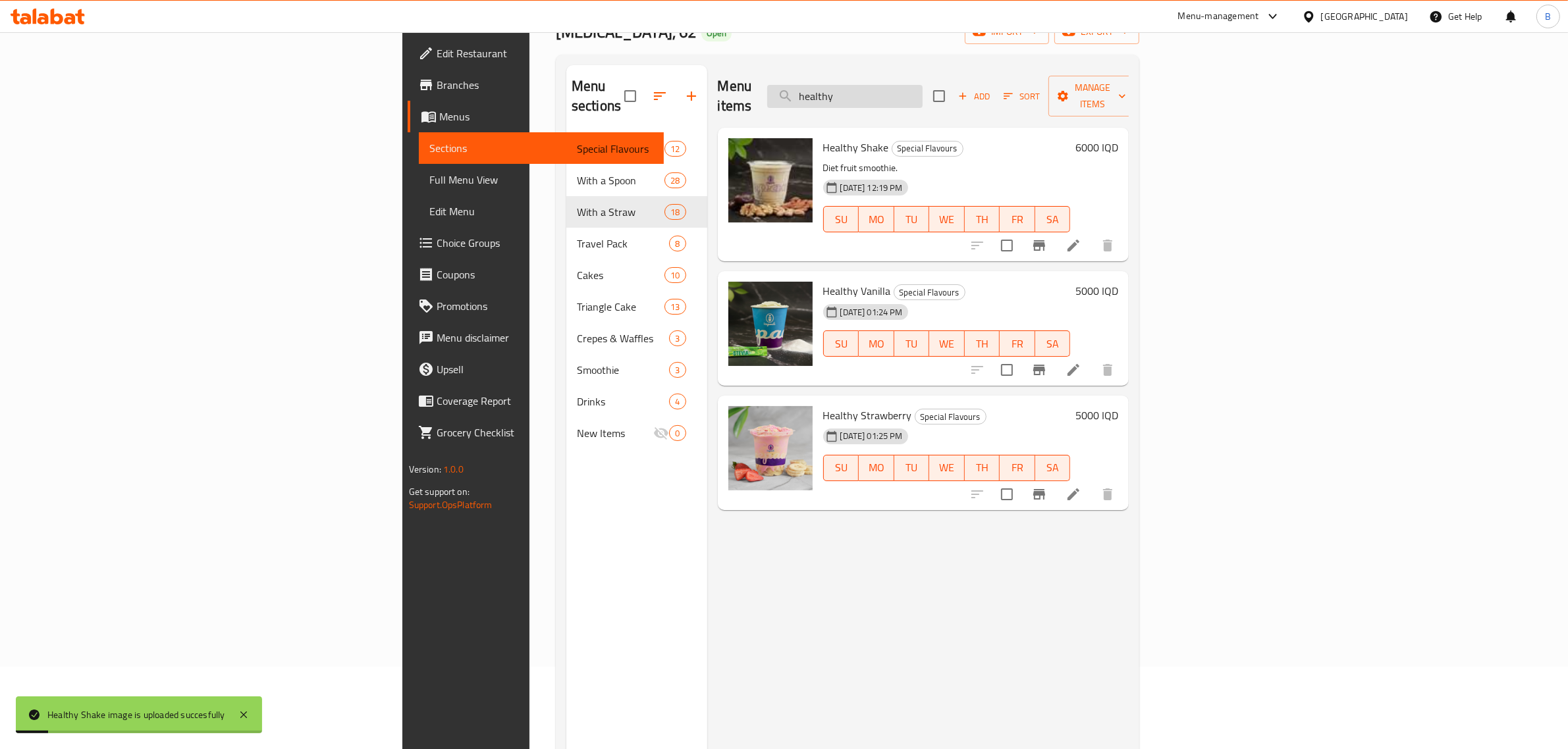
click at [923, 94] on input "healthy" at bounding box center [845, 96] width 156 height 23
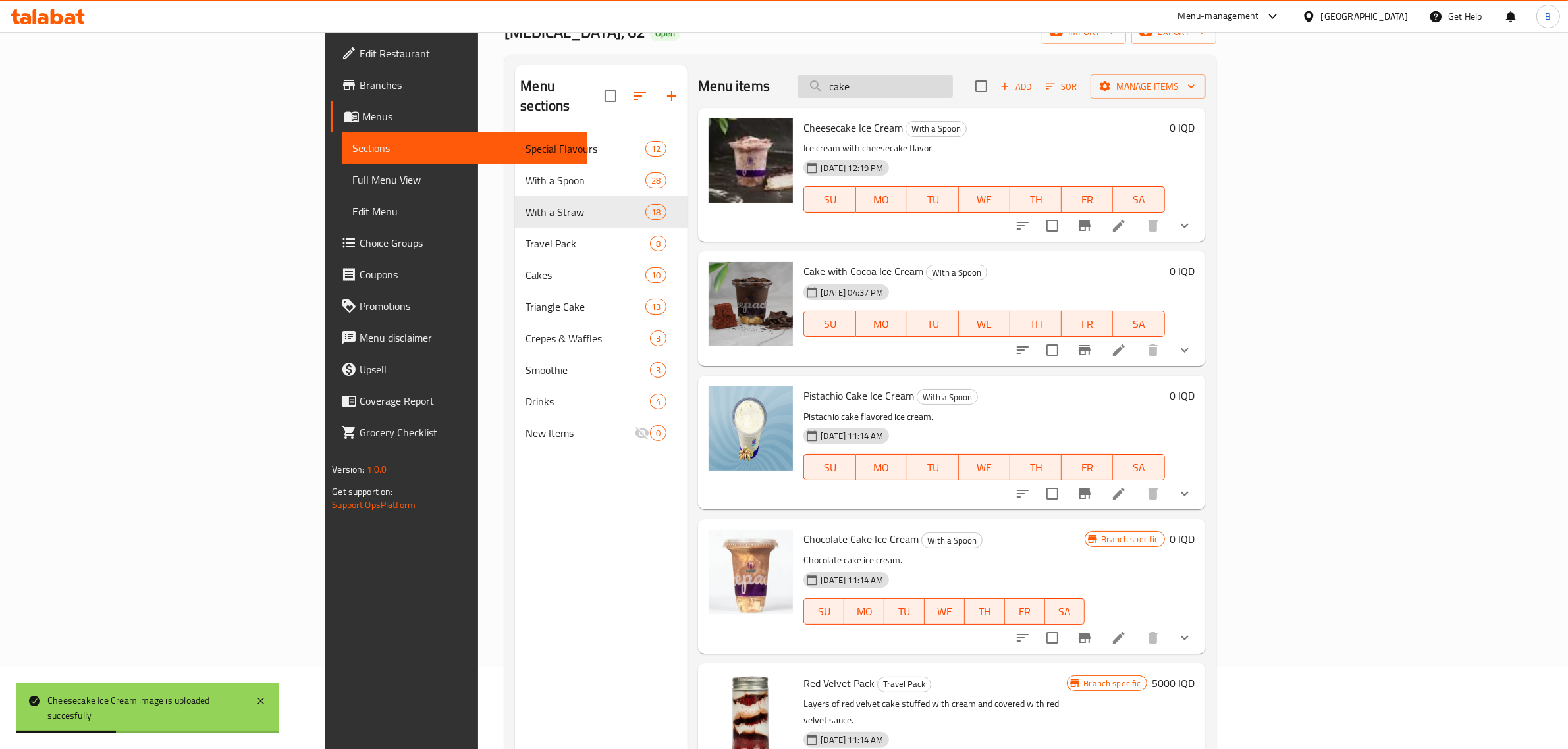
click at [953, 97] on input "cake" at bounding box center [876, 87] width 156 height 23
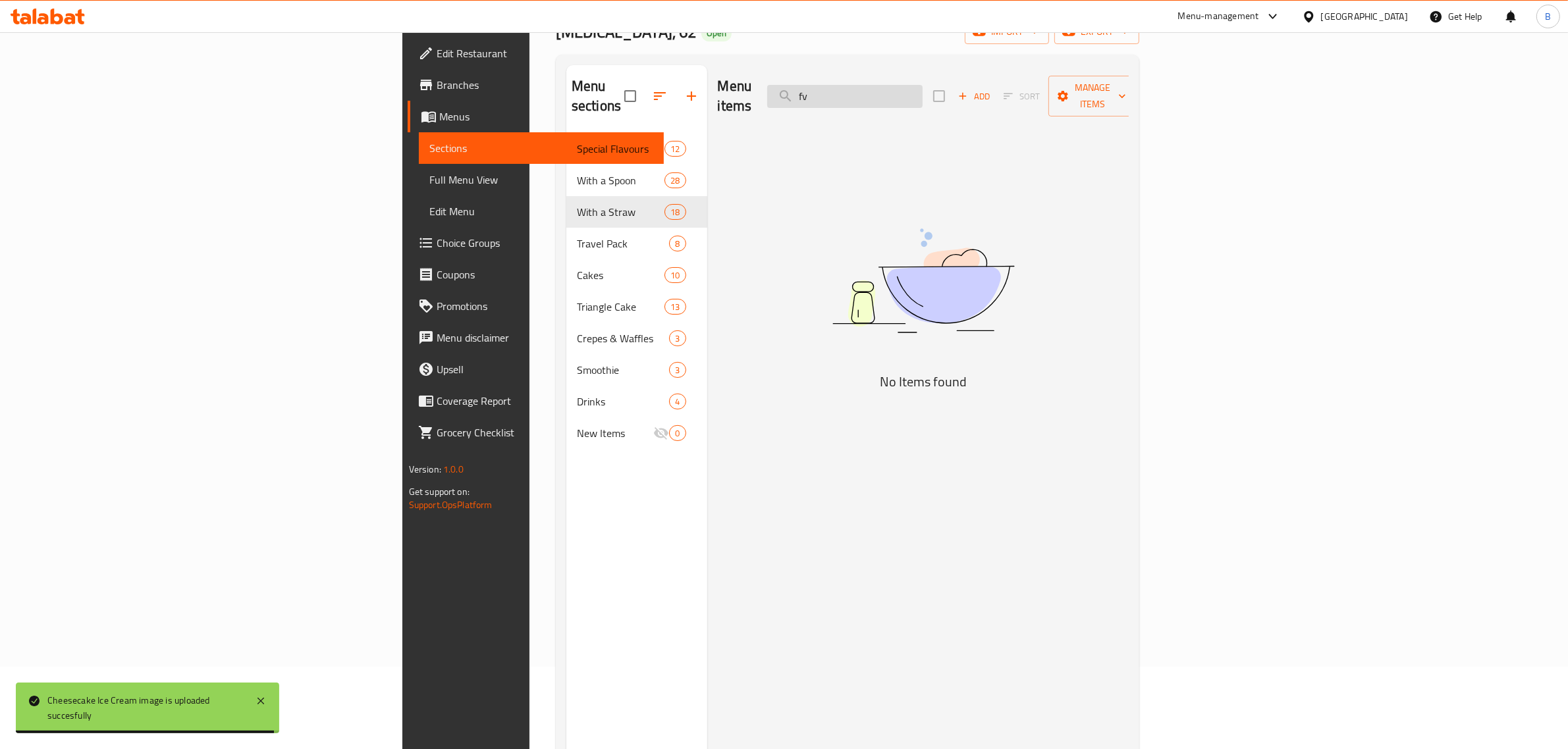
type input "f"
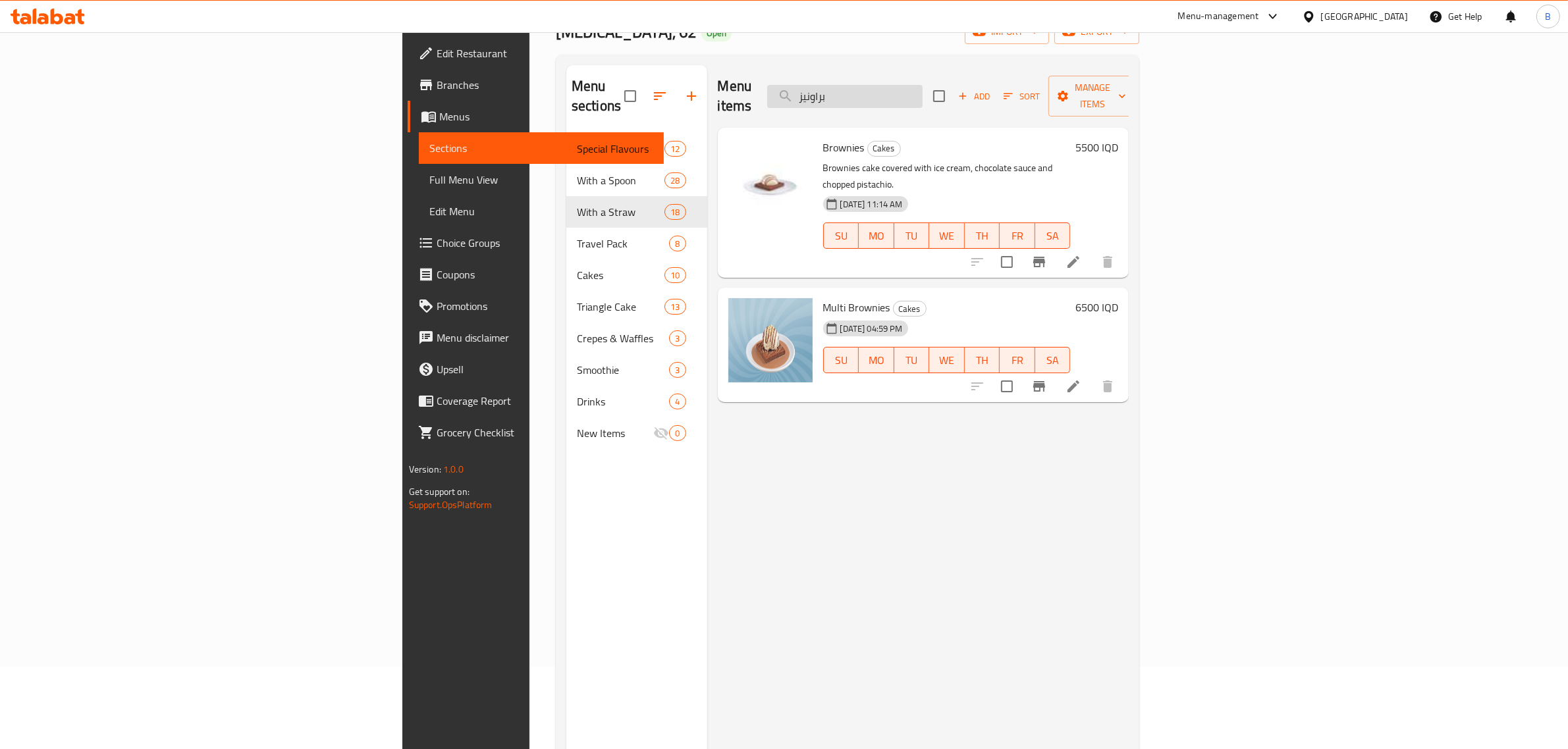
click at [923, 90] on input "براونيز" at bounding box center [845, 96] width 156 height 23
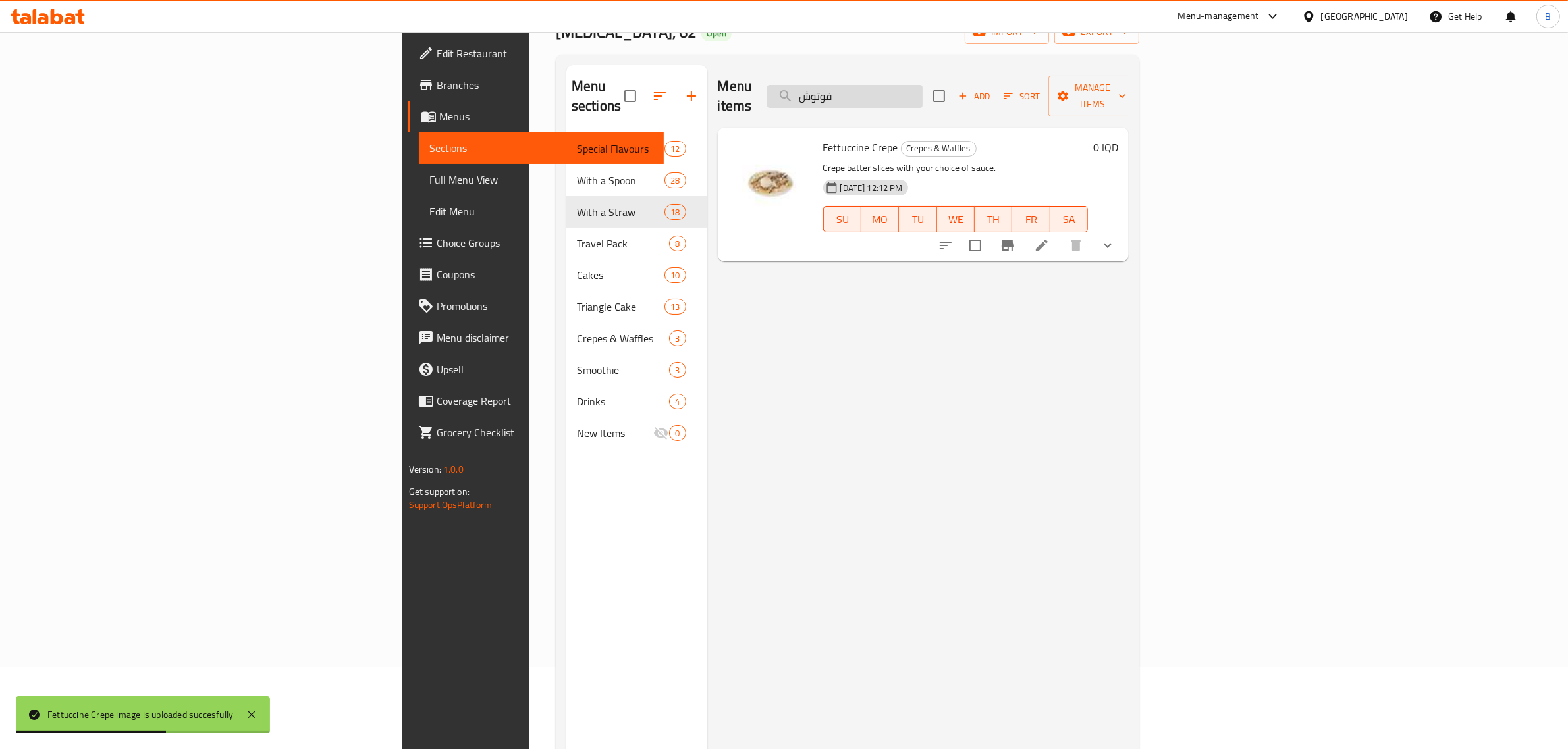
click at [923, 85] on input "فوتوش" at bounding box center [845, 96] width 156 height 23
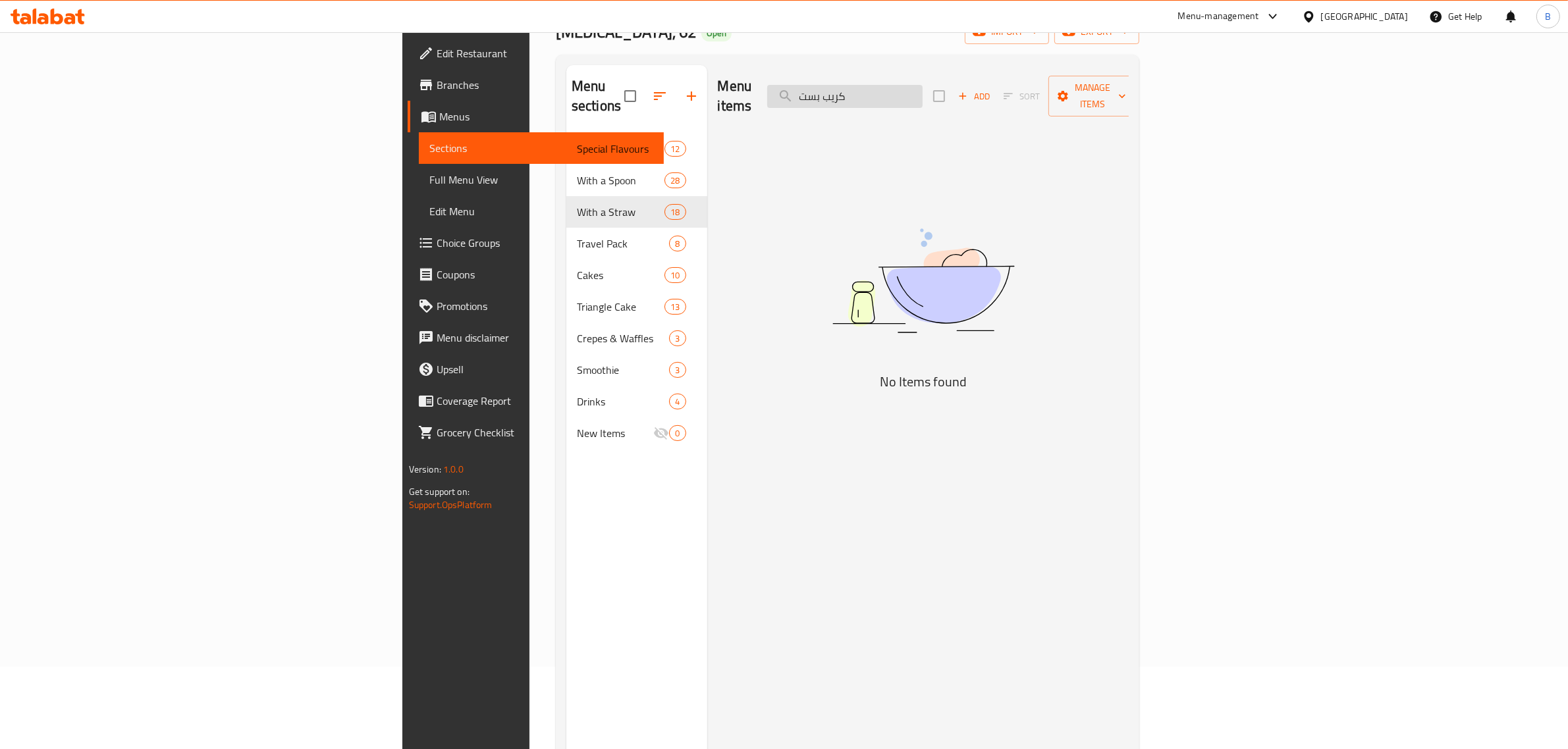
click at [923, 85] on input "كريب بست" at bounding box center [845, 96] width 156 height 23
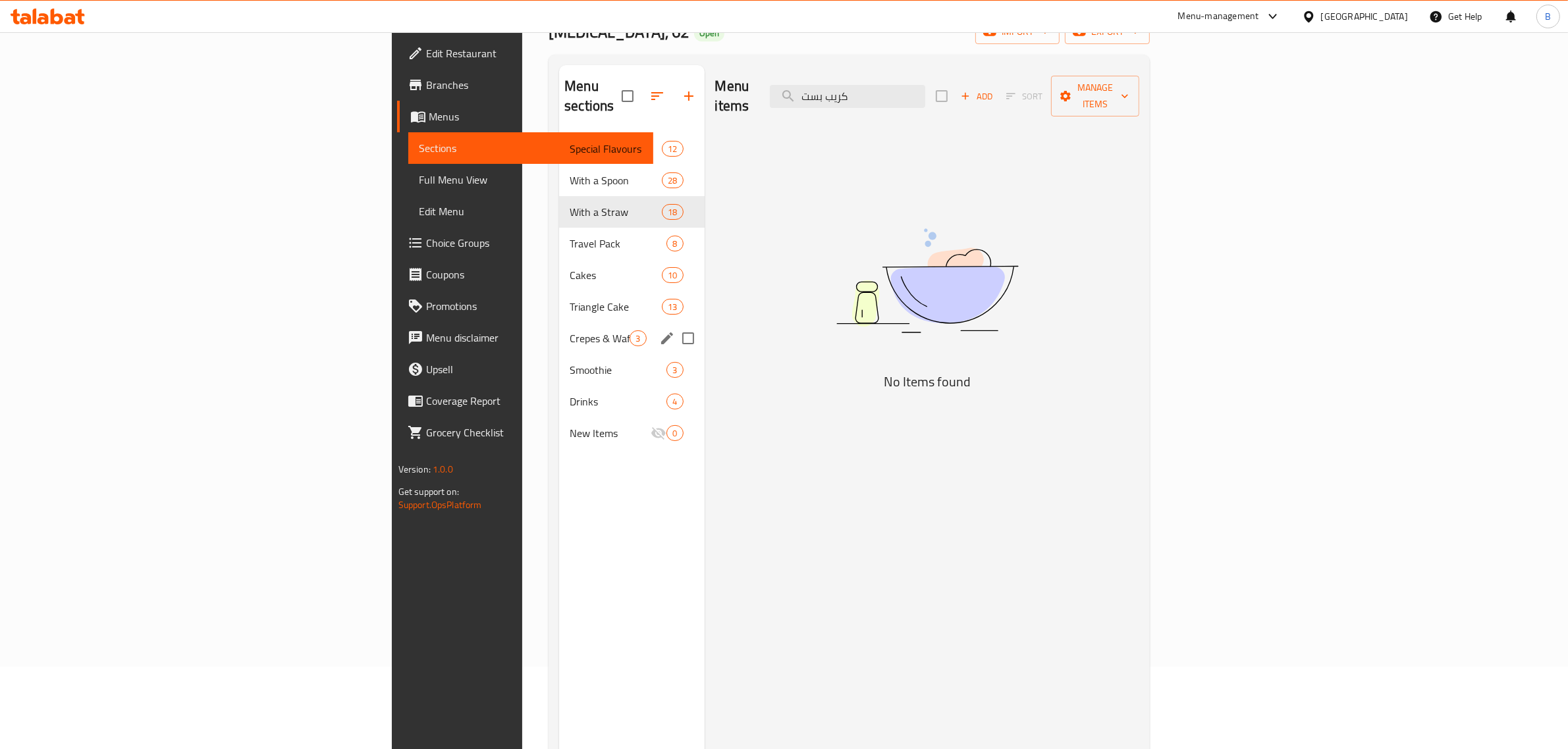
click at [559, 322] on div "Crepes & Waffles 3" at bounding box center [631, 338] width 145 height 32
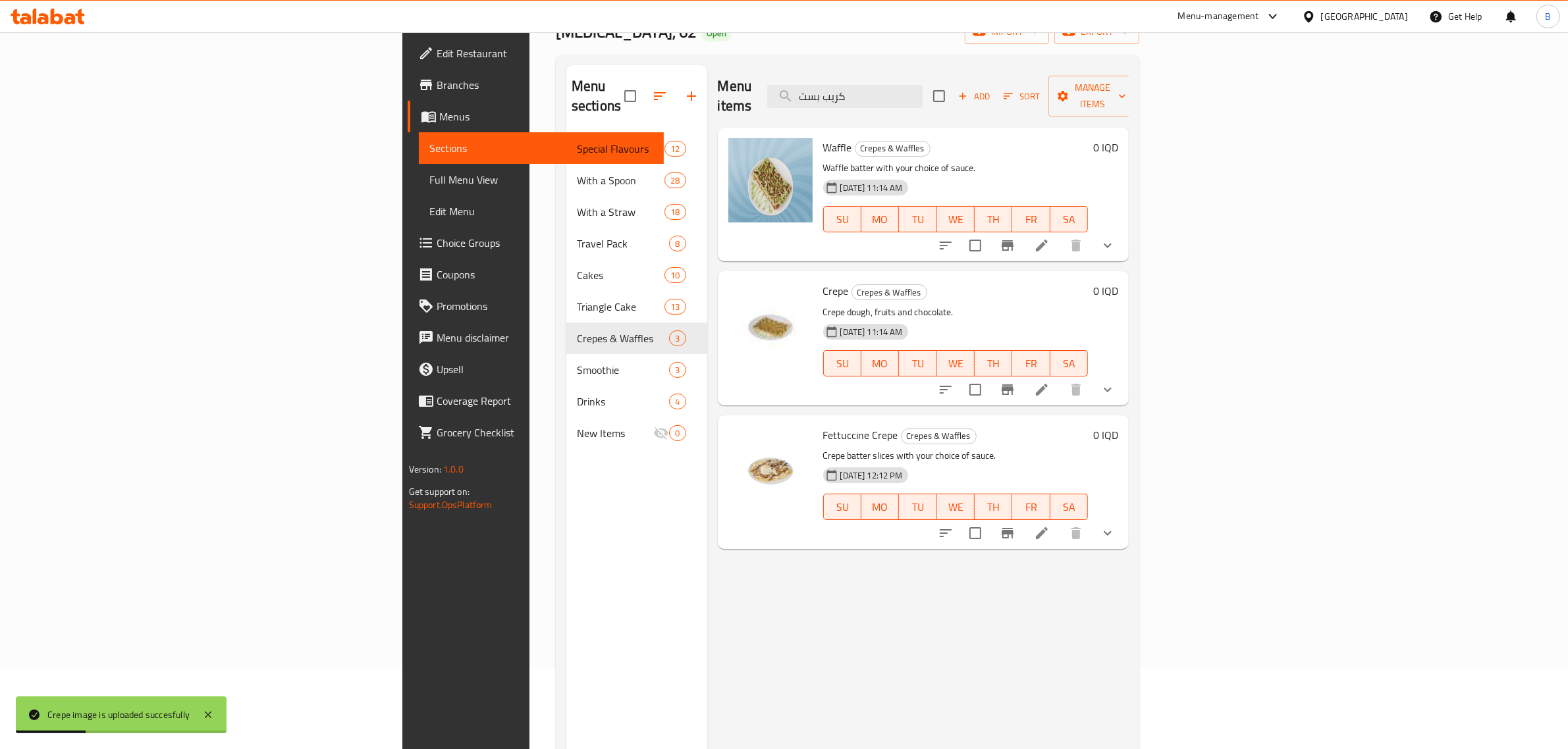
click at [947, 73] on div "Menu items كريب بست Add Sort Manage items" at bounding box center [923, 96] width 412 height 63
click at [923, 85] on input "كريب بست" at bounding box center [845, 96] width 156 height 23
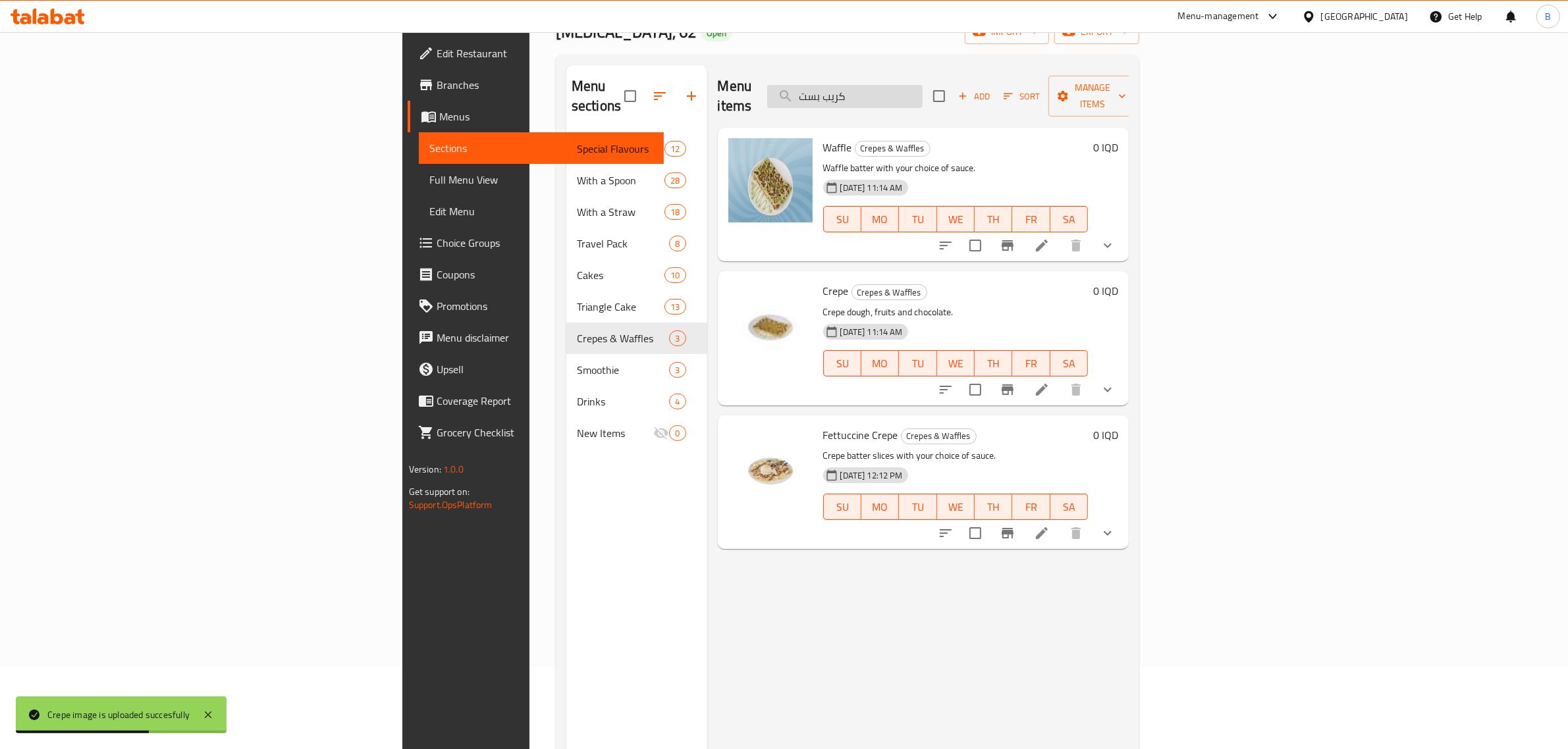
click at [923, 85] on input "كريب بست" at bounding box center [845, 96] width 156 height 23
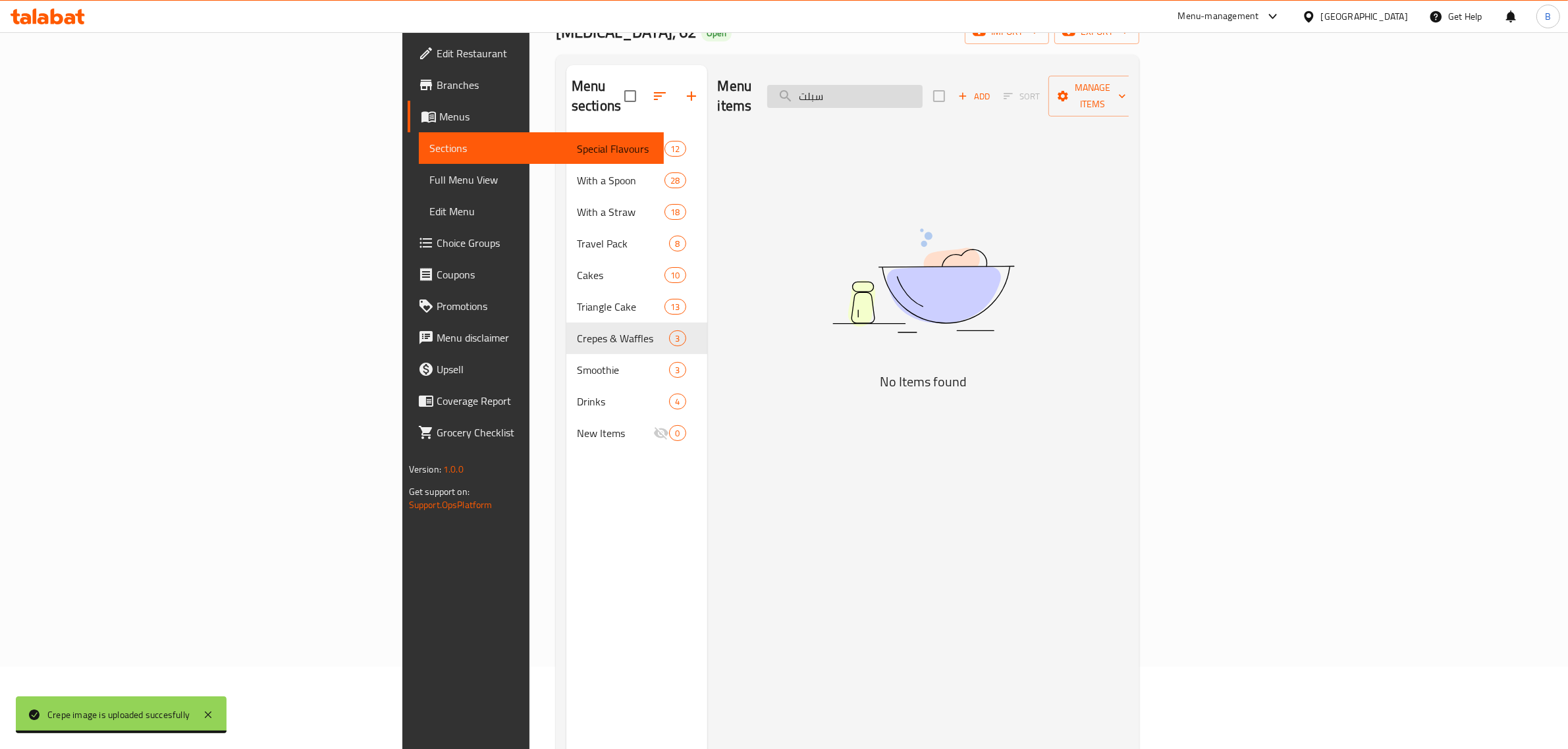
click at [923, 85] on input "سبلت" at bounding box center [845, 96] width 156 height 23
click at [923, 85] on input "بنانا" at bounding box center [845, 96] width 156 height 23
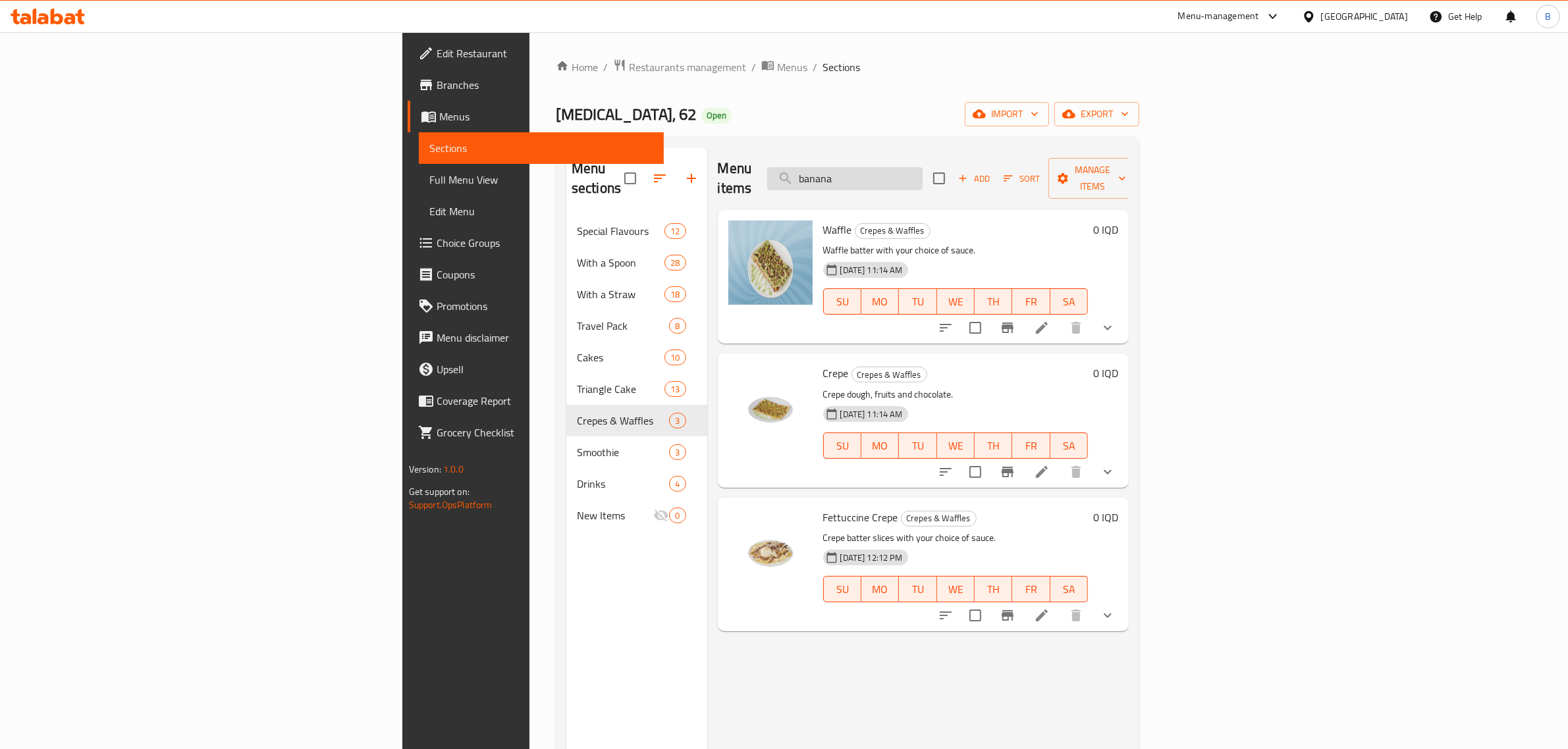
click at [923, 167] on input "banana" at bounding box center [845, 179] width 156 height 23
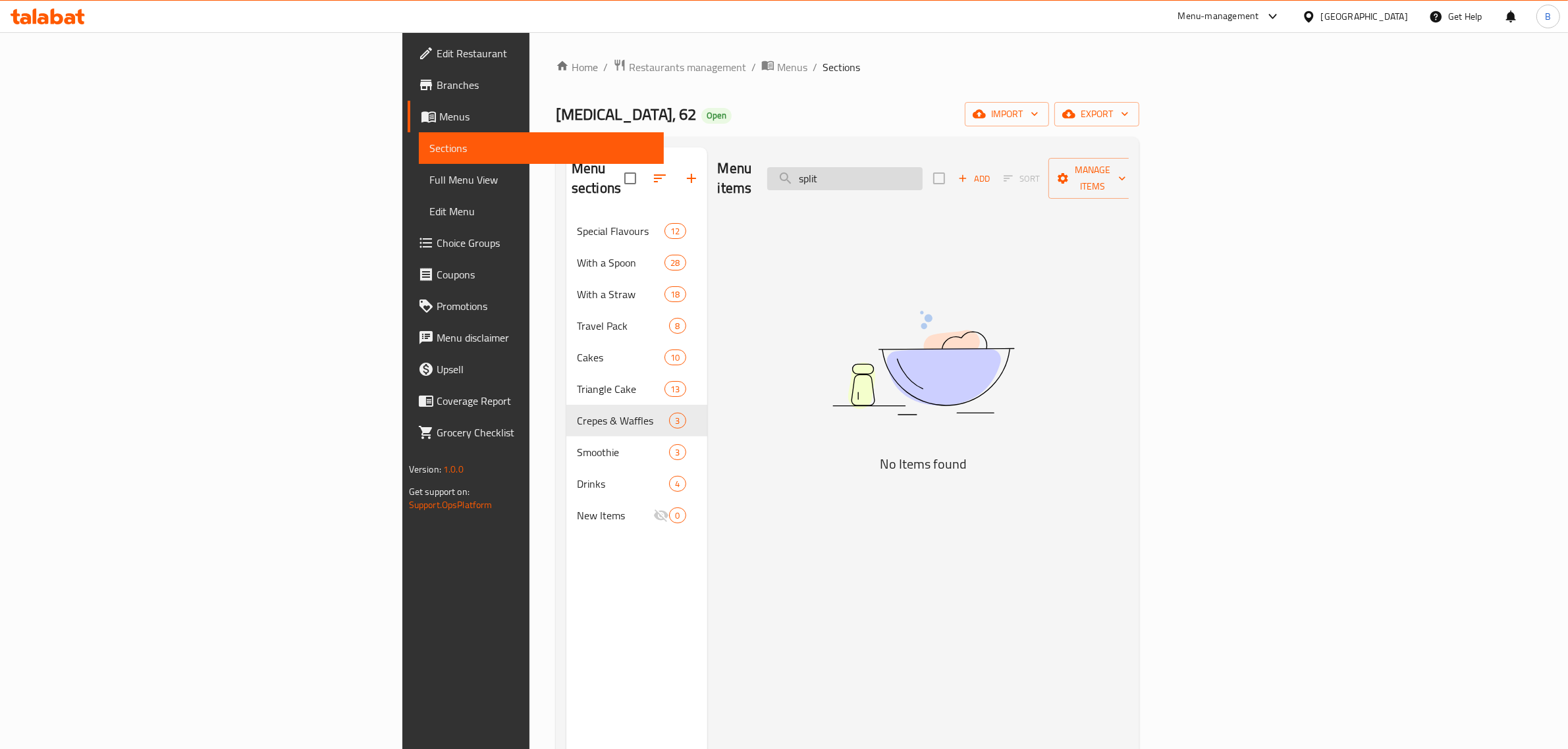
click at [923, 169] on input "split" at bounding box center [845, 179] width 156 height 23
click at [923, 167] on input "split" at bounding box center [845, 179] width 156 height 23
type input "f"
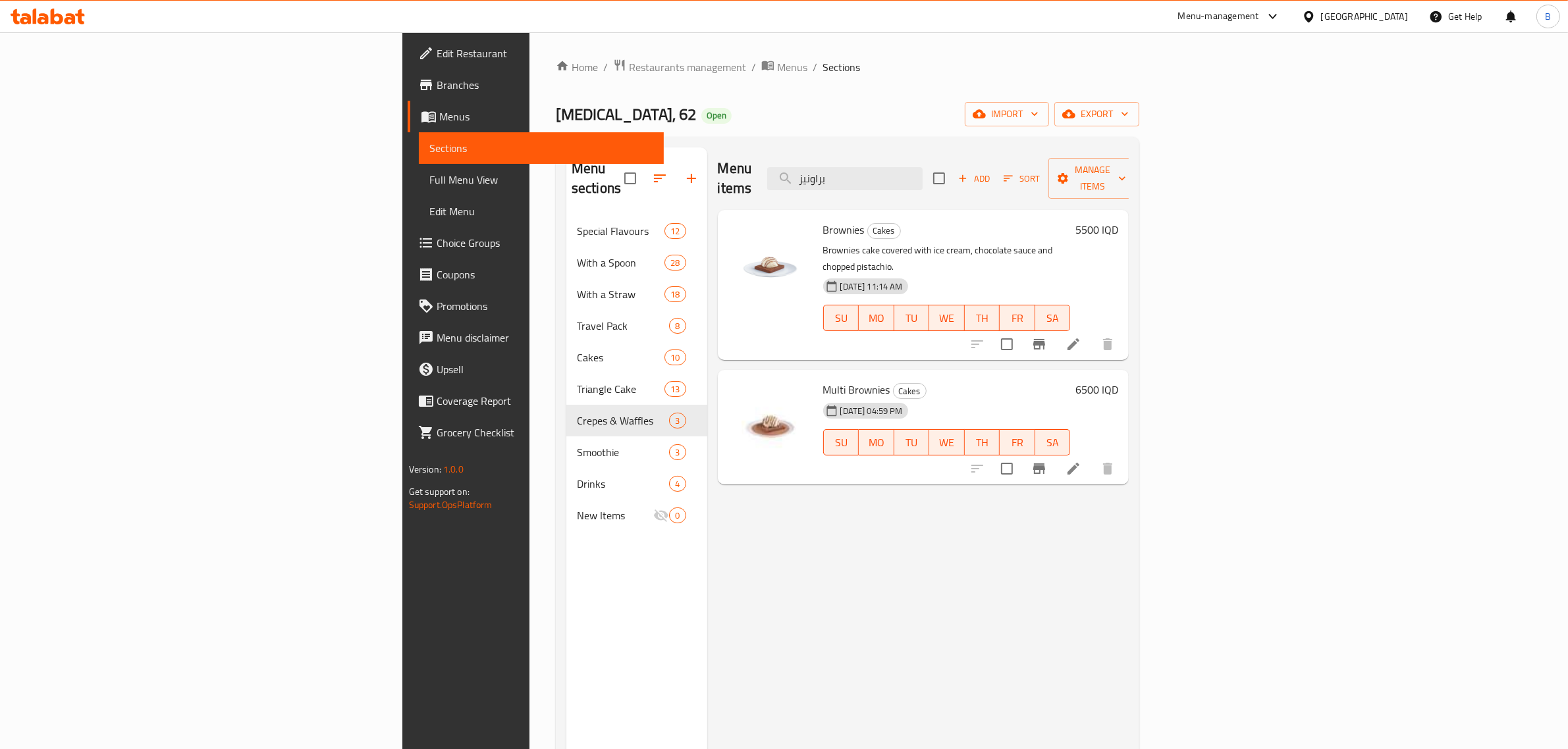
click at [989, 189] on div "Menu items براونيز Add Sort Manage items" at bounding box center [923, 178] width 412 height 63
click at [989, 183] on div "Menu items براونيز Add Sort Manage items" at bounding box center [923, 178] width 412 height 63
click at [988, 181] on div "Menu items براونيز Add Sort Manage items" at bounding box center [923, 178] width 412 height 63
click at [923, 180] on input "براونيز" at bounding box center [845, 179] width 156 height 23
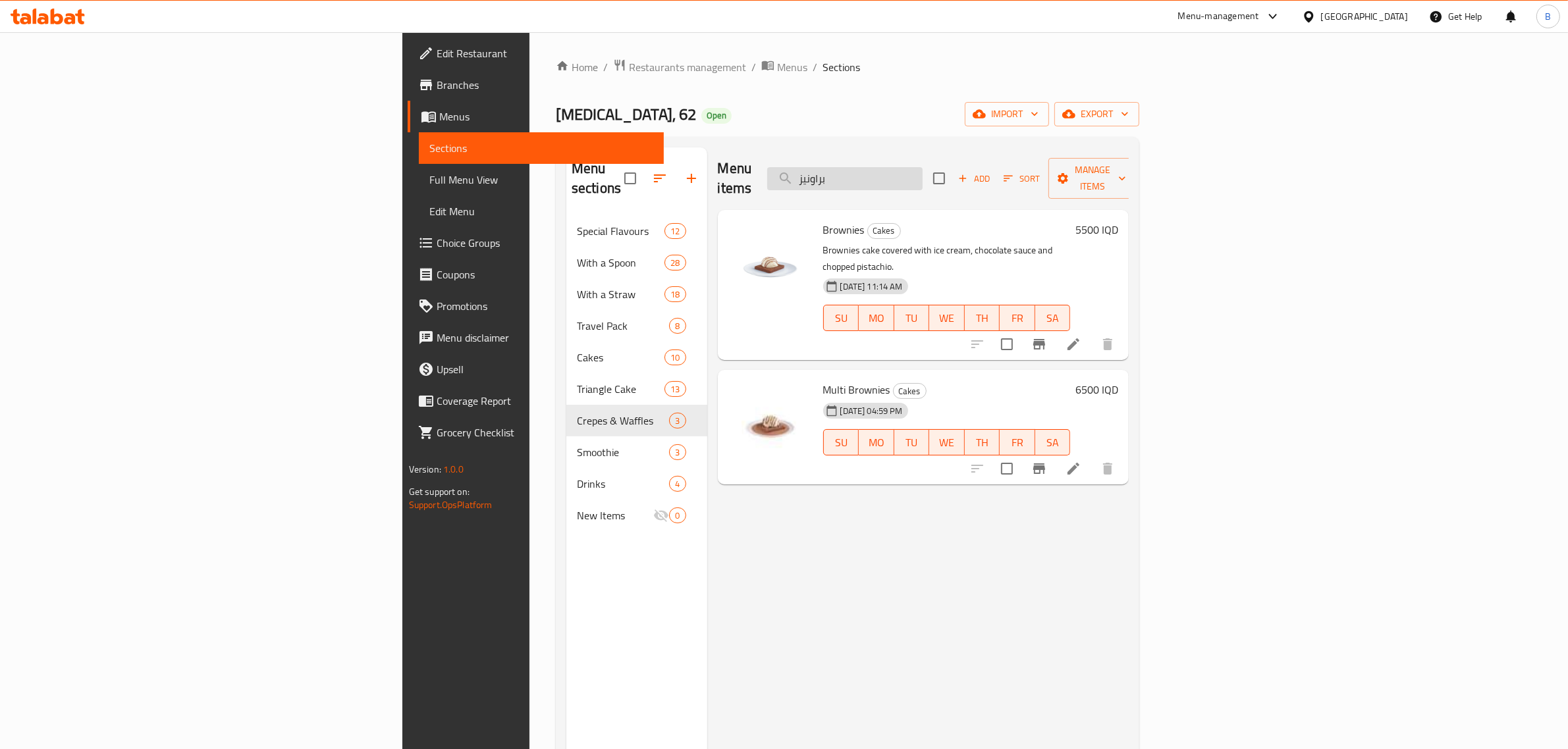
click at [923, 180] on input "براونيز" at bounding box center [845, 179] width 156 height 23
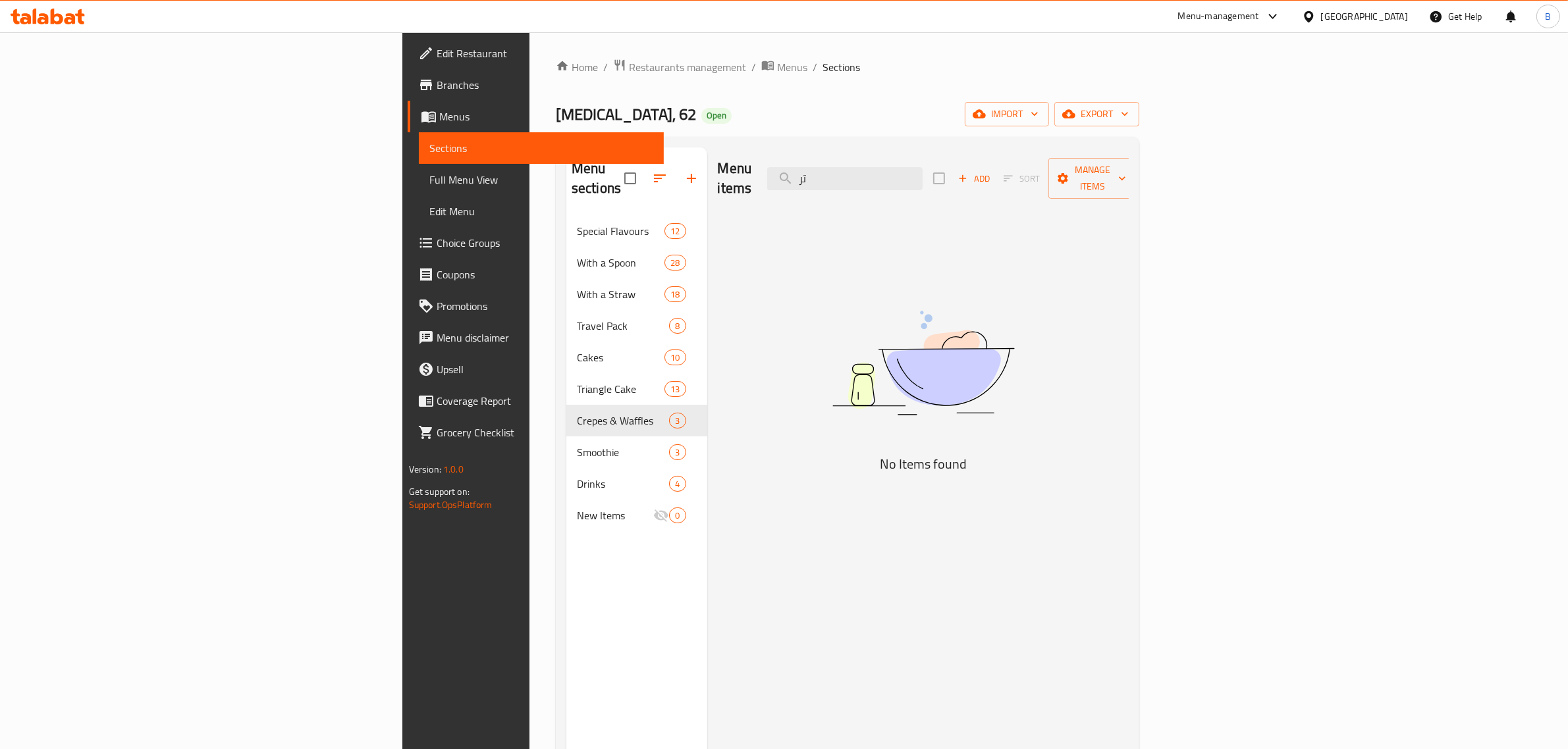
type input "ت"
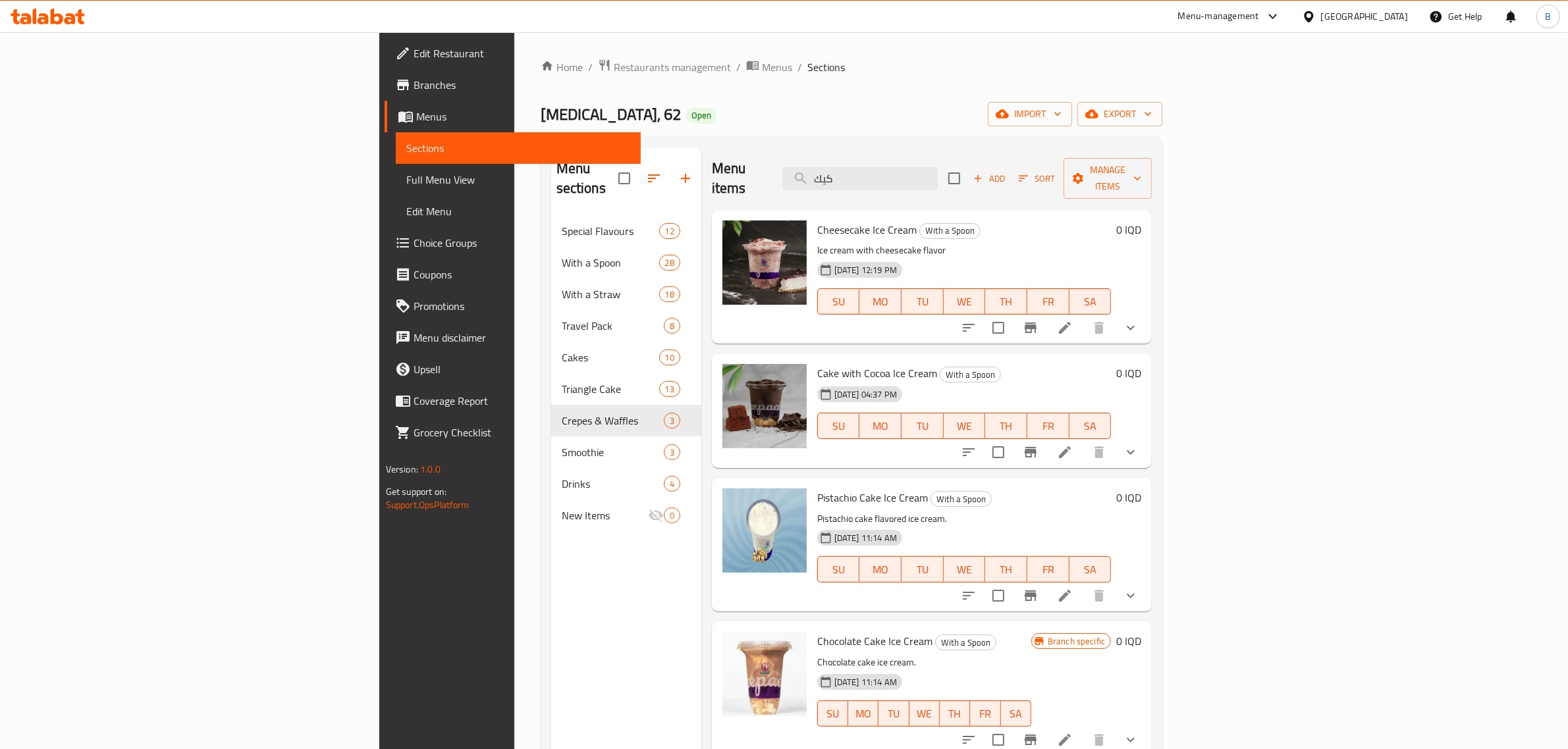
click at [957, 155] on div "Menu items كيك Add Sort Manage items" at bounding box center [931, 178] width 440 height 63
click at [938, 167] on input "كيك" at bounding box center [860, 179] width 156 height 23
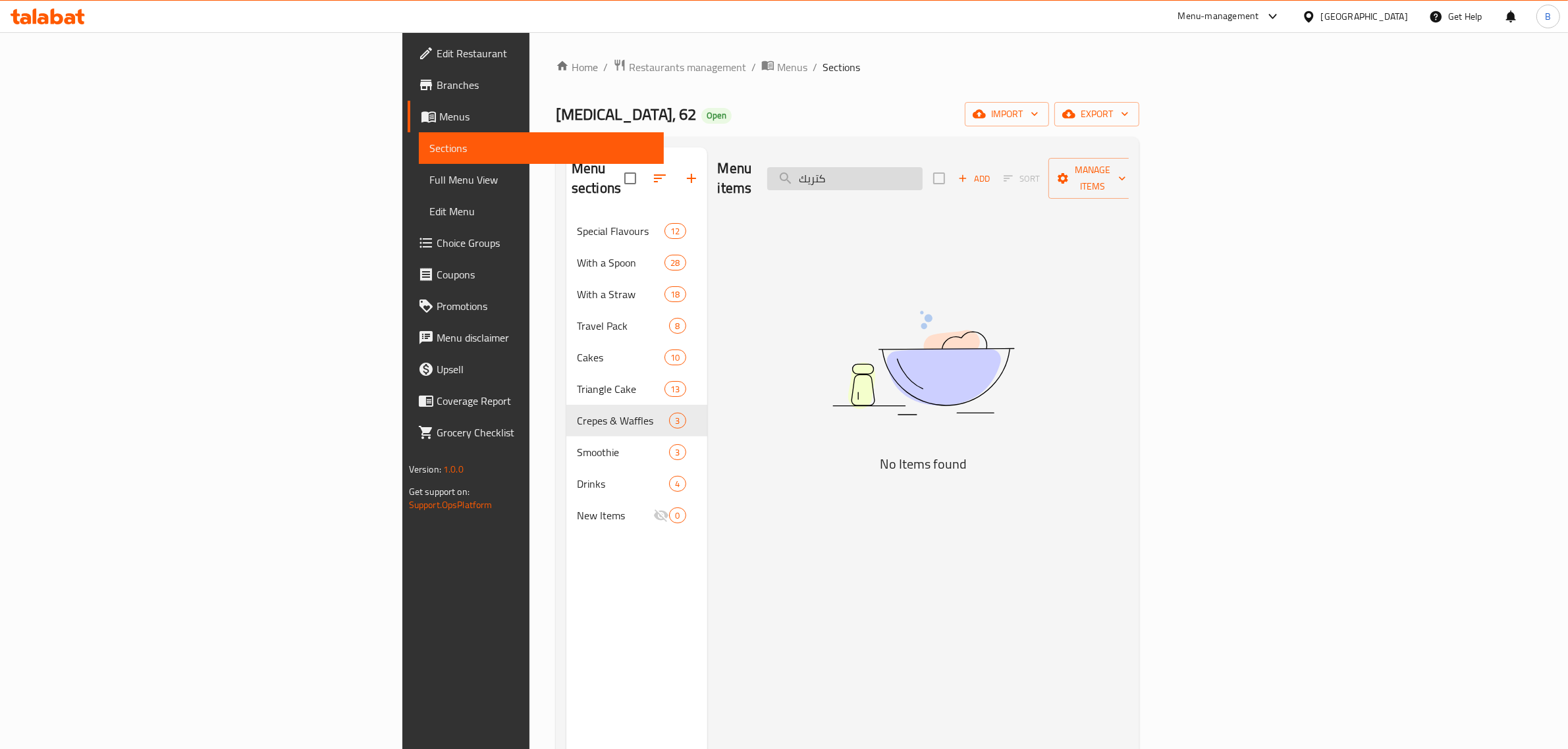
click at [923, 167] on input "كتريك" at bounding box center [845, 179] width 156 height 23
click at [923, 167] on input "ترافل" at bounding box center [845, 179] width 156 height 23
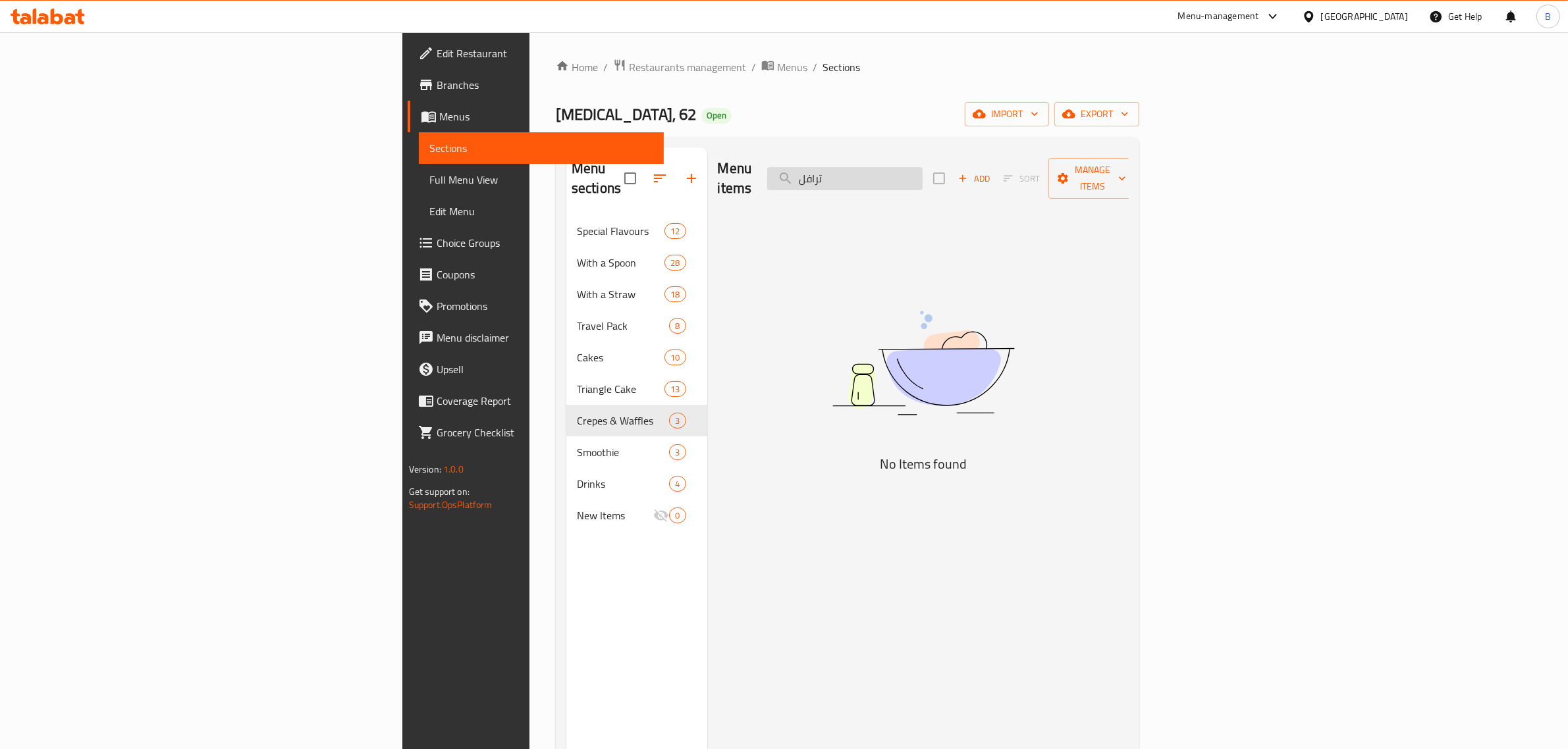
click at [923, 177] on input "ترافل" at bounding box center [845, 179] width 156 height 23
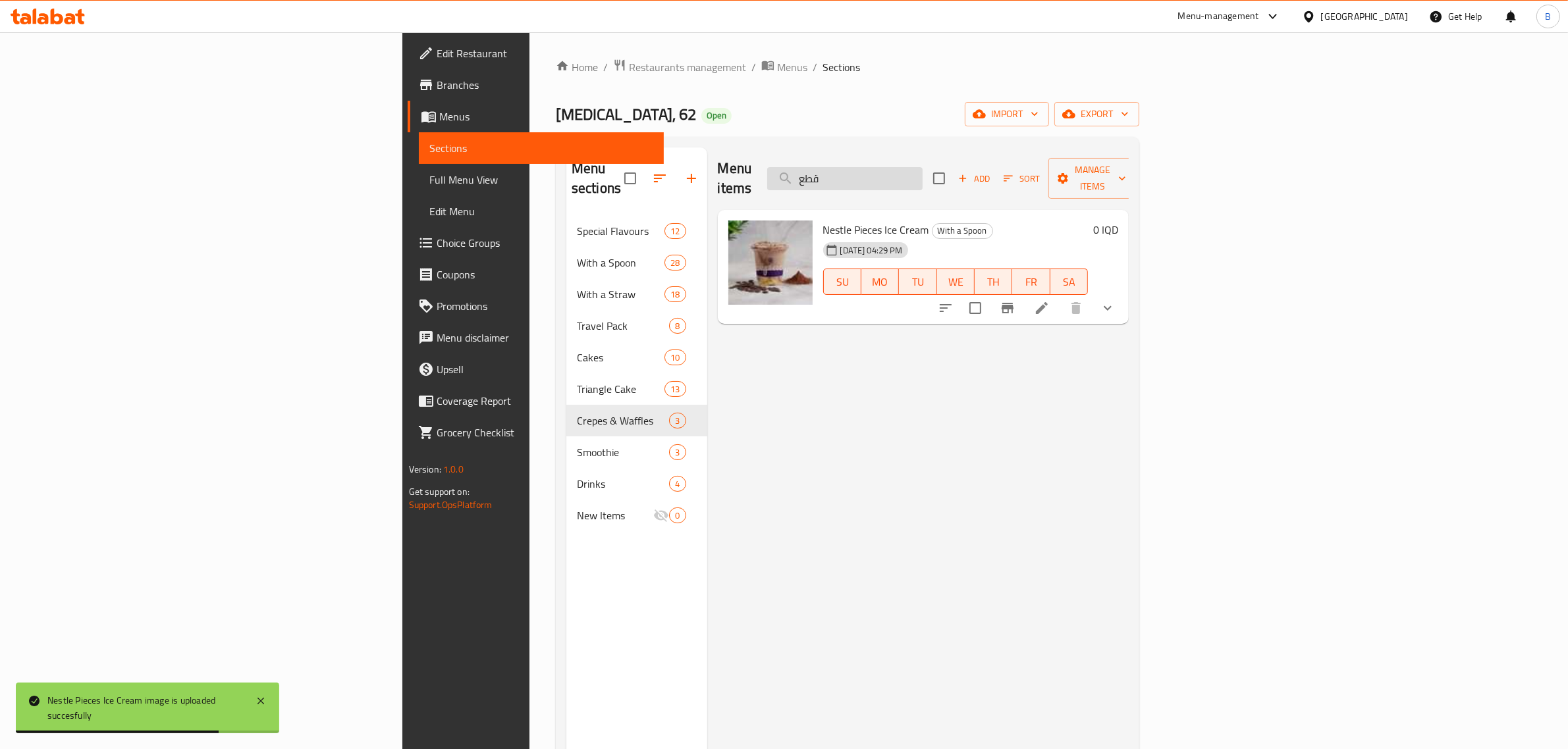
click at [923, 173] on input "قطع" at bounding box center [845, 179] width 156 height 23
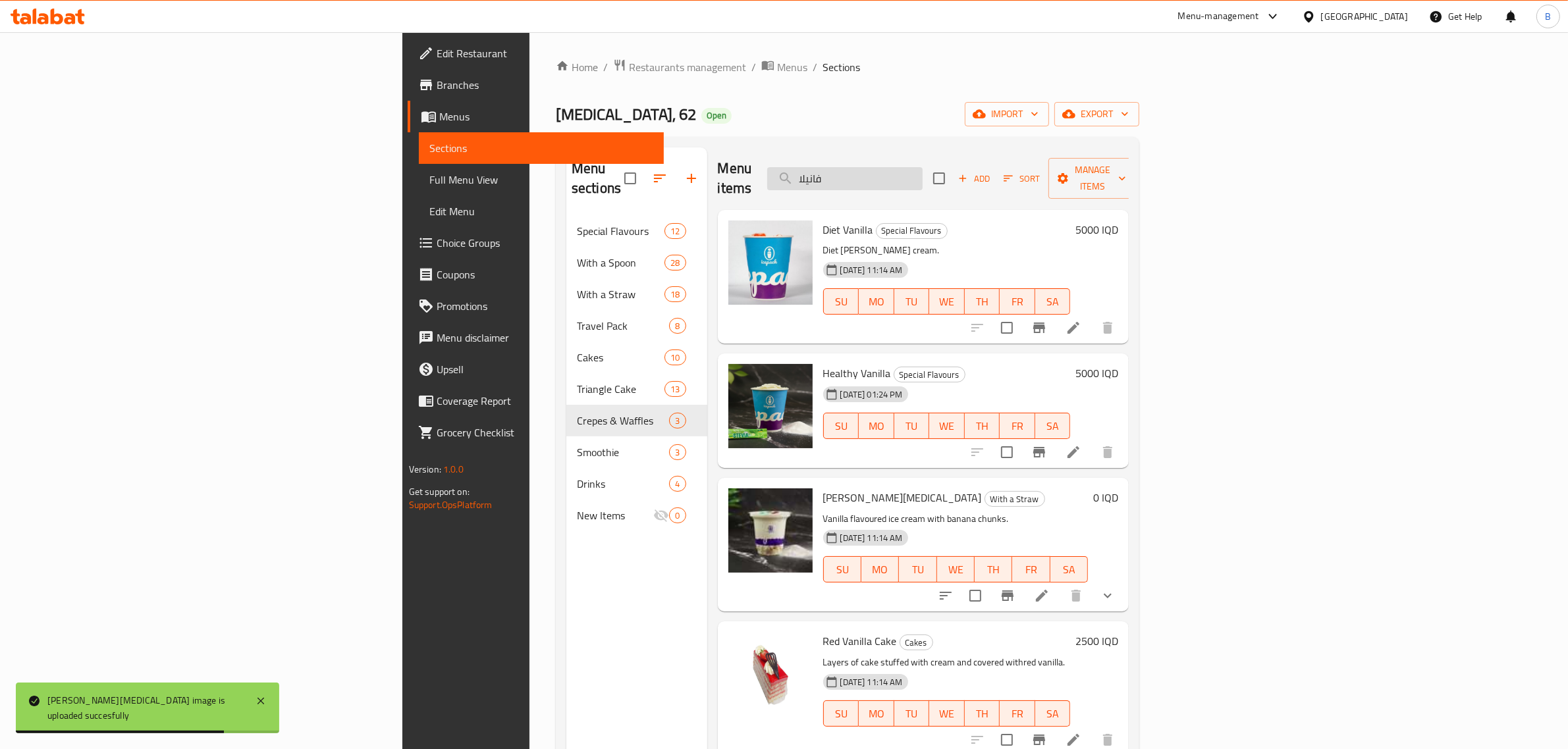
click at [923, 167] on input "فانيلا" at bounding box center [845, 179] width 156 height 23
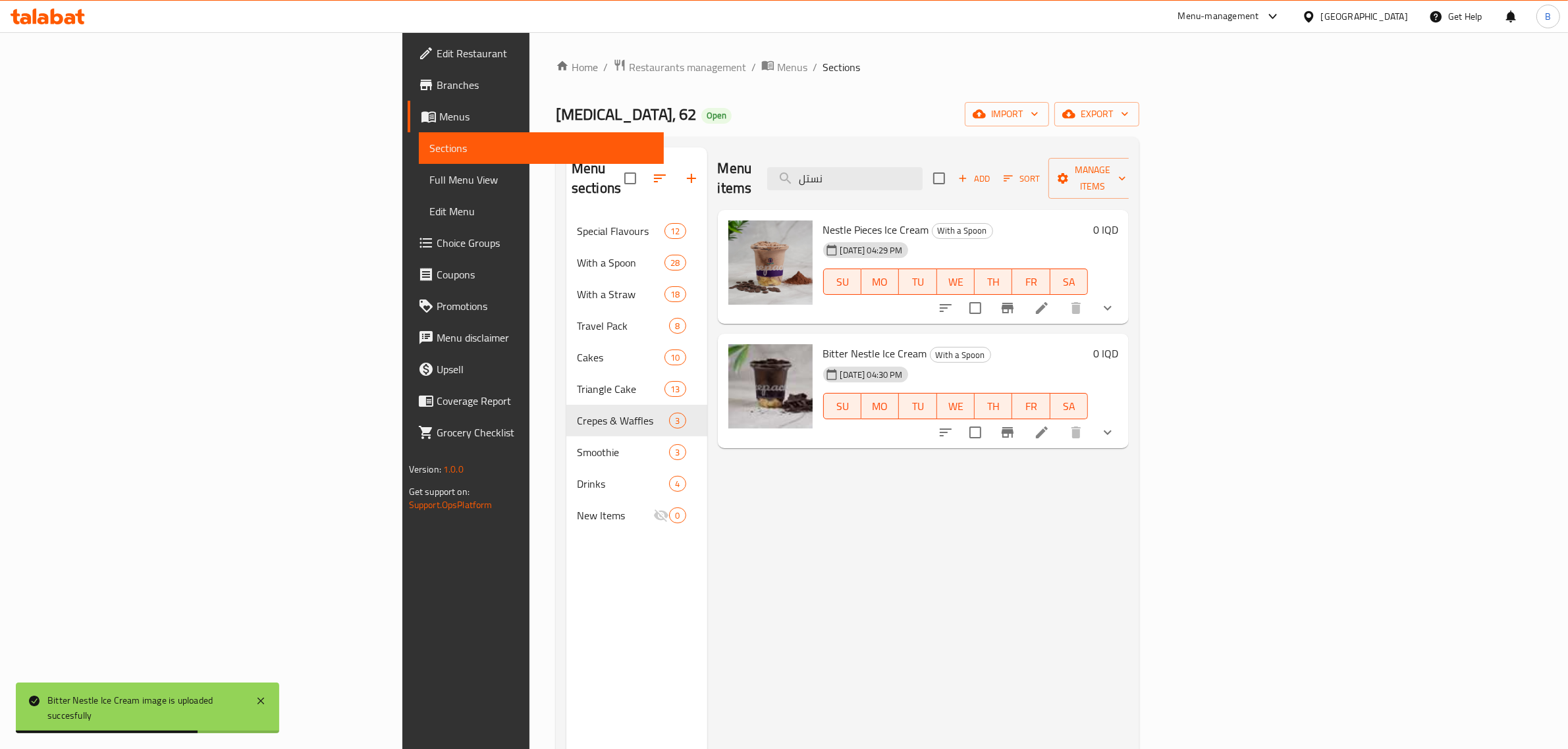
click at [981, 146] on div "Menu sections Special Flavours 12 With a Spoon 28 With a Straw 18 Travel Pack 8…" at bounding box center [847, 522] width 584 height 770
click at [981, 150] on div "Menu items نستل Add Sort Manage items" at bounding box center [923, 178] width 412 height 63
click at [923, 167] on input "نستل" at bounding box center [845, 179] width 156 height 23
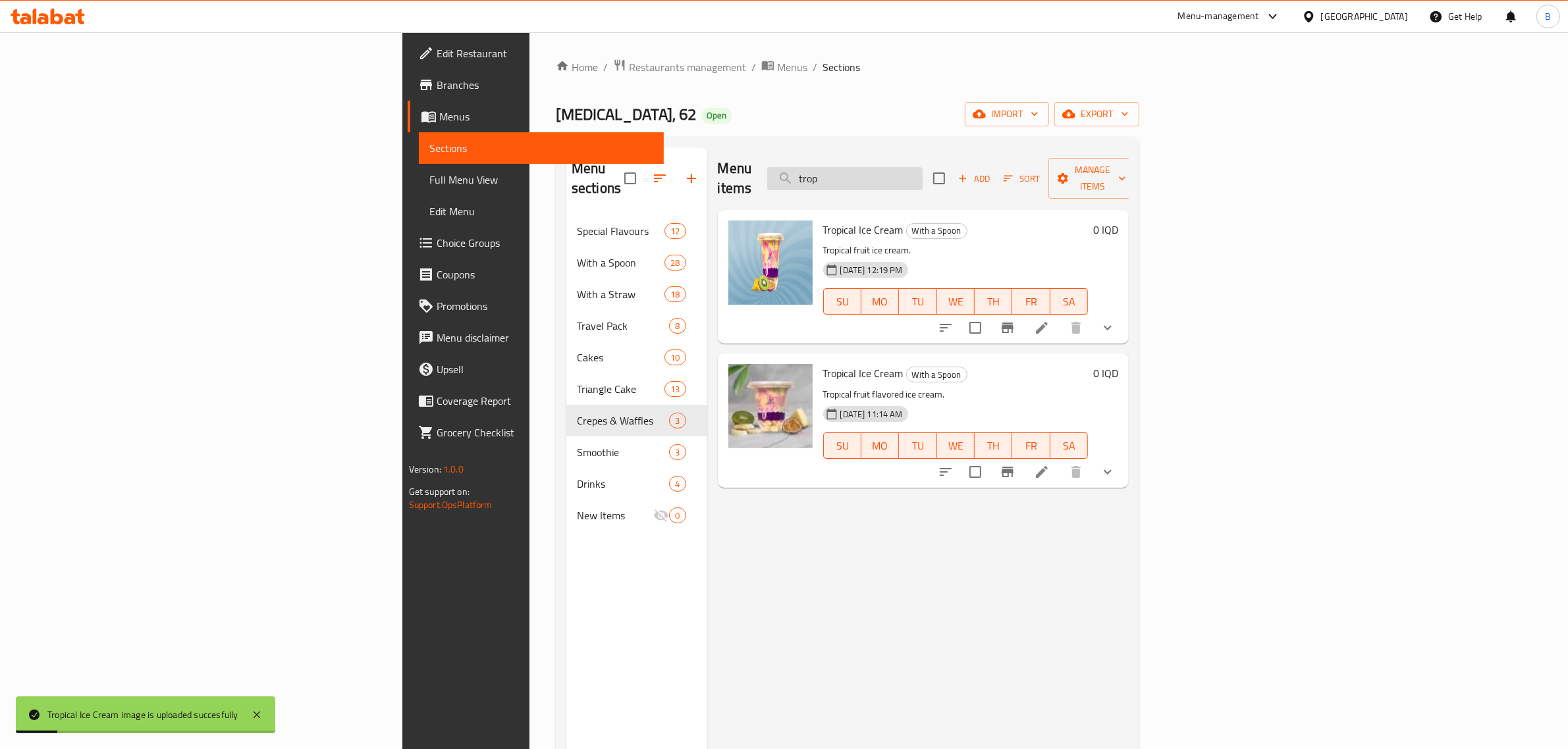
click at [923, 167] on input "trop" at bounding box center [845, 179] width 156 height 23
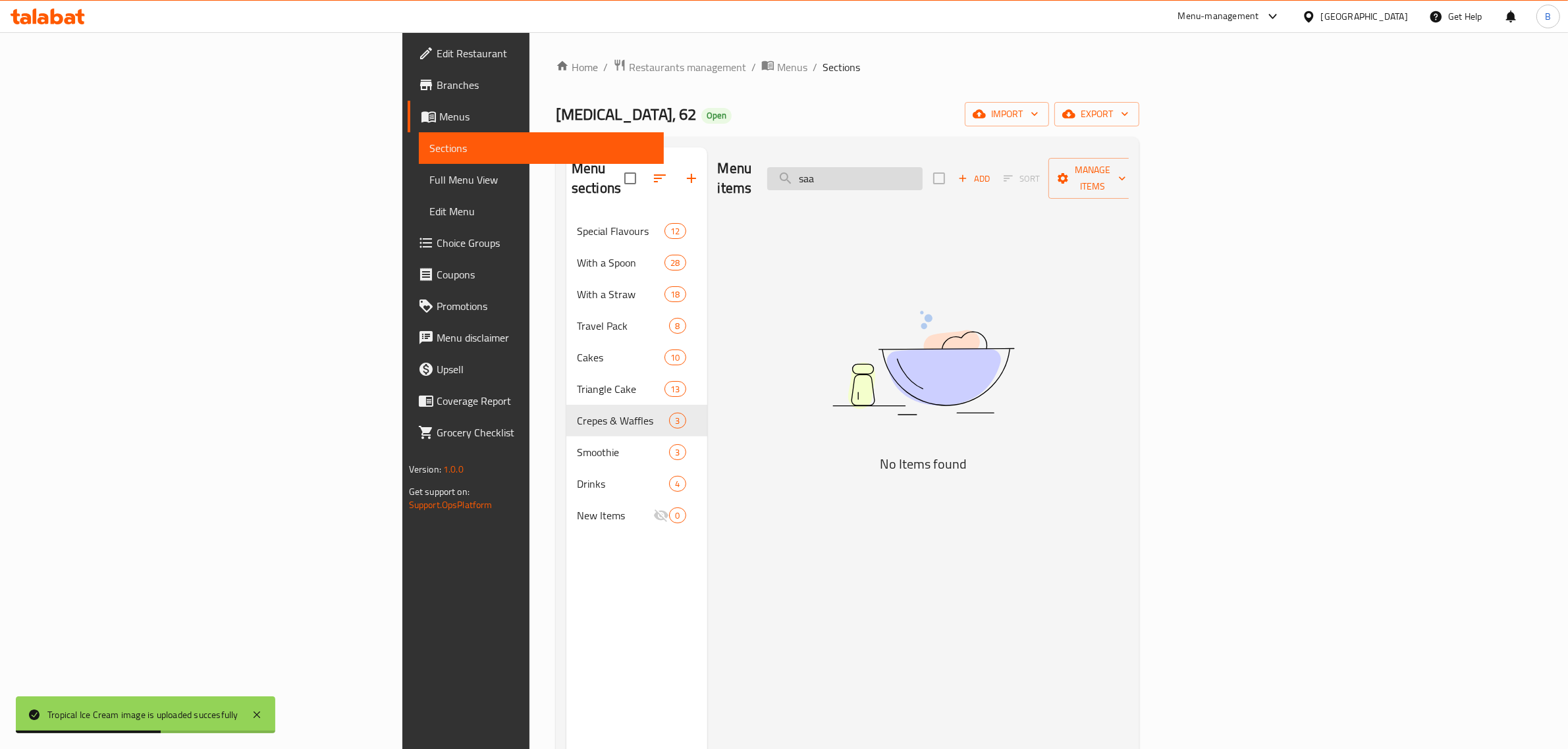
click at [923, 167] on input "saa" at bounding box center [845, 179] width 156 height 23
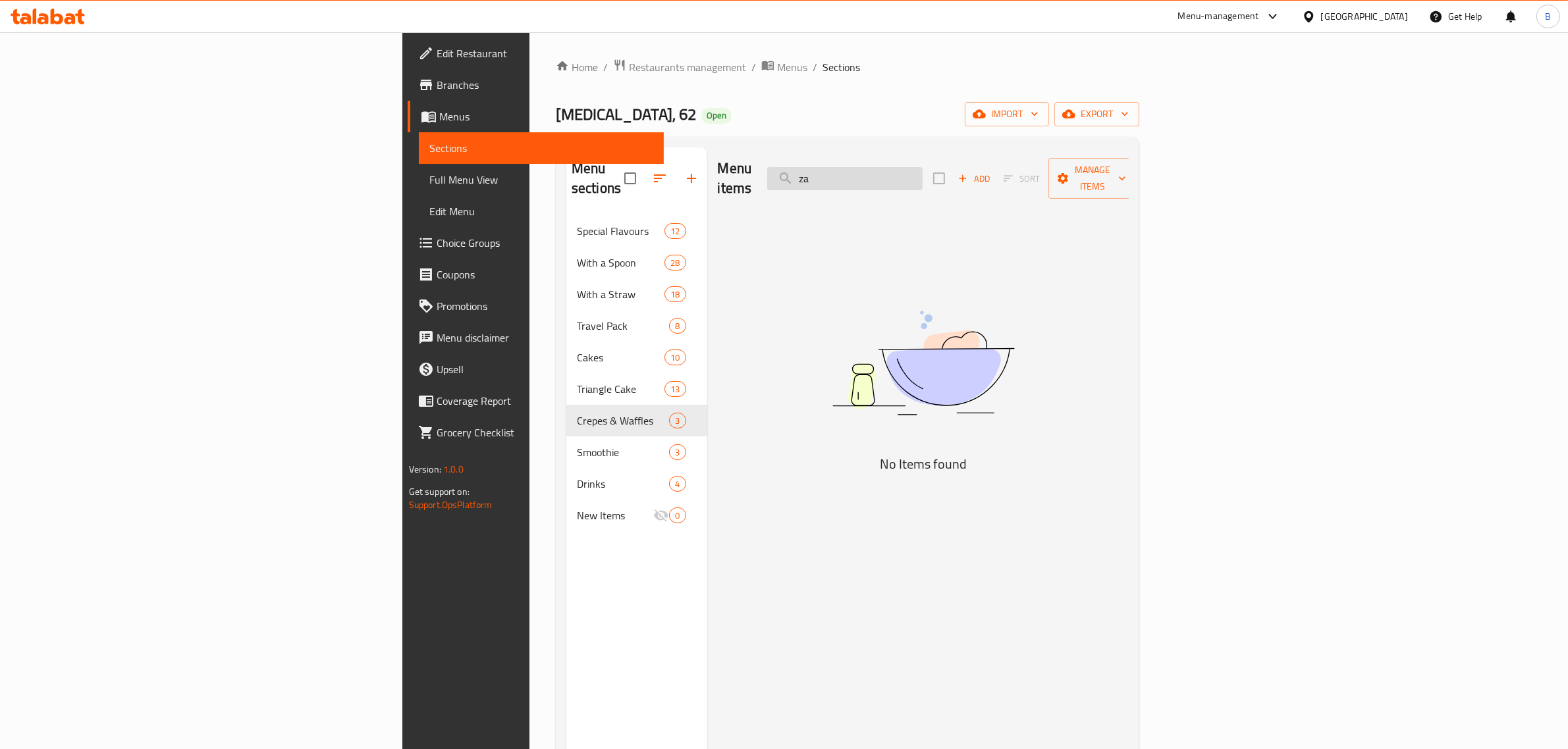
type input "z"
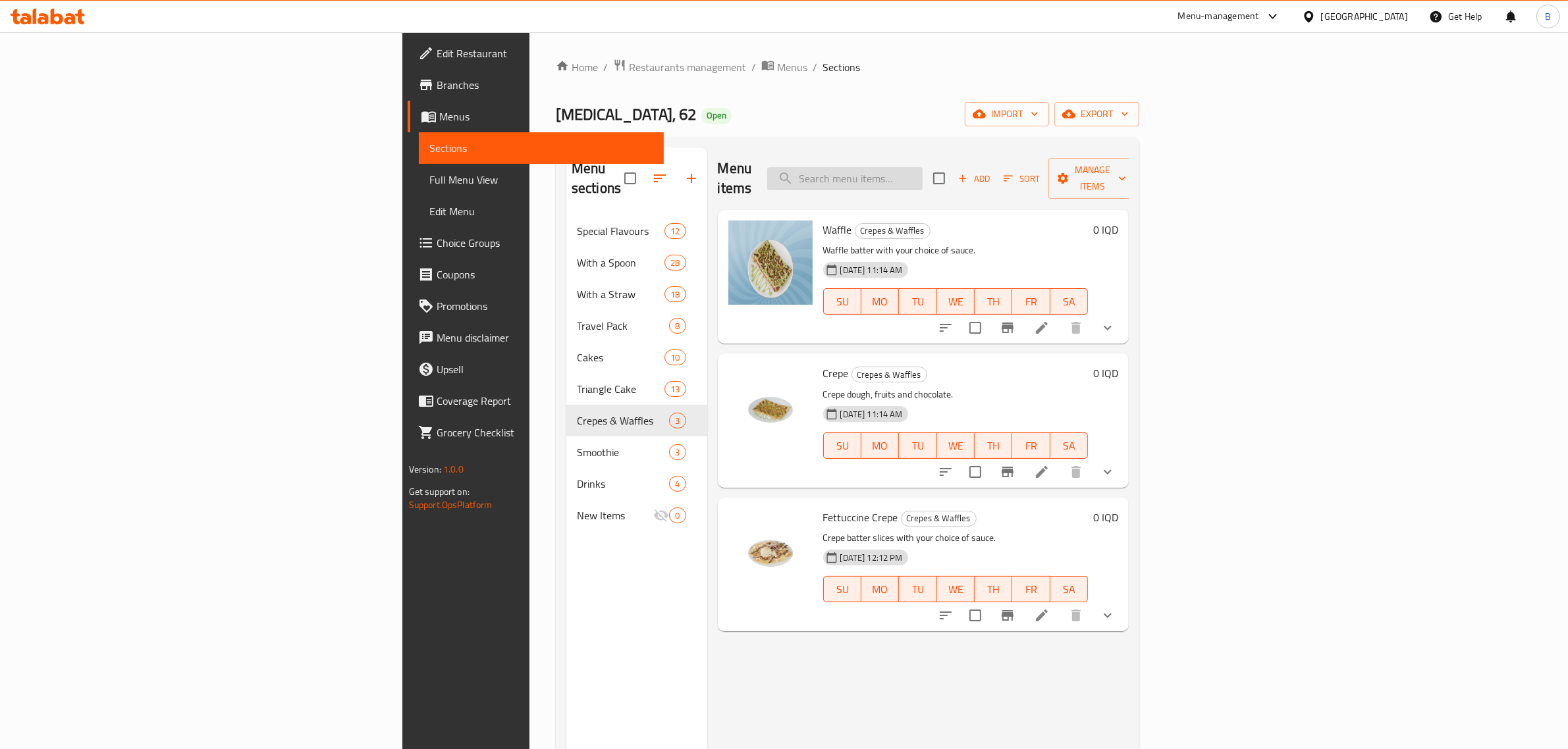
click at [923, 167] on input "search" at bounding box center [845, 179] width 156 height 23
type input "."
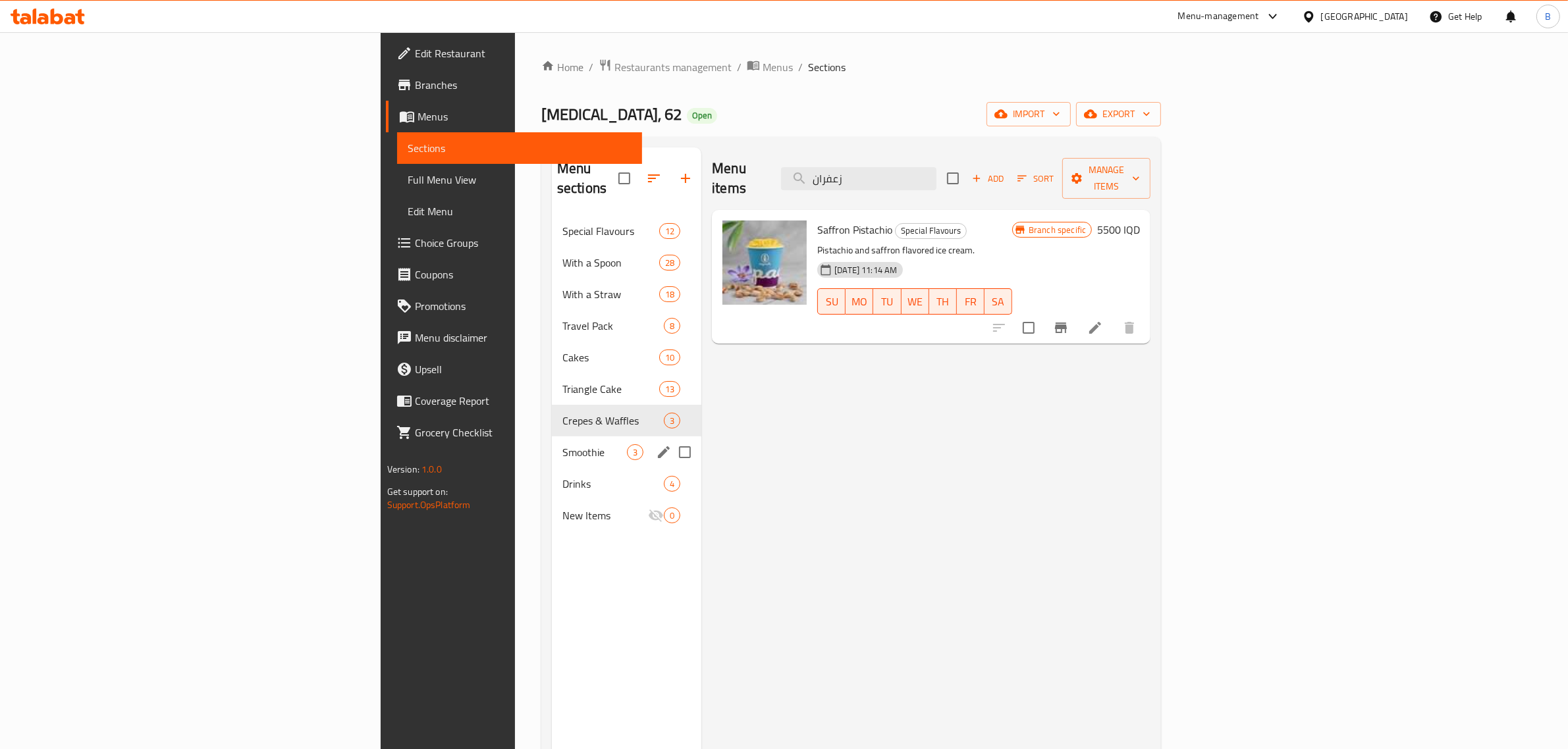
click at [563, 444] on span "Smoothie" at bounding box center [594, 452] width 64 height 16
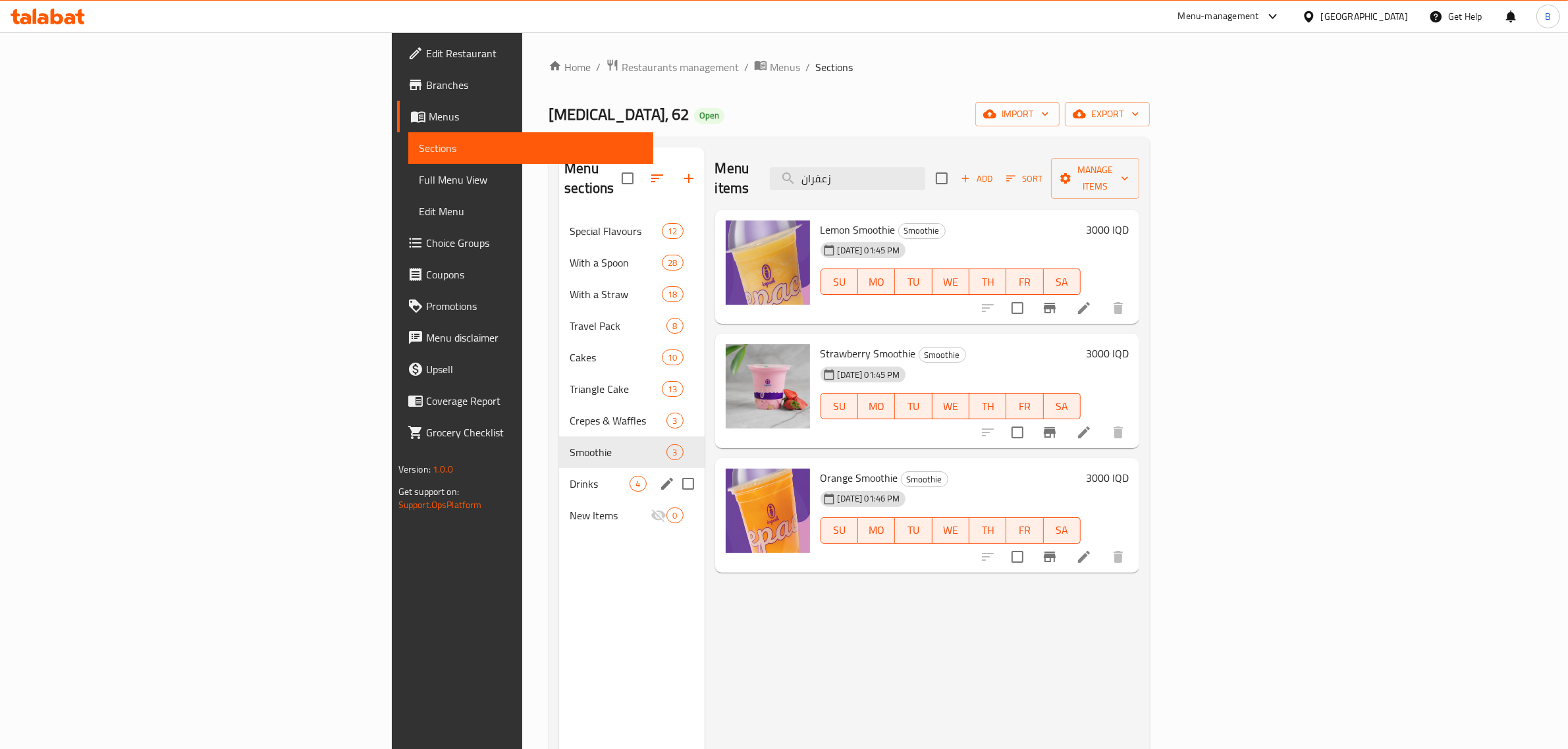
click at [559, 468] on div "Drinks 4" at bounding box center [631, 484] width 145 height 32
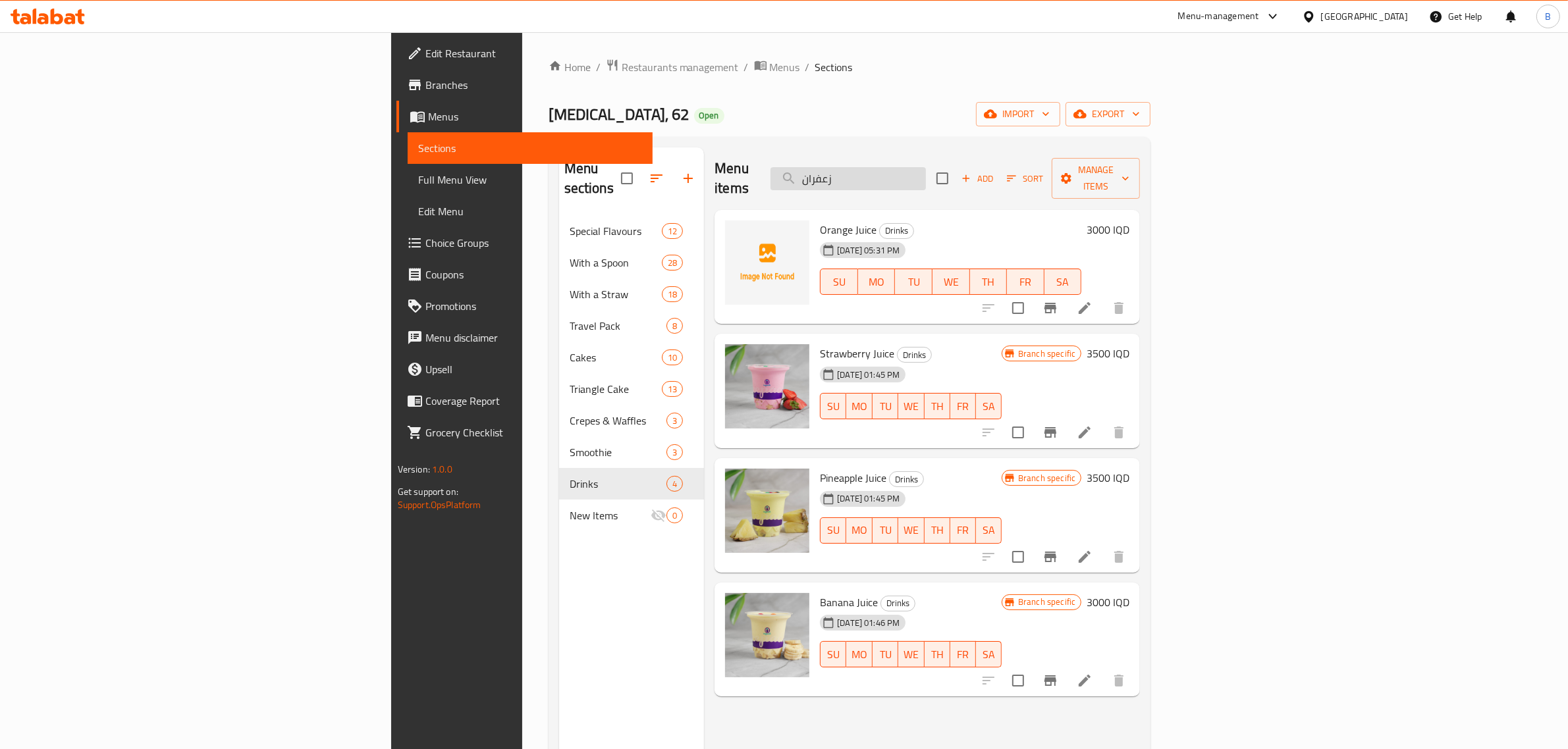
click at [926, 174] on input "زعفران" at bounding box center [848, 179] width 156 height 23
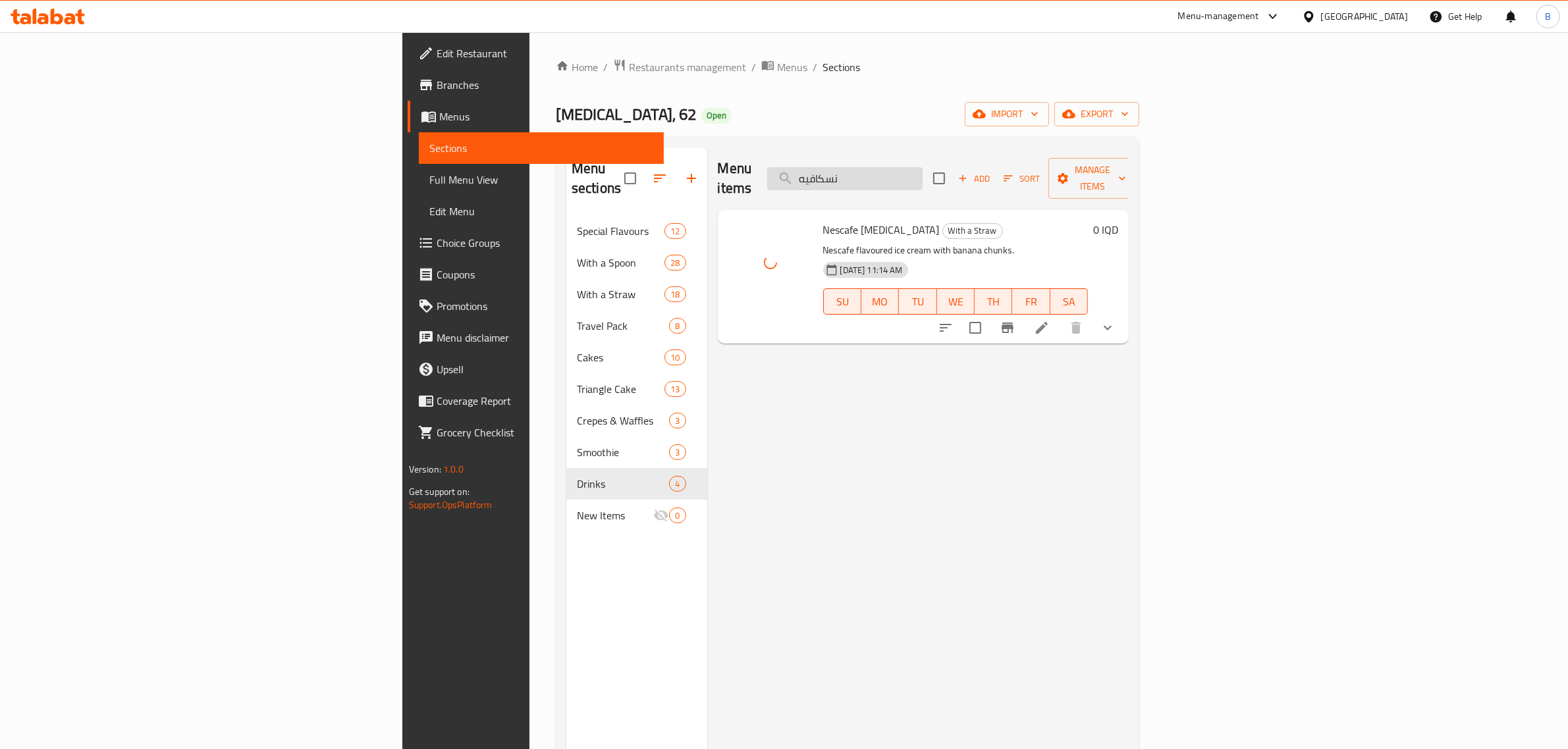
click at [923, 172] on input "نسكافيه" at bounding box center [845, 179] width 156 height 23
click at [923, 167] on input "كابتشينو" at bounding box center [845, 179] width 156 height 23
click at [990, 185] on div "Menu items كابتشينو Add Sort Manage items" at bounding box center [923, 178] width 412 height 63
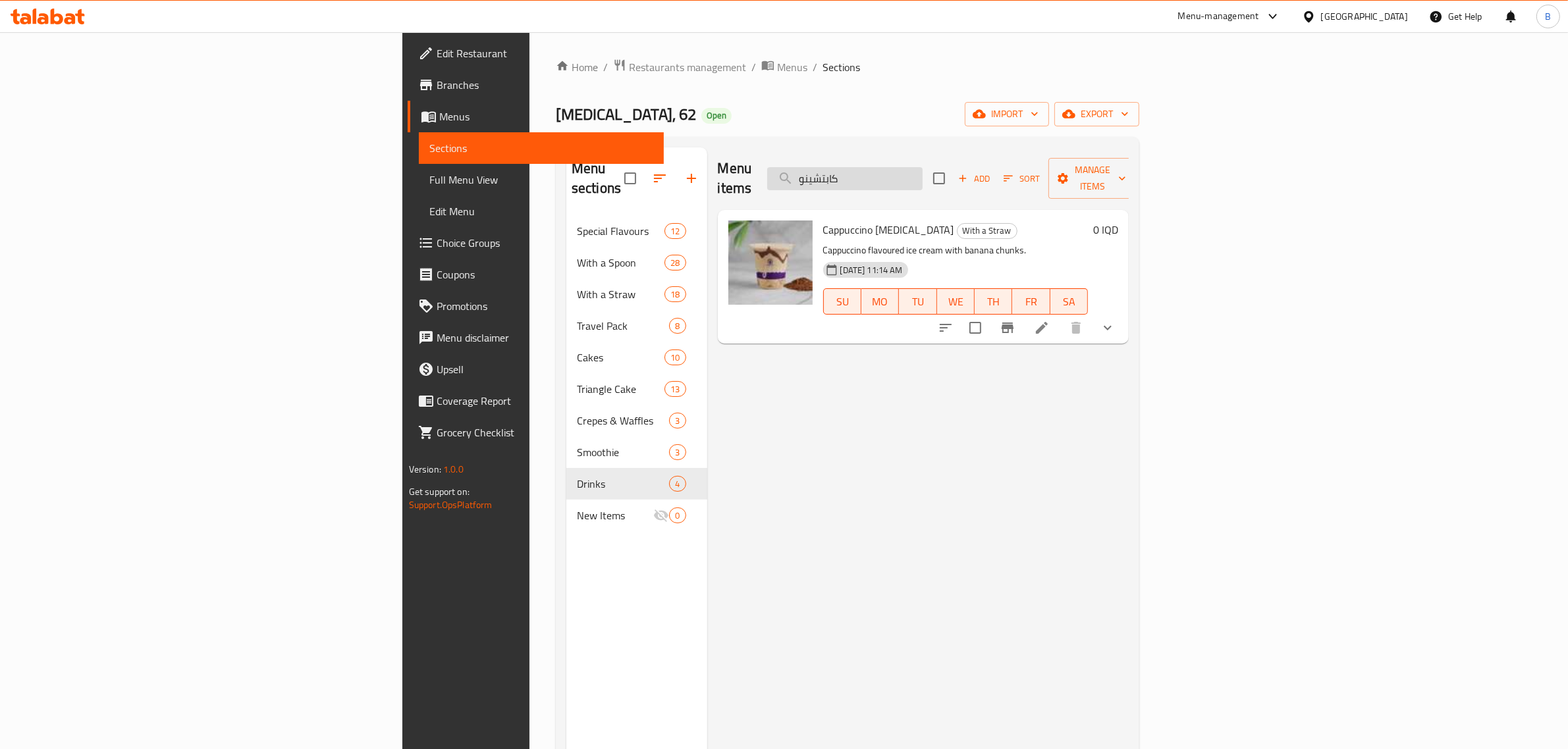
click at [923, 172] on input "كابتشينو" at bounding box center [845, 179] width 156 height 23
type input "عصير"
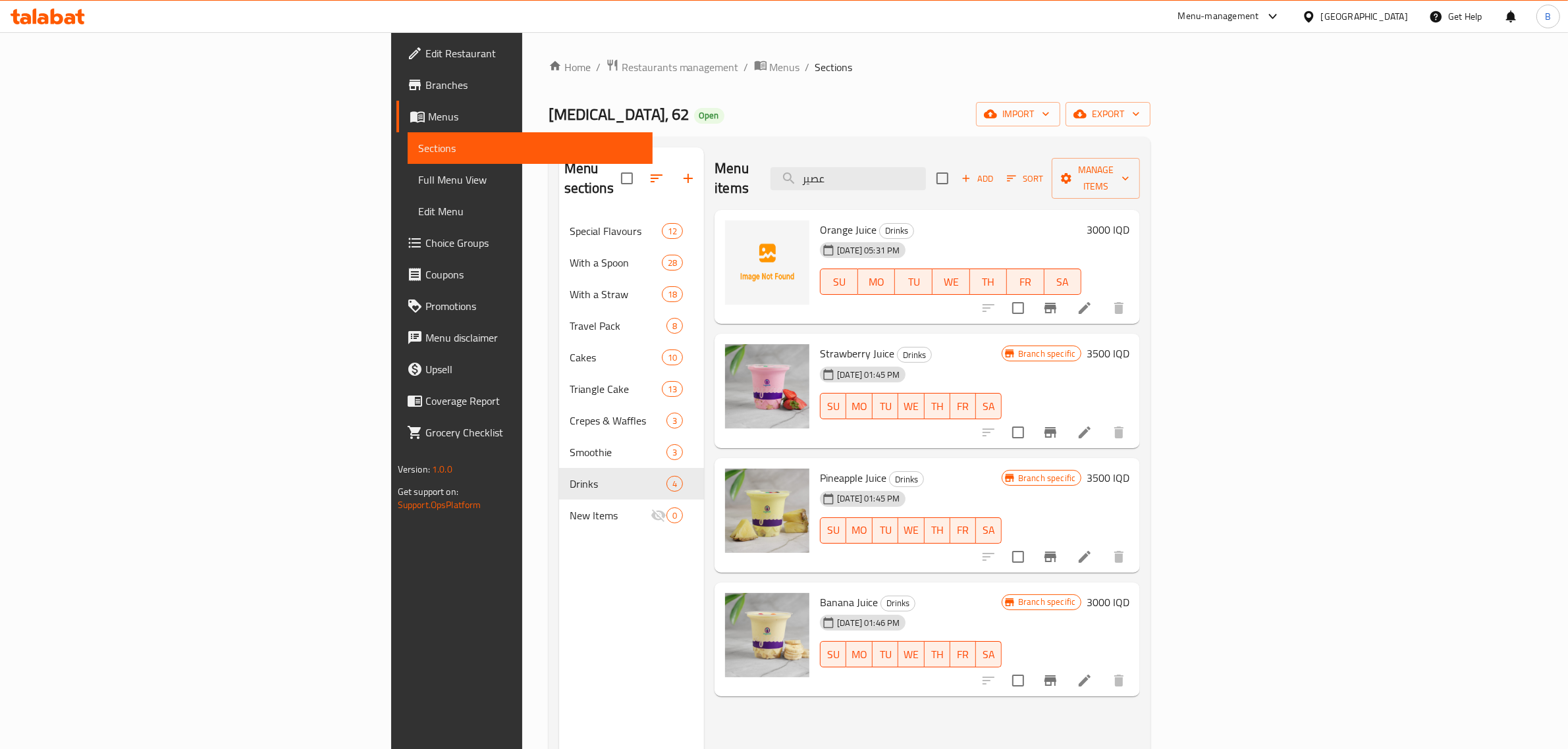
click at [1103, 421] on li at bounding box center [1085, 433] width 37 height 23
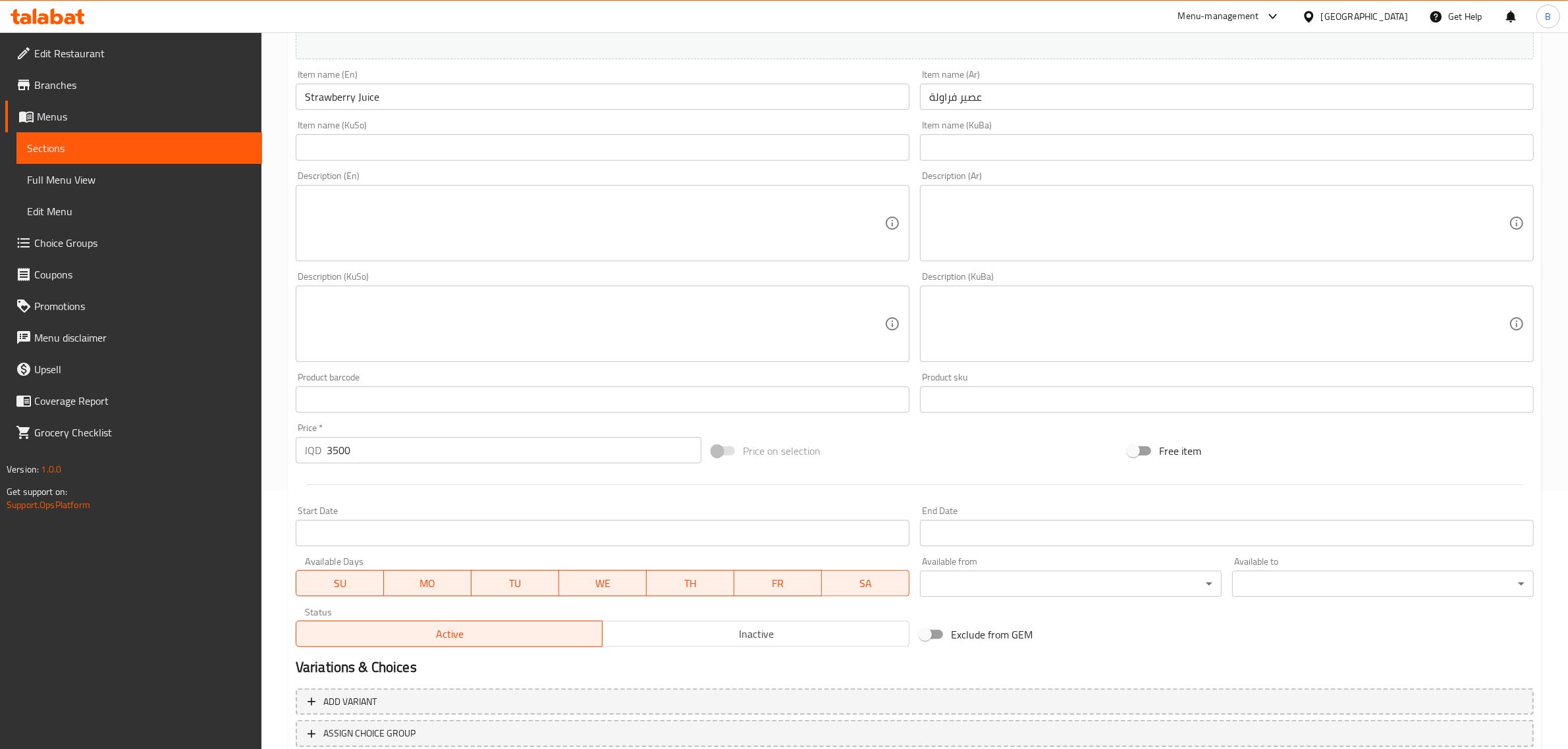
scroll to position [350, 0]
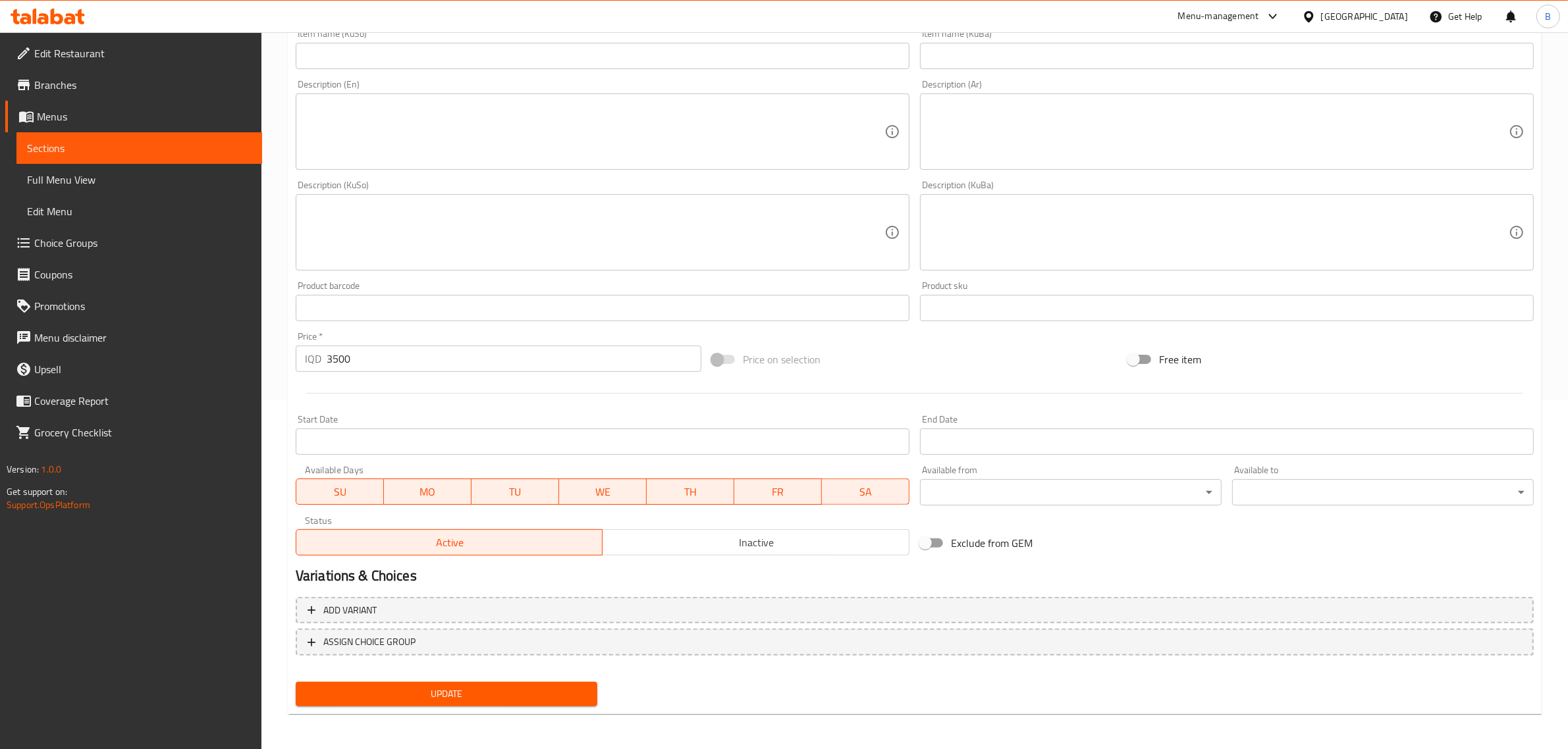
click at [748, 550] on span "Inactive" at bounding box center [756, 542] width 296 height 19
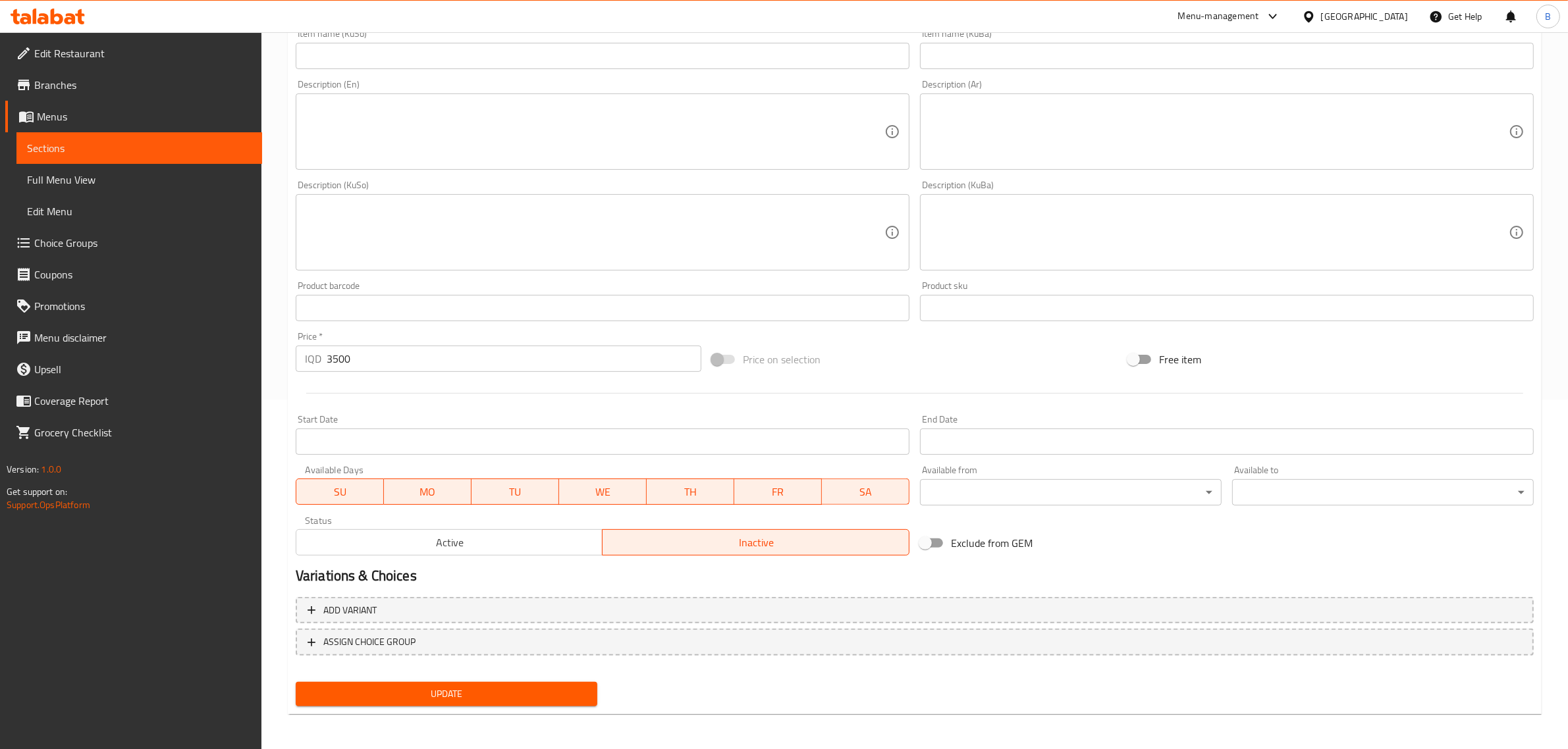
click at [481, 703] on button "Update" at bounding box center [446, 694] width 301 height 24
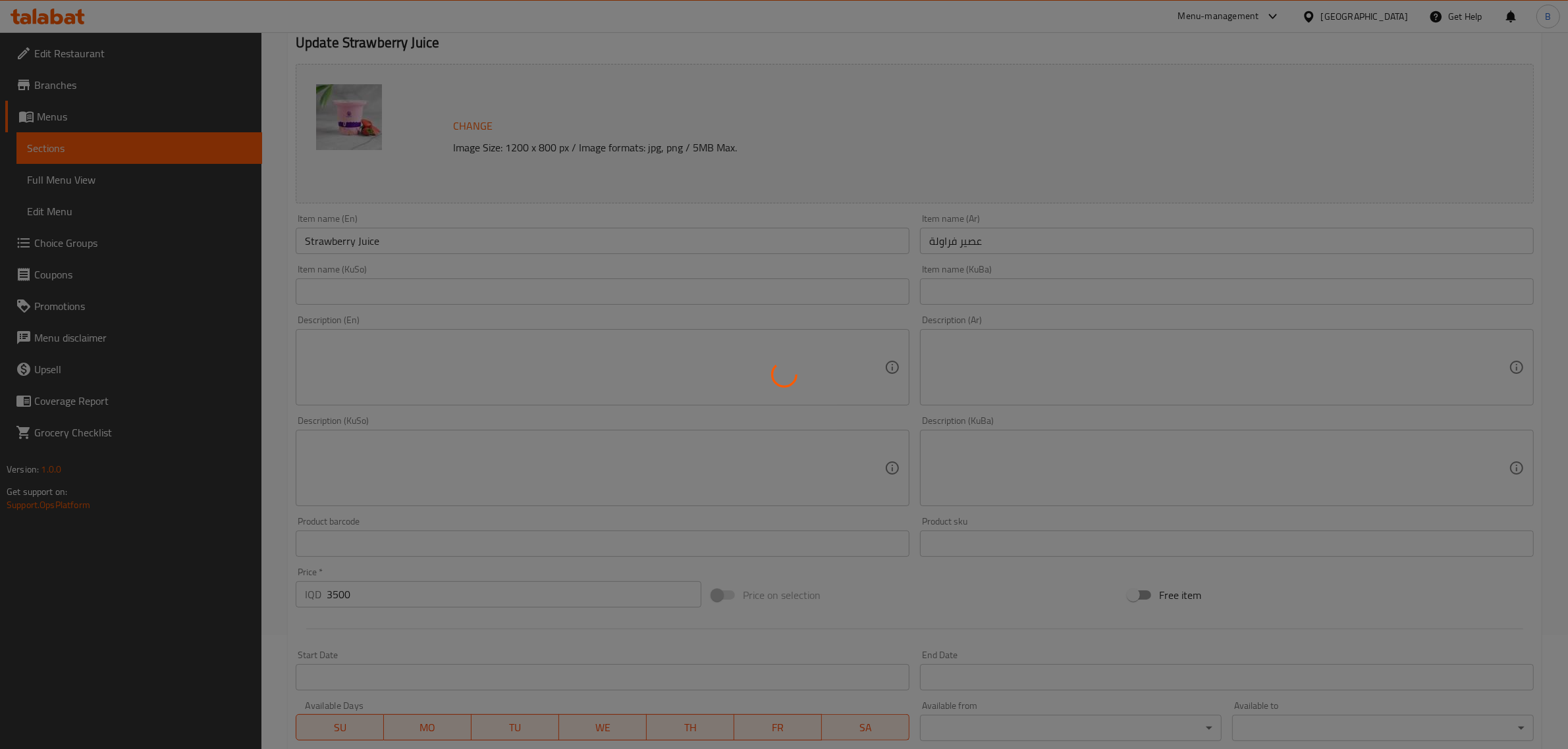
scroll to position [0, 0]
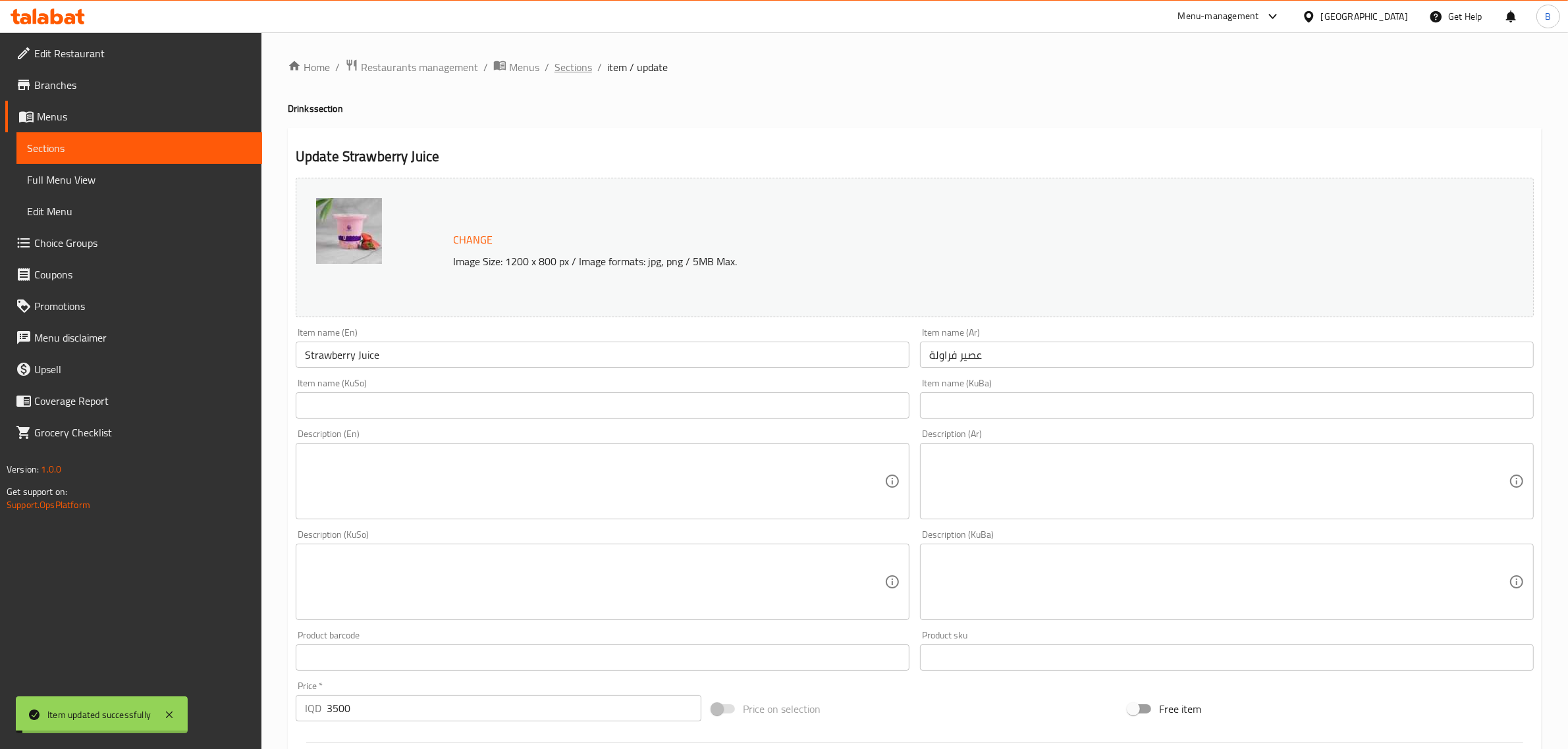
click at [572, 71] on span "Sections" at bounding box center [573, 67] width 38 height 16
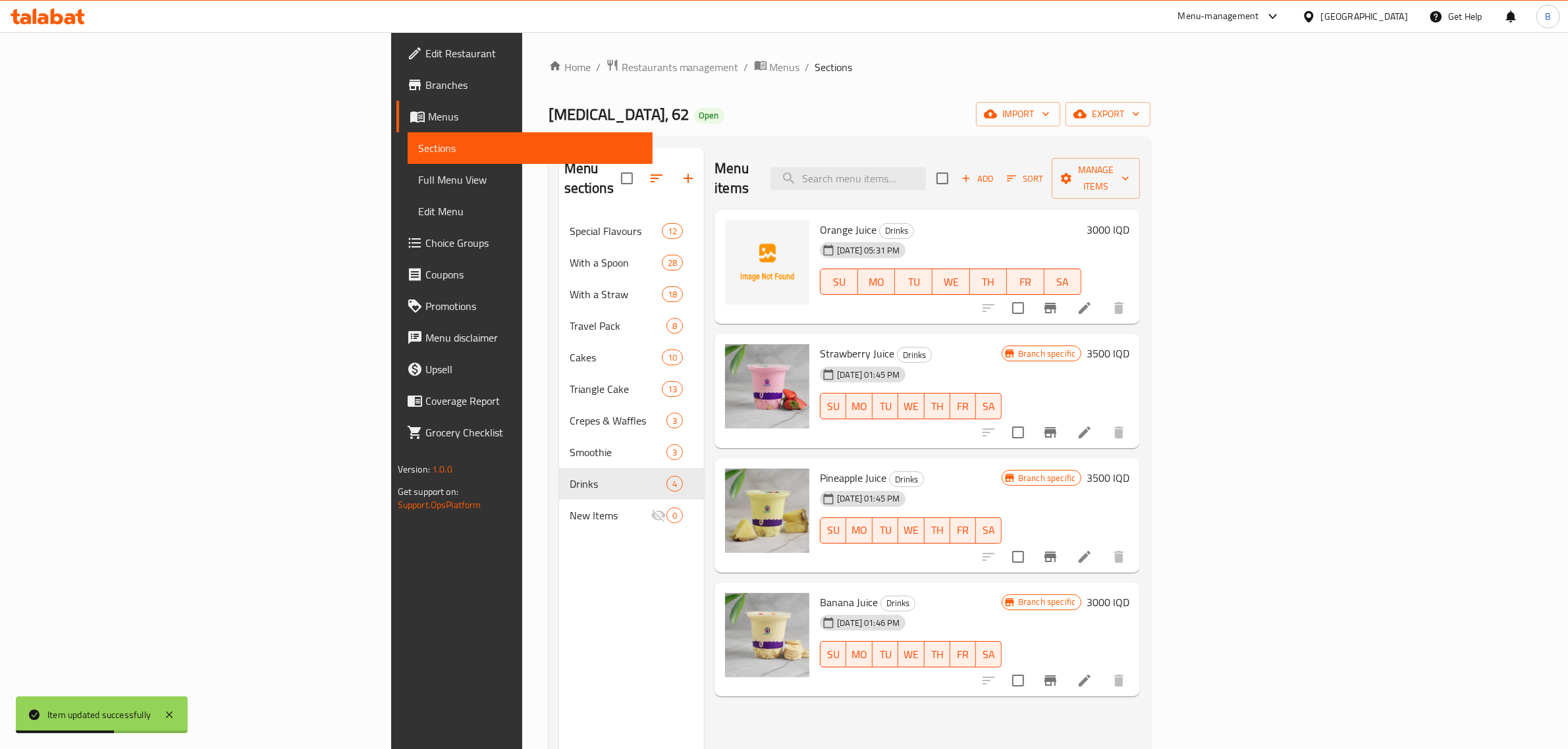
click at [1103, 545] on li at bounding box center [1085, 557] width 37 height 23
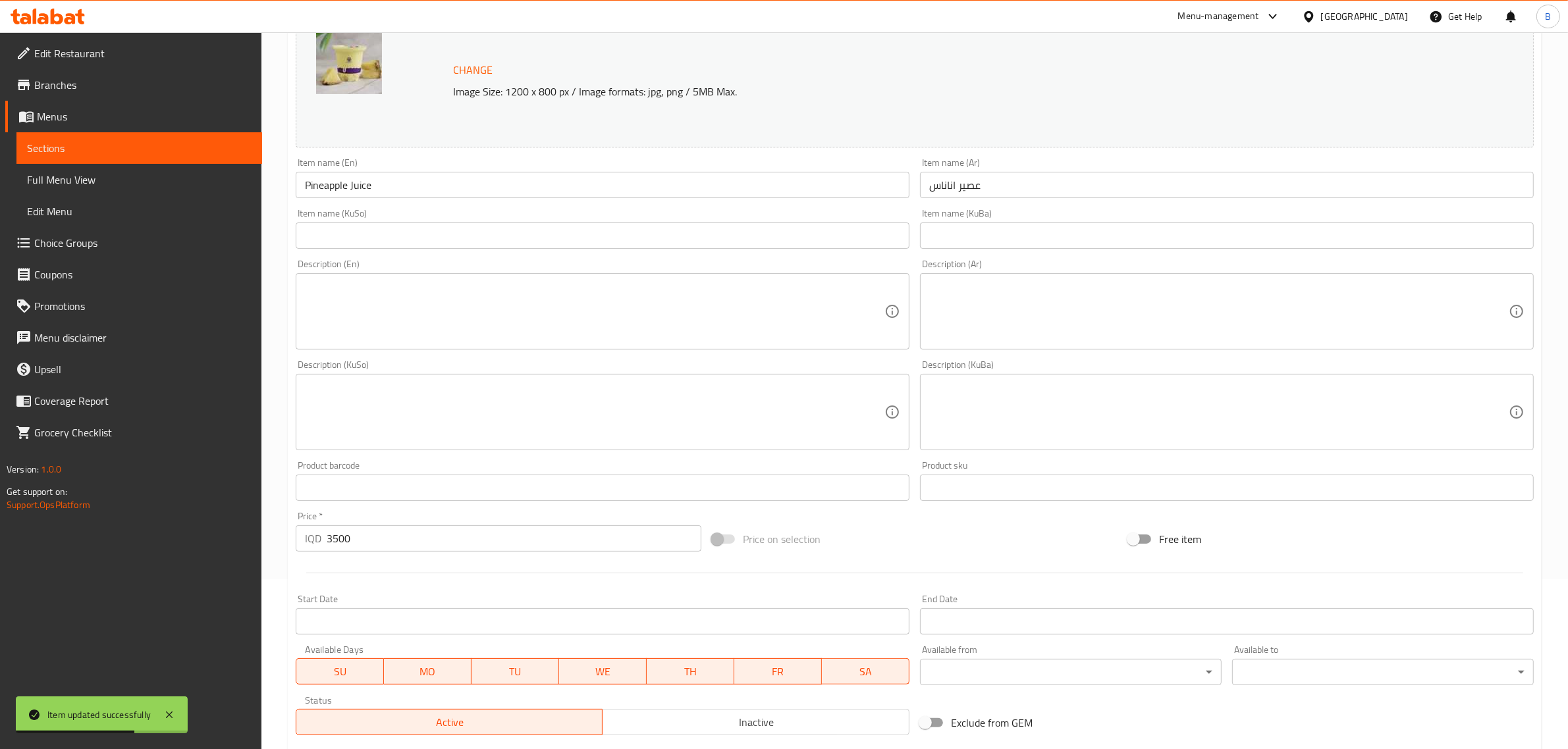
scroll to position [350, 0]
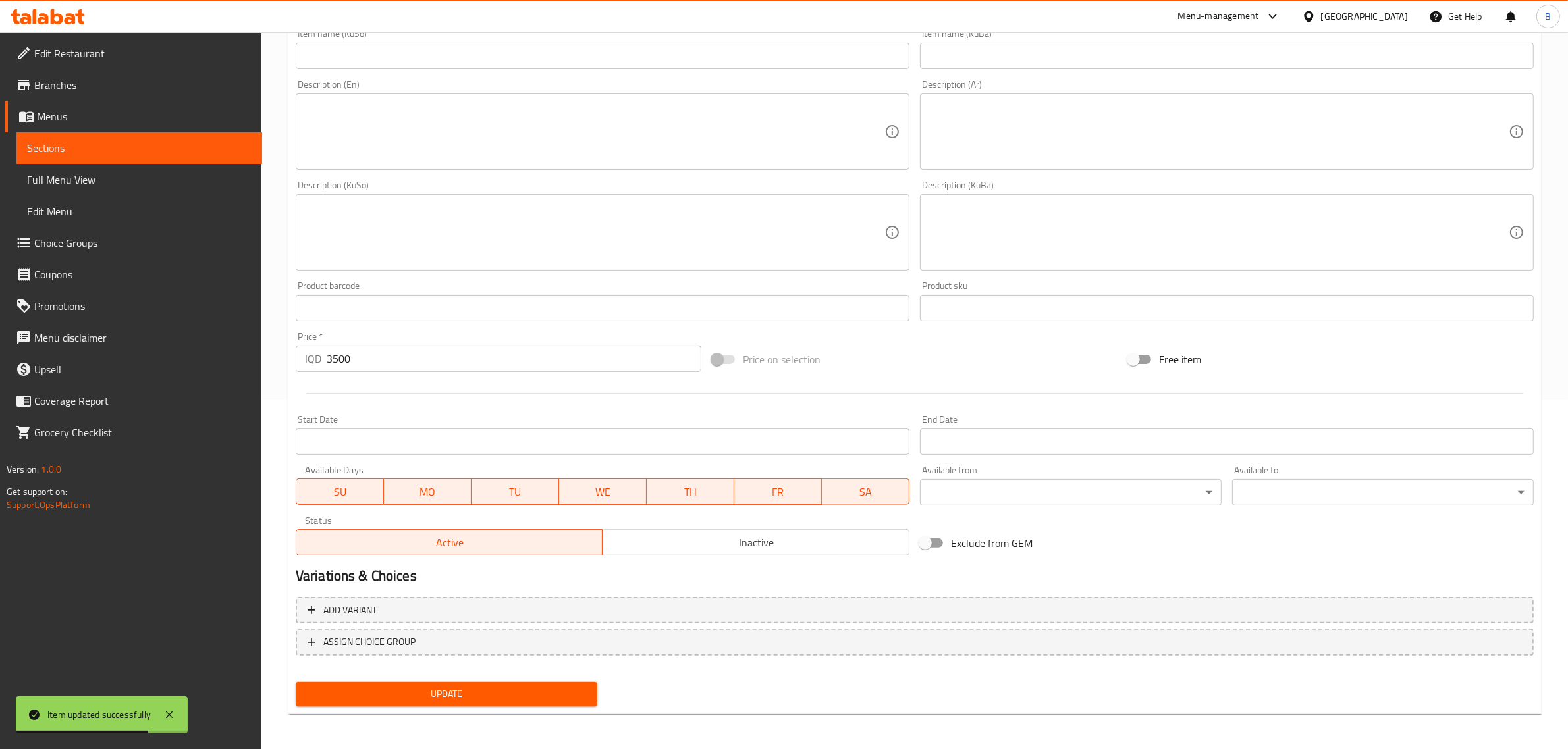
click at [781, 557] on div "Status Active Inactive" at bounding box center [603, 536] width 625 height 50
click at [778, 540] on span "Inactive" at bounding box center [756, 542] width 296 height 19
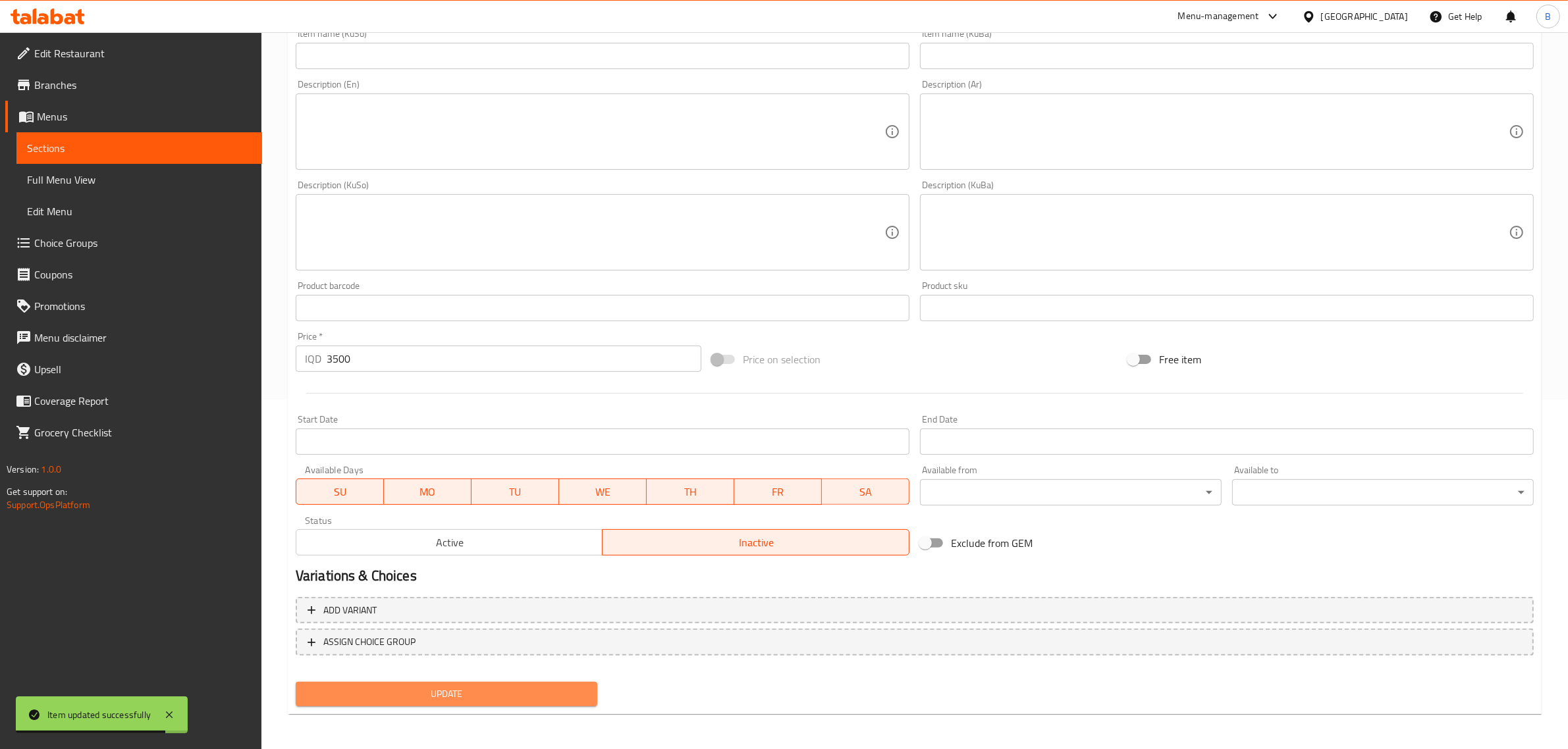
click at [536, 693] on span "Update" at bounding box center [446, 695] width 280 height 17
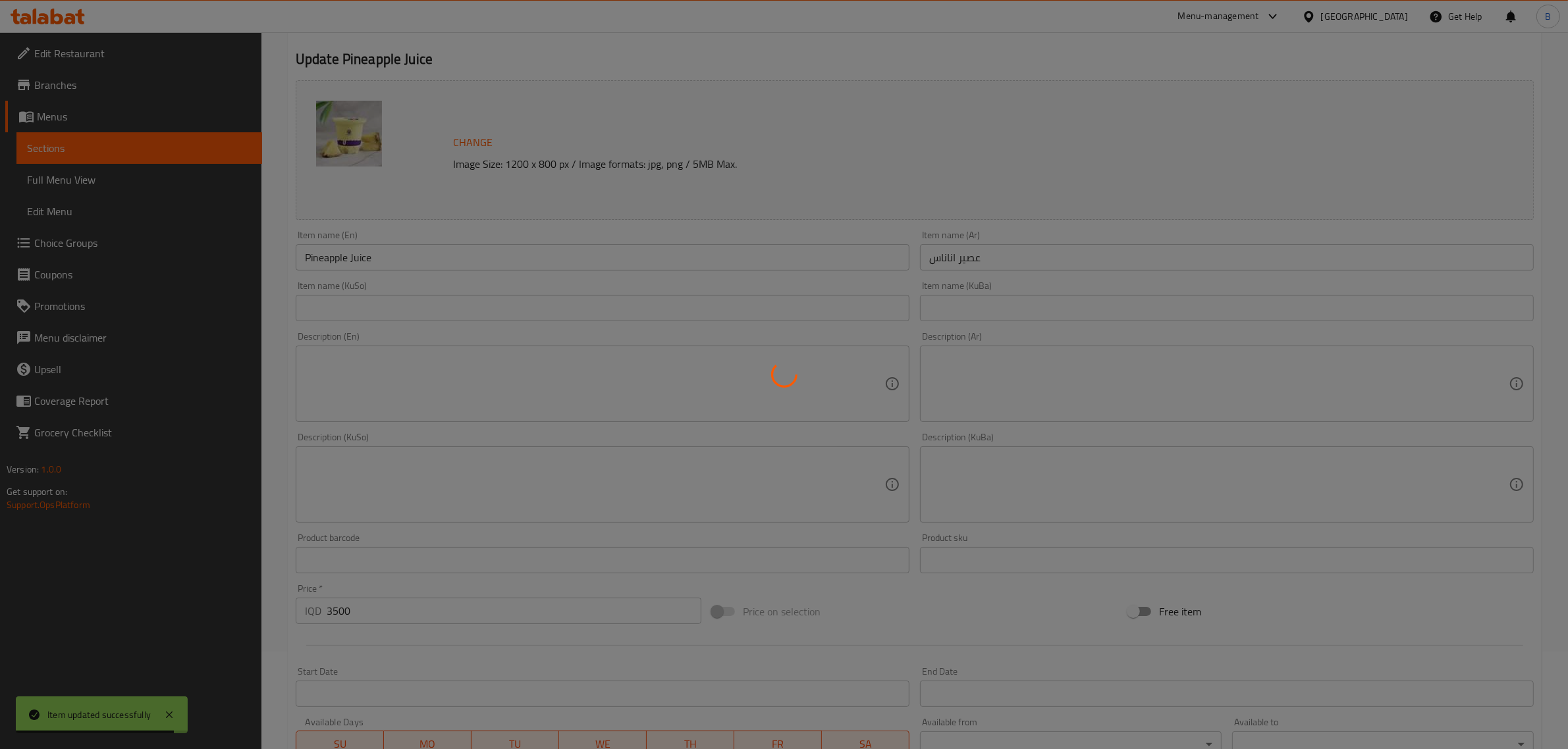
scroll to position [0, 0]
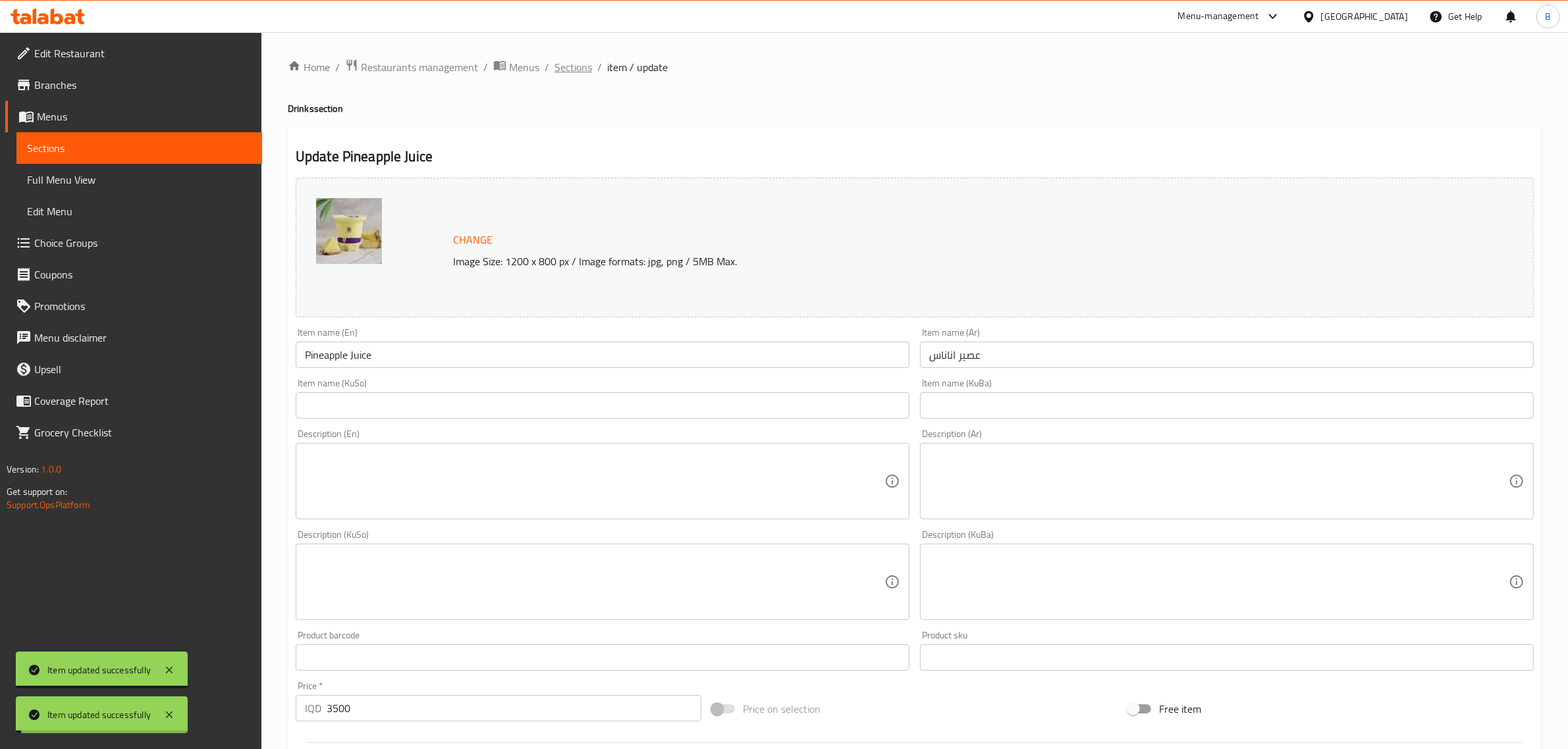
click at [566, 69] on span "Sections" at bounding box center [573, 67] width 38 height 16
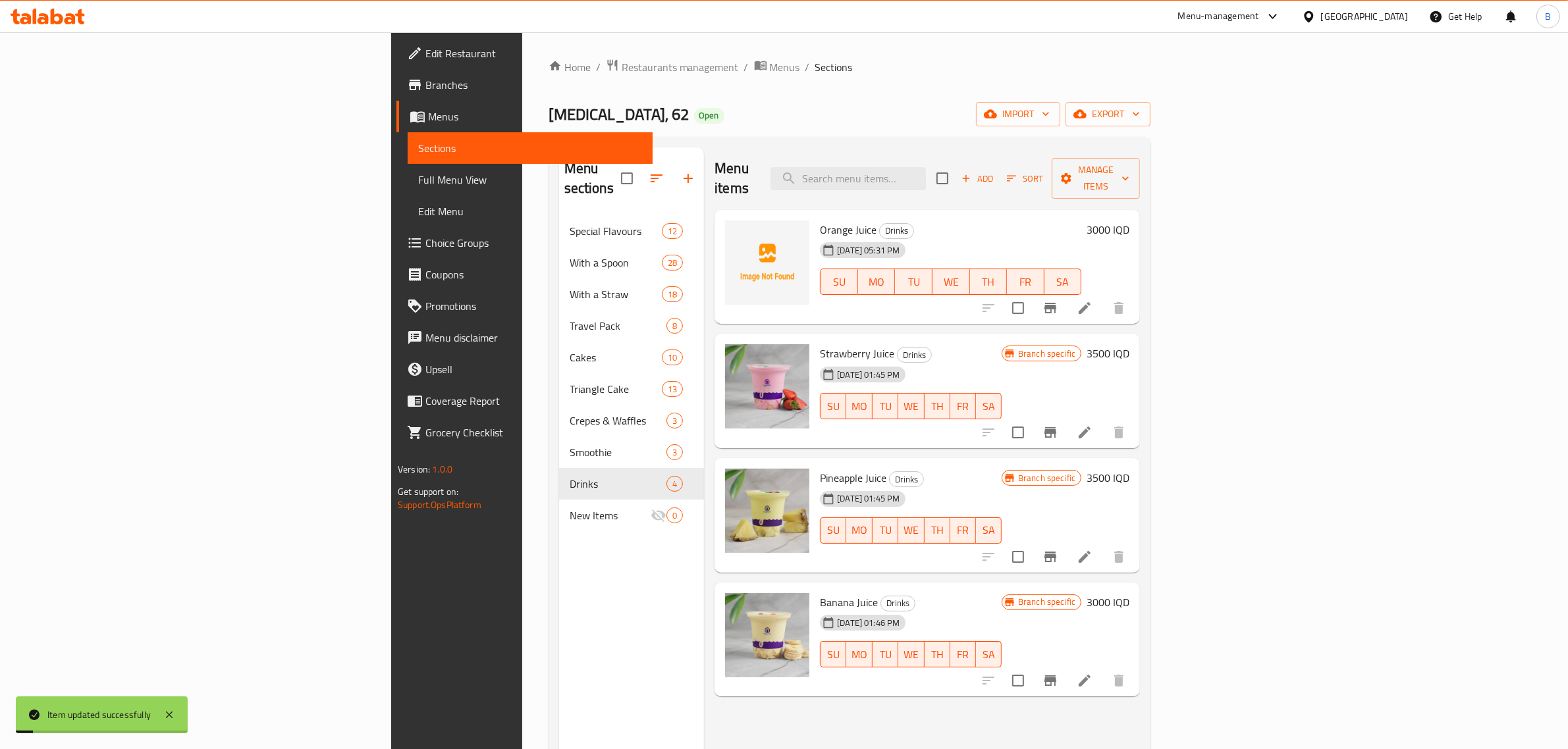
scroll to position [185, 0]
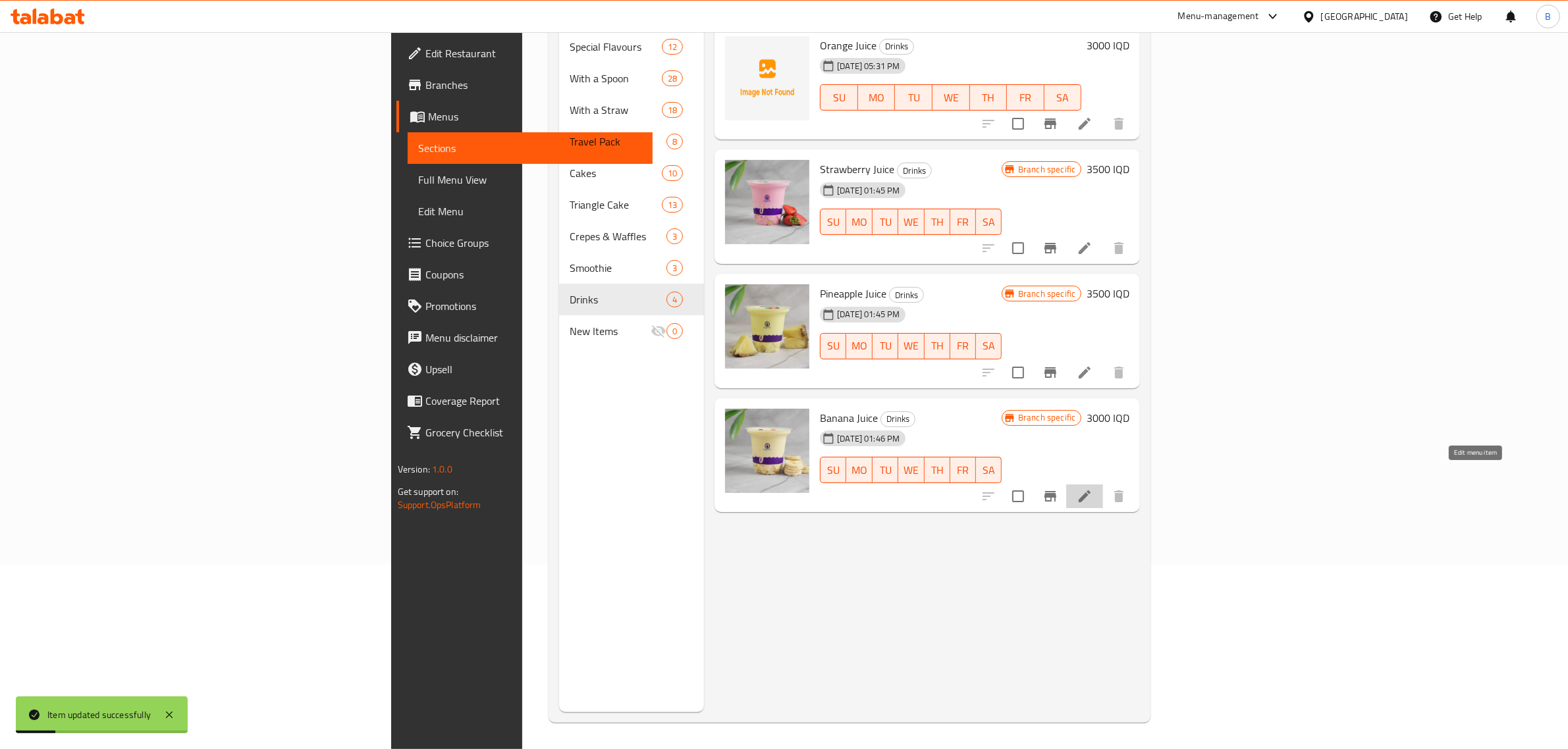
click at [1092, 489] on icon at bounding box center [1084, 496] width 16 height 16
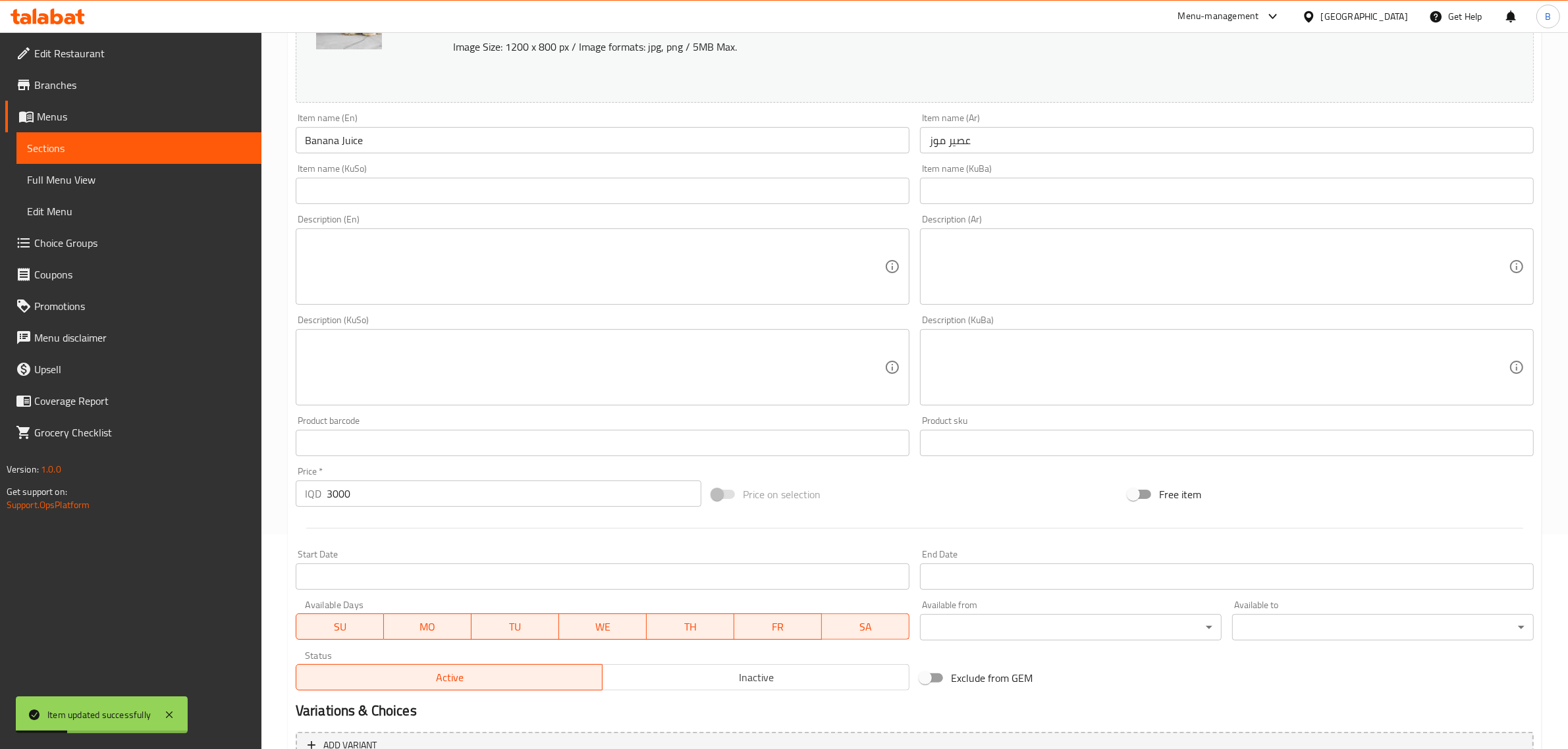
scroll to position [350, 0]
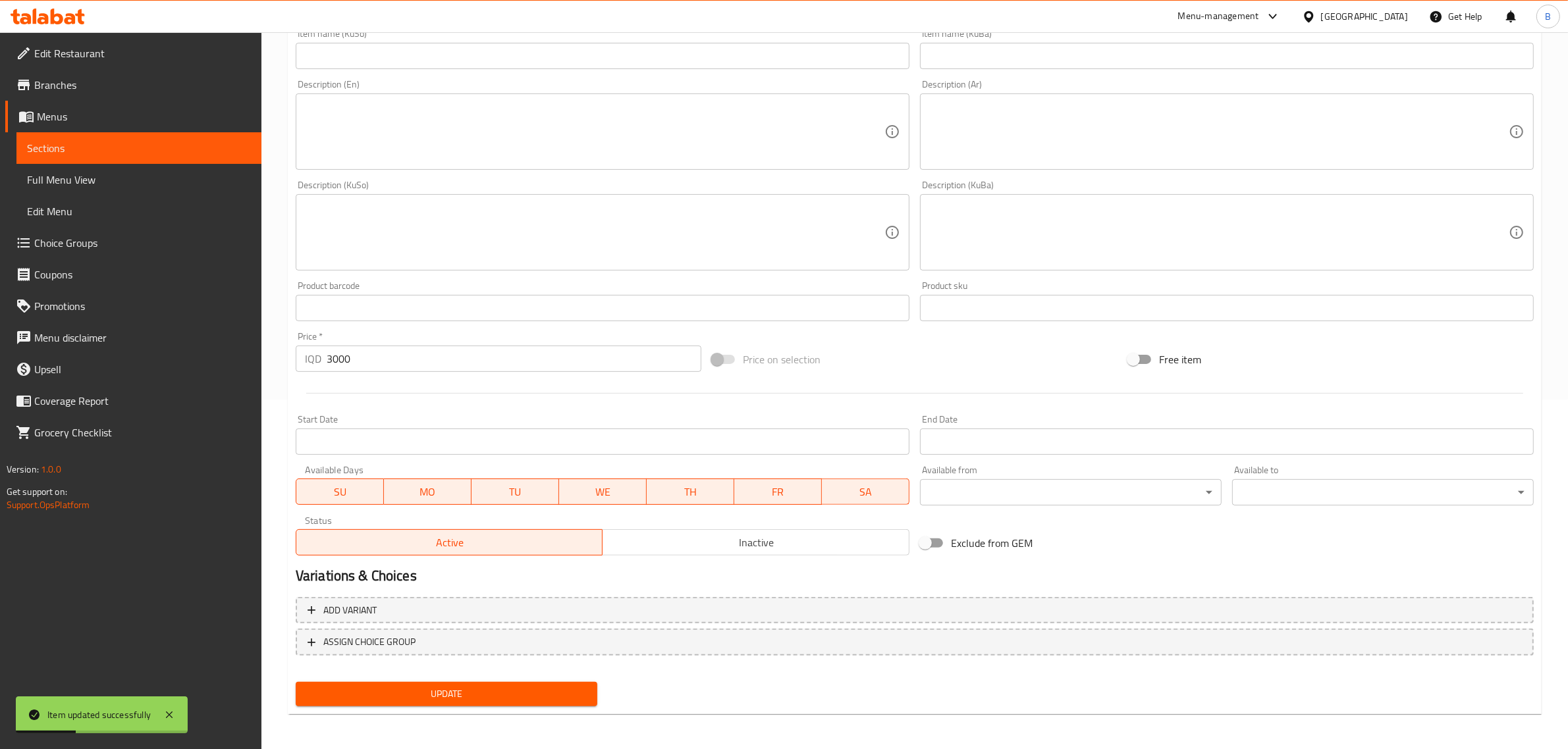
click at [662, 541] on span "Inactive" at bounding box center [756, 542] width 296 height 19
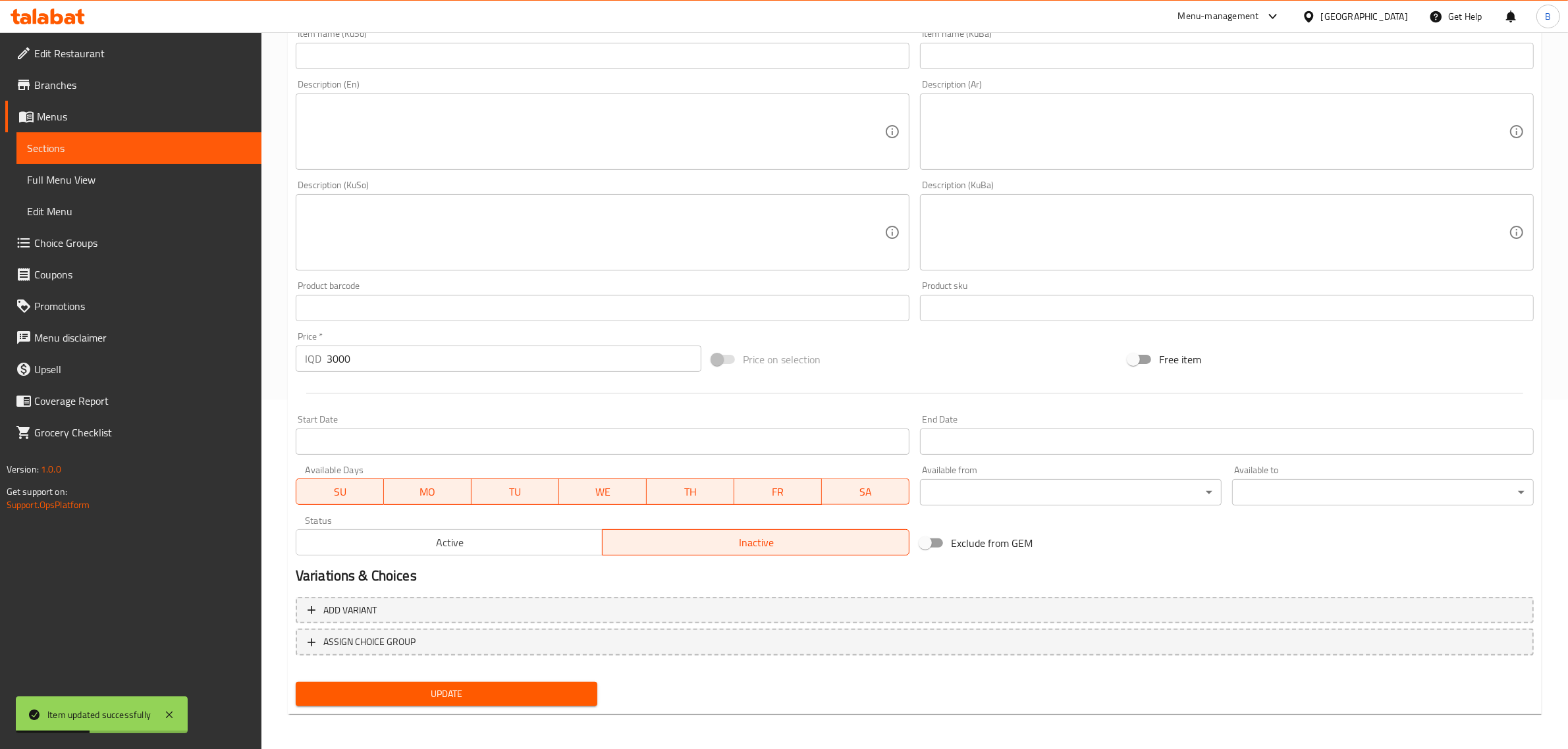
click at [514, 705] on div "Update" at bounding box center [446, 695] width 312 height 35
click at [512, 689] on span "Update" at bounding box center [446, 695] width 280 height 17
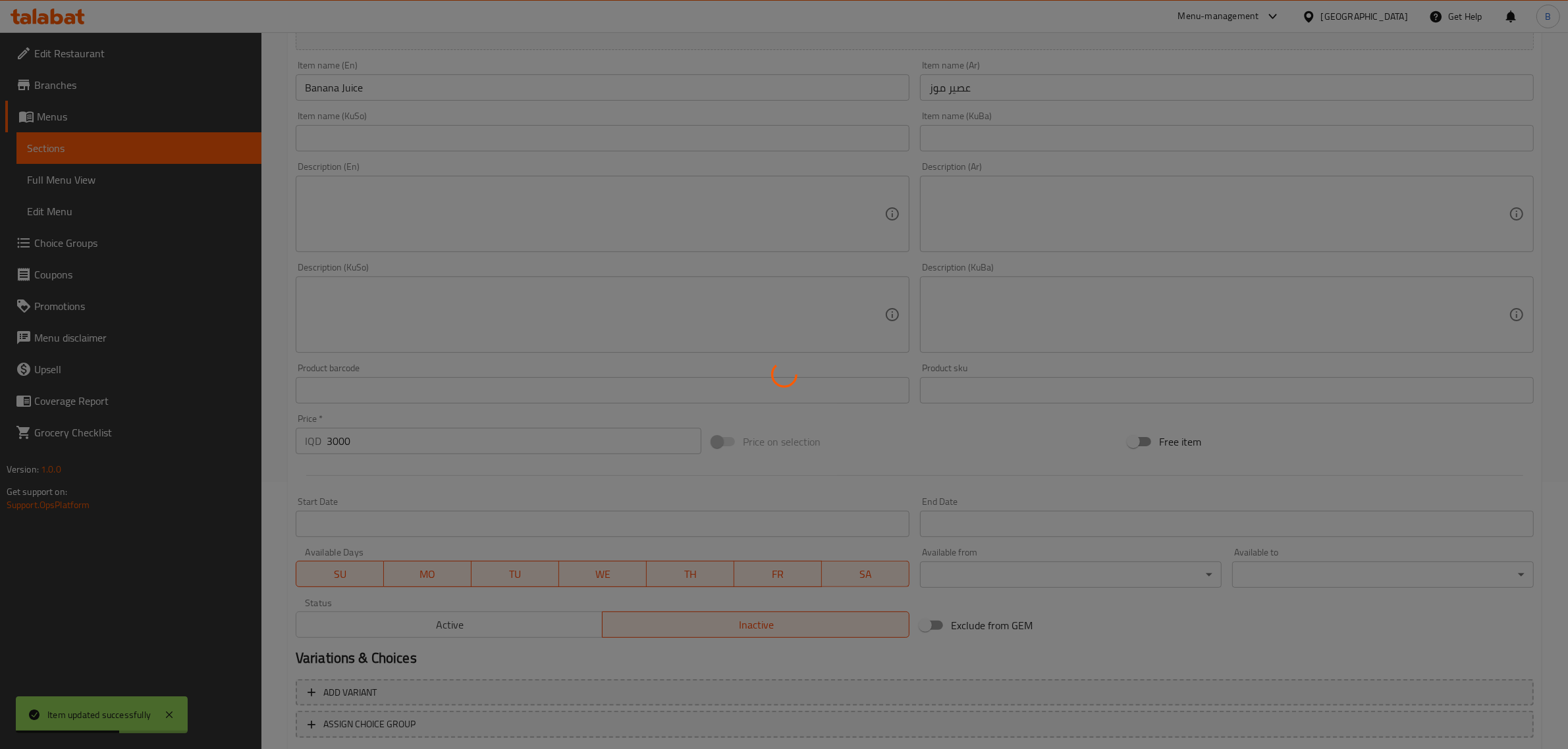
scroll to position [0, 0]
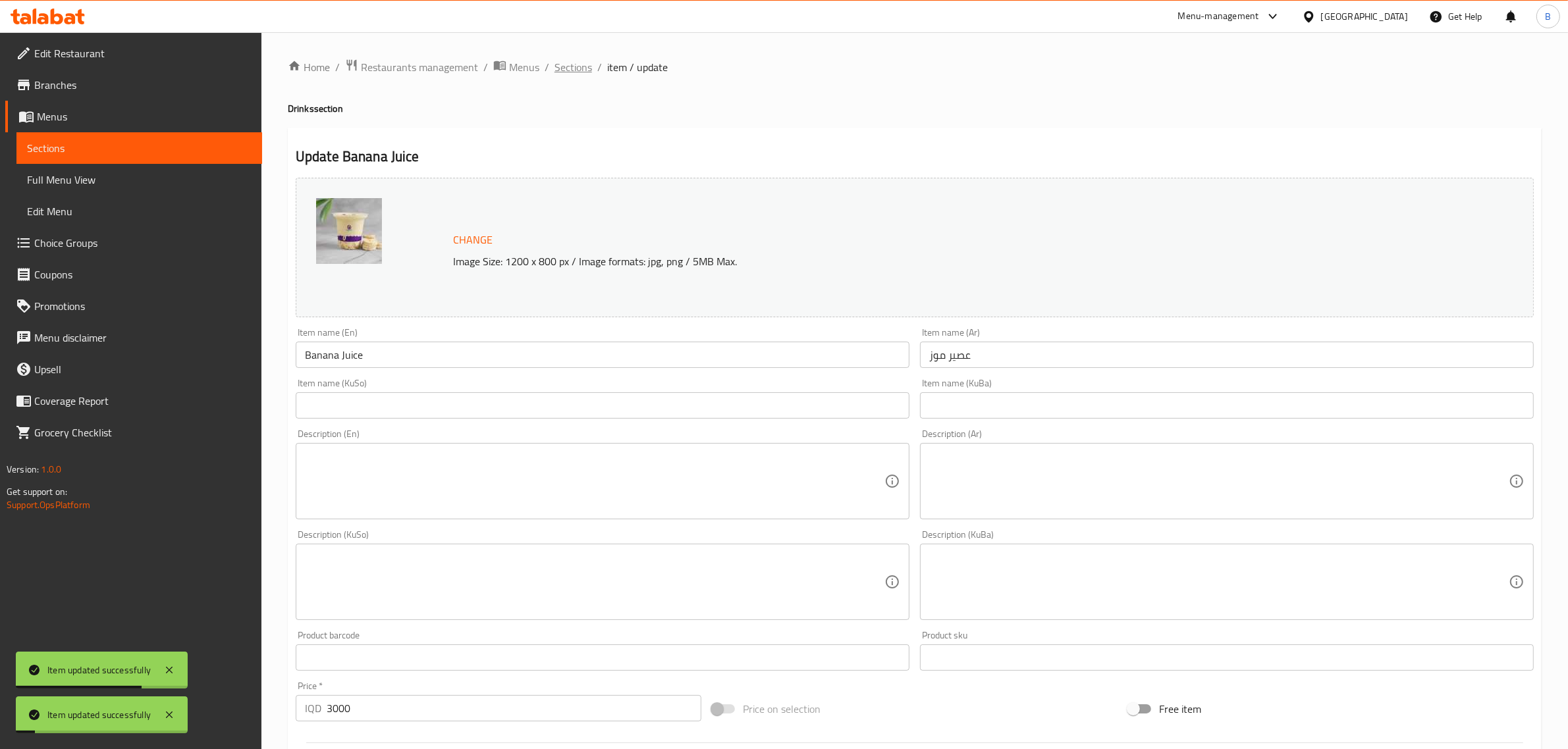
click at [581, 64] on span "Sections" at bounding box center [573, 67] width 38 height 16
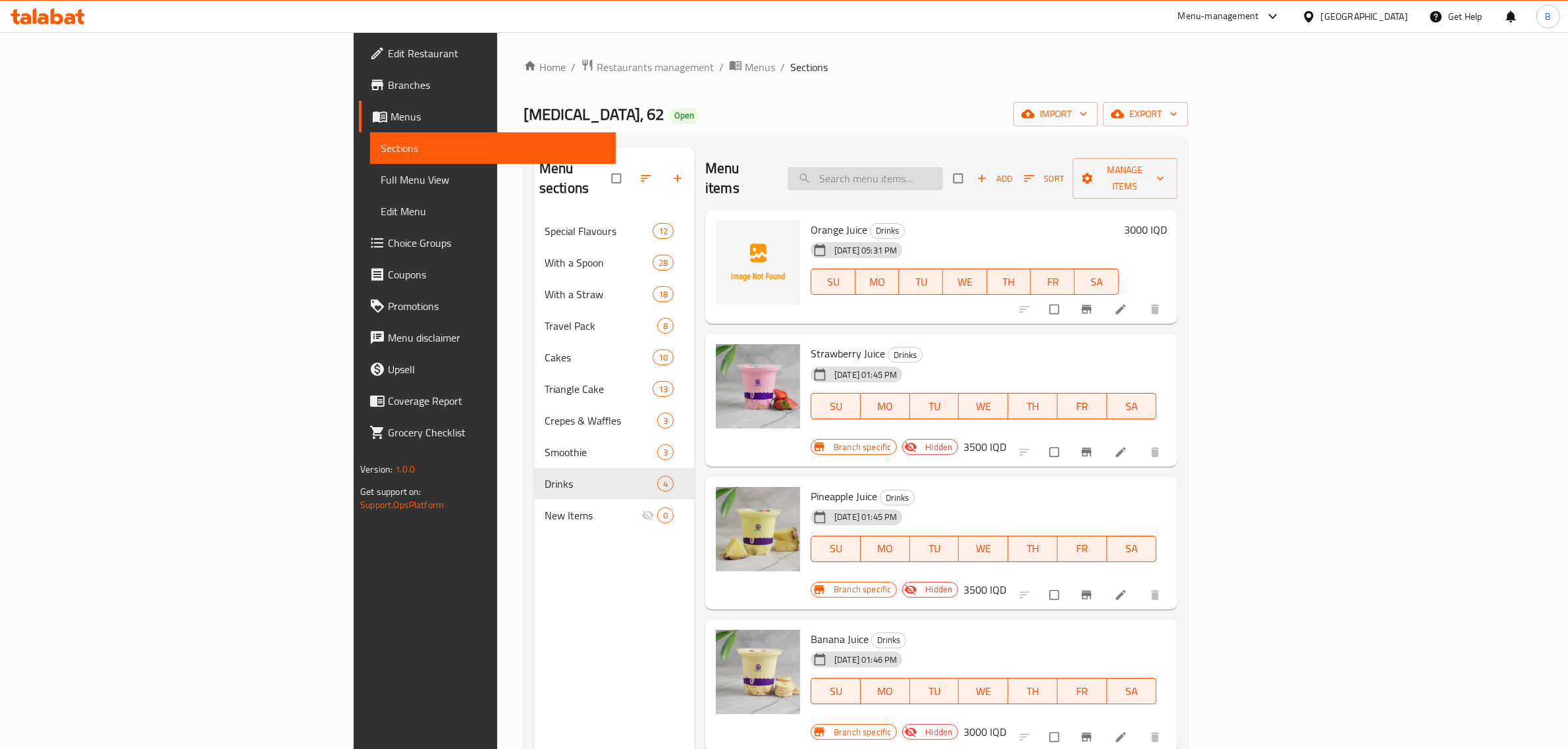
click at [943, 167] on input "search" at bounding box center [866, 179] width 156 height 23
type input "عصير"
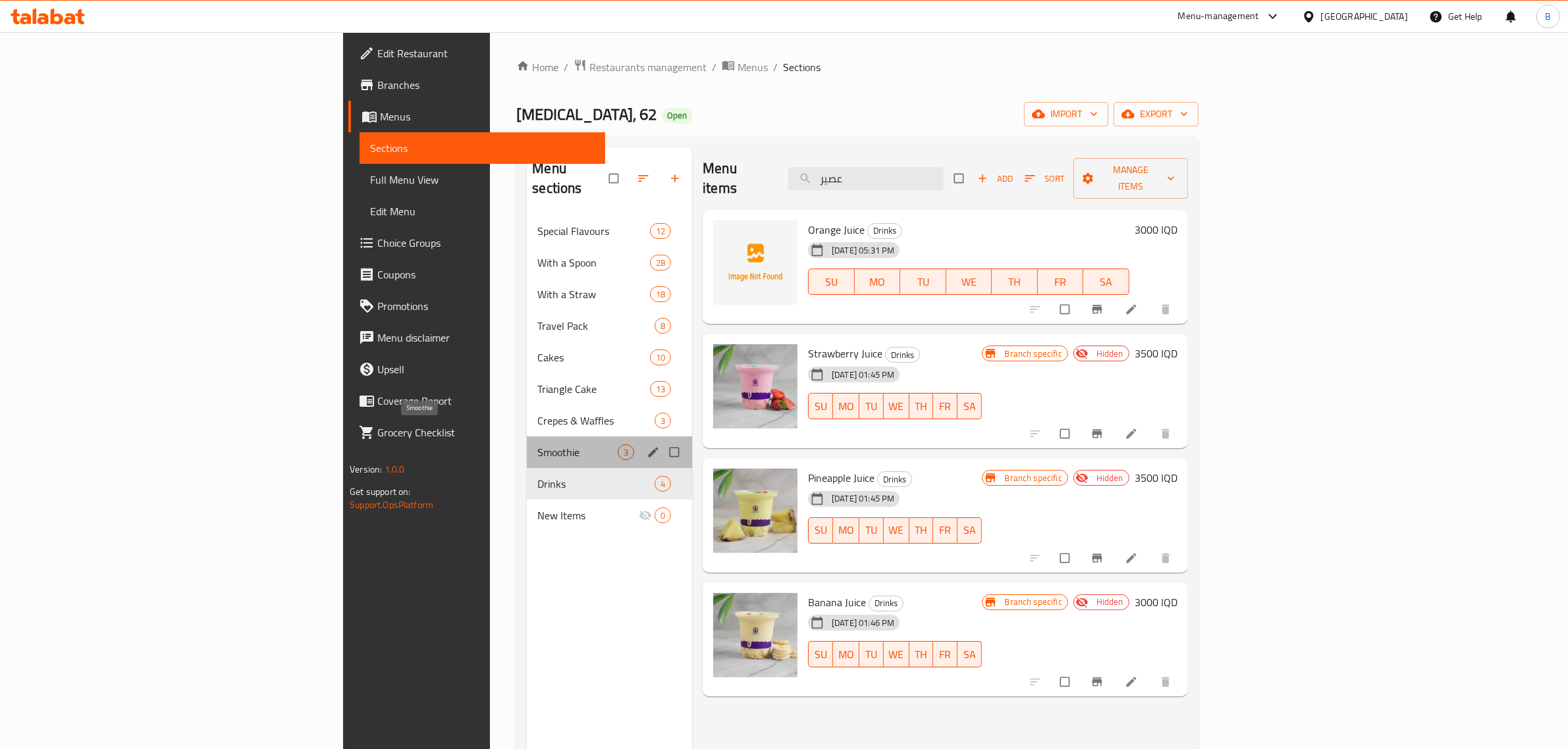
click at [537, 444] on span "Smoothie" at bounding box center [578, 452] width 80 height 16
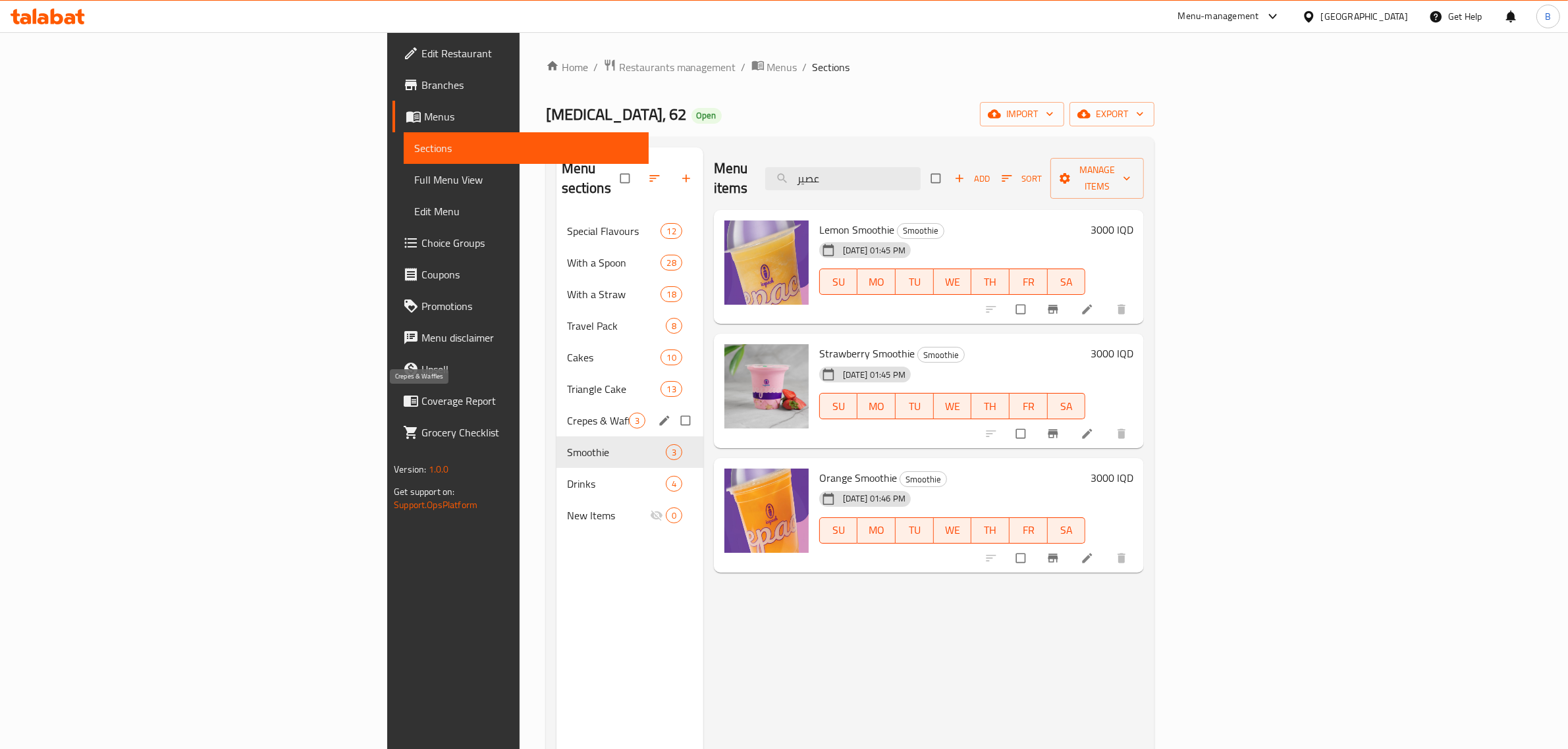
click at [567, 413] on span "Crepes & Waffles" at bounding box center [598, 420] width 62 height 16
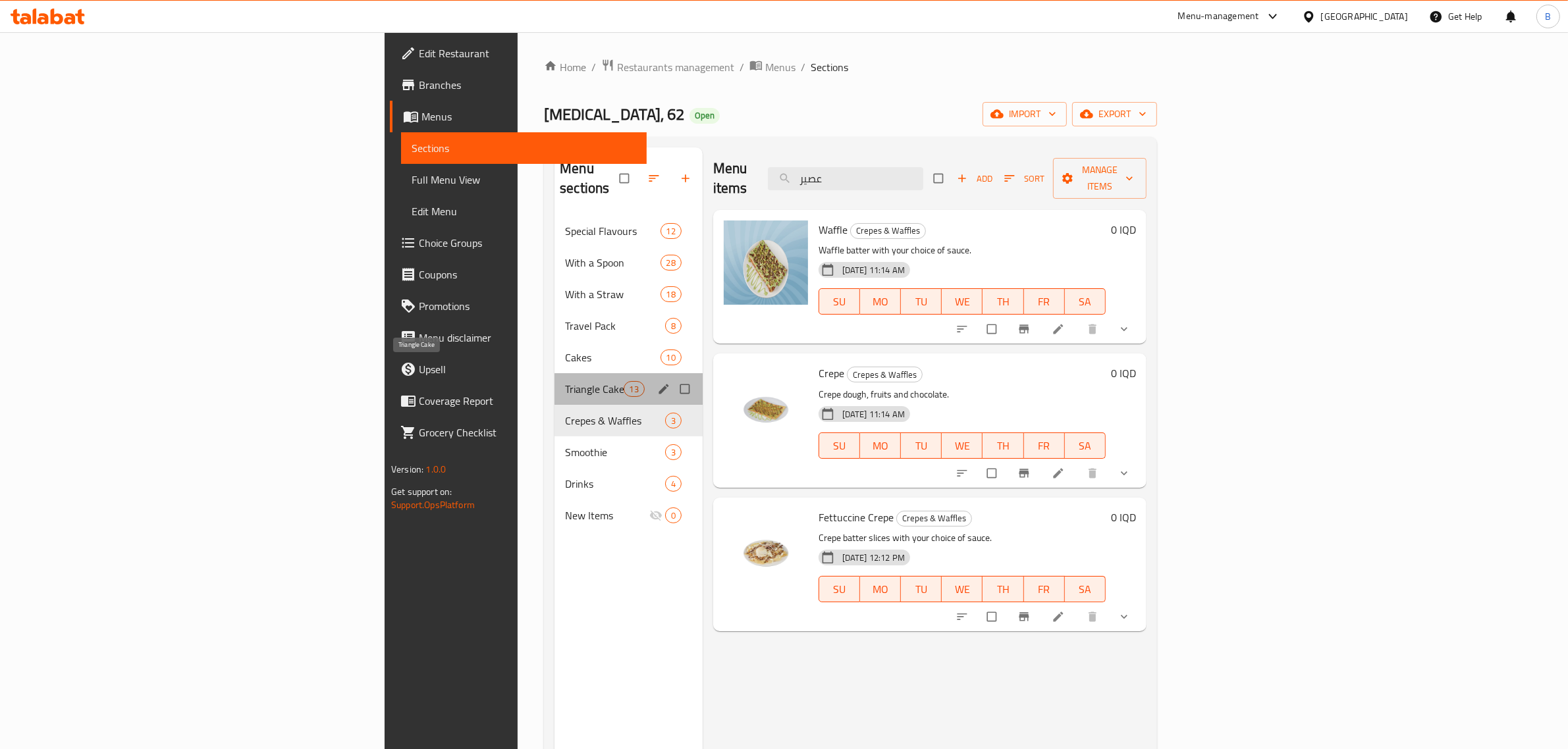
click at [565, 381] on span "Triangle Cake" at bounding box center [594, 388] width 58 height 16
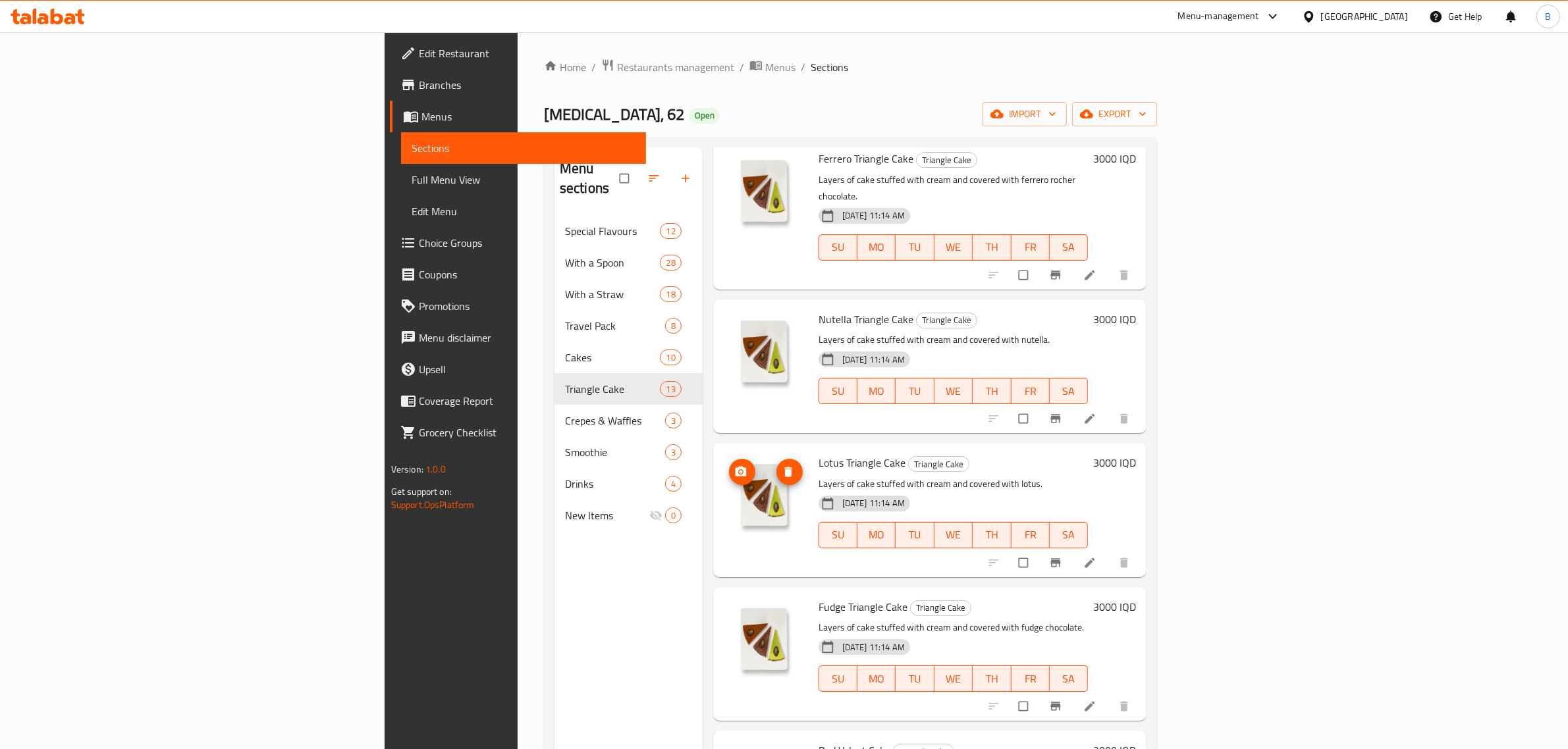
scroll to position [1073, 0]
